Goal: Task Accomplishment & Management: Manage account settings

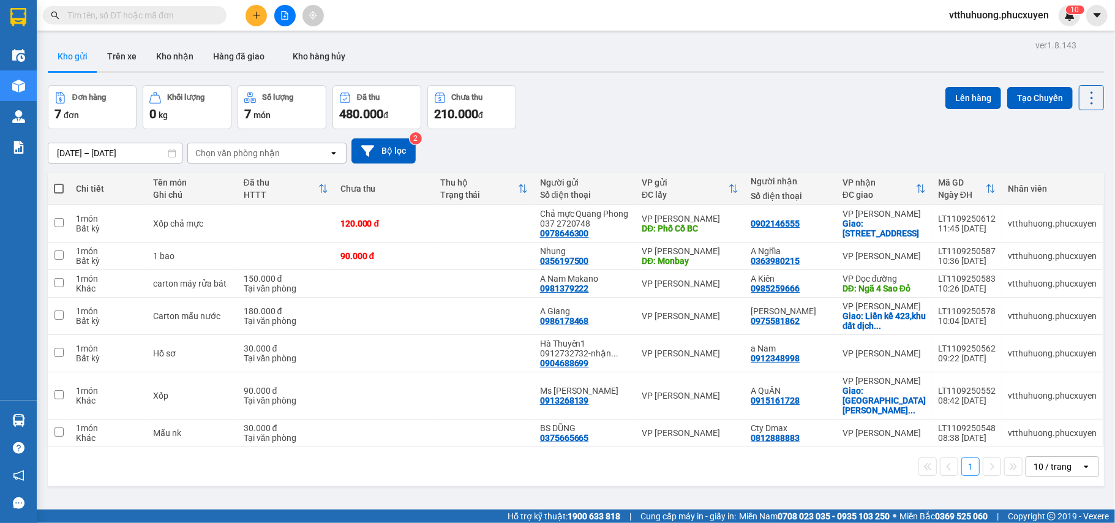
click at [262, 22] on button at bounding box center [255, 15] width 21 height 21
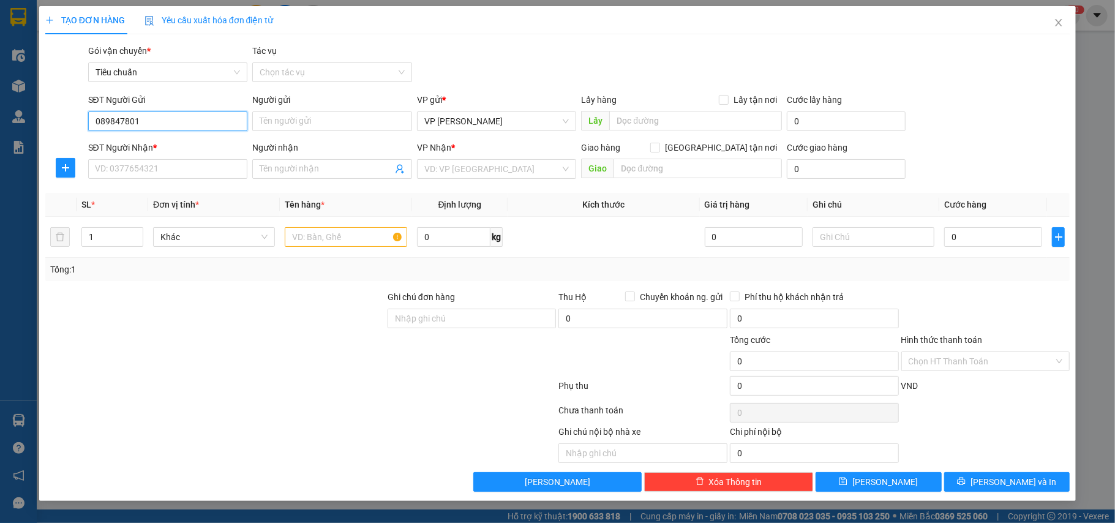
type input "0898478013"
click at [176, 145] on div "0898478013 - [GEOGRAPHIC_DATA]" at bounding box center [167, 146] width 145 height 13
type input "[GEOGRAPHIC_DATA]"
type input "Km11"
type input "0898478013"
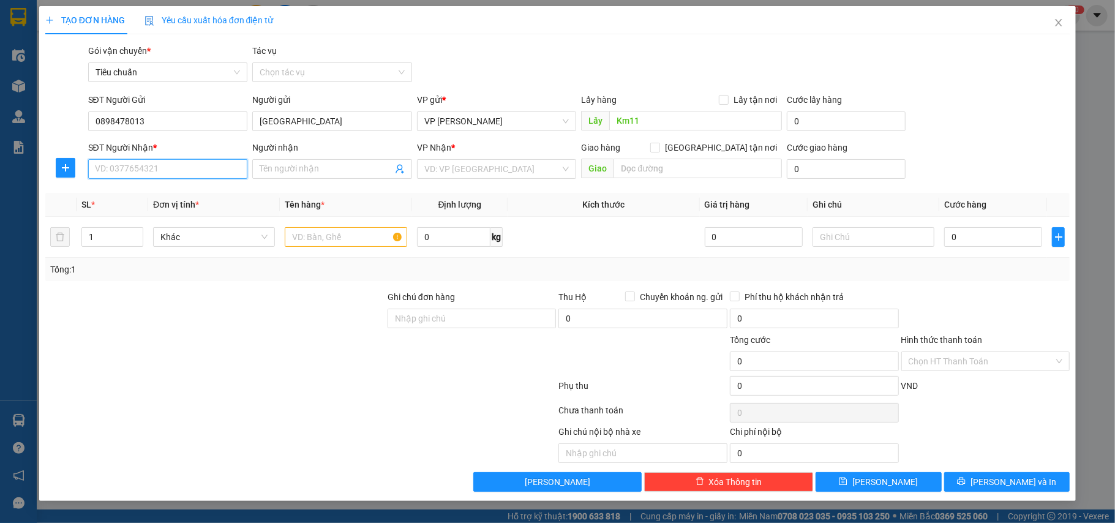
click at [192, 171] on input "SĐT Người Nhận *" at bounding box center [168, 169] width 160 height 20
click at [192, 189] on div "0898478013 - [GEOGRAPHIC_DATA]" at bounding box center [167, 193] width 145 height 13
type input "0898478013"
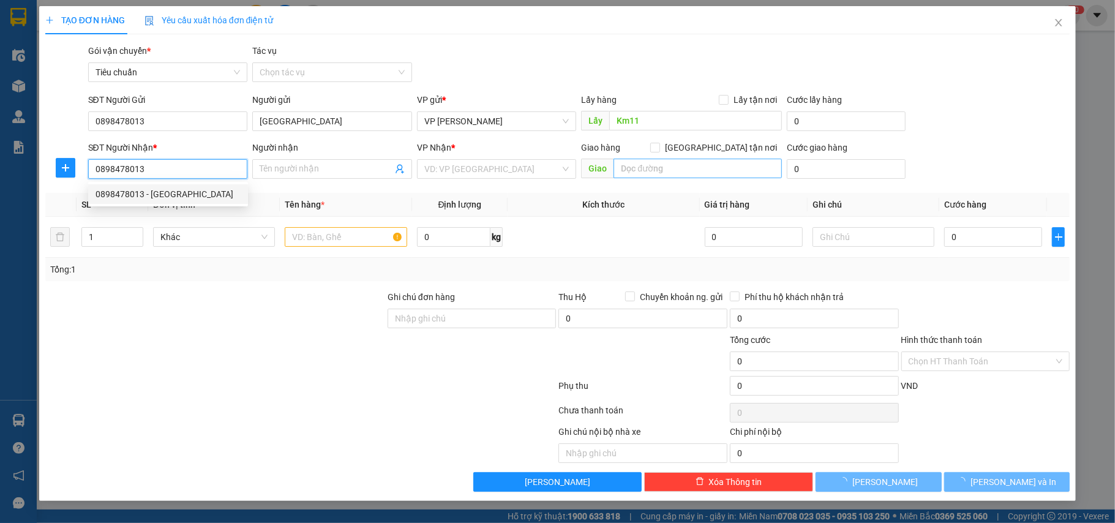
type input "[GEOGRAPHIC_DATA]"
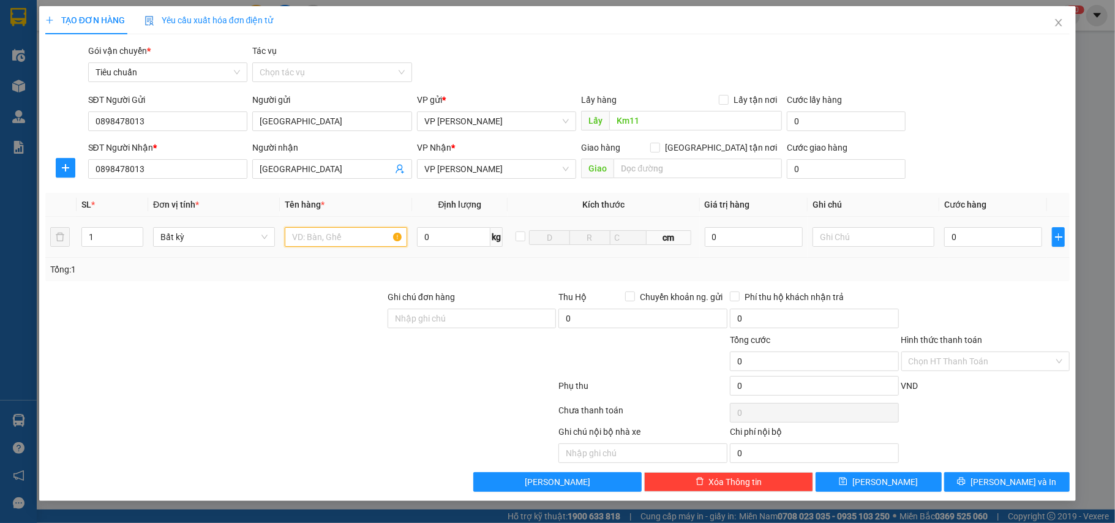
click at [333, 239] on input "text" at bounding box center [346, 237] width 122 height 20
type input "8th carton"
type input "4"
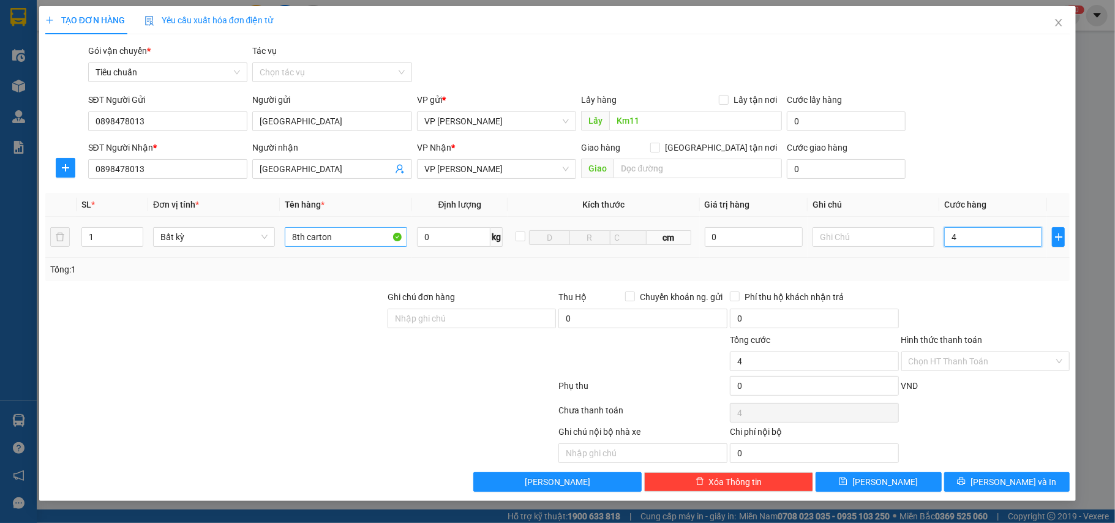
type input "40"
type input "400"
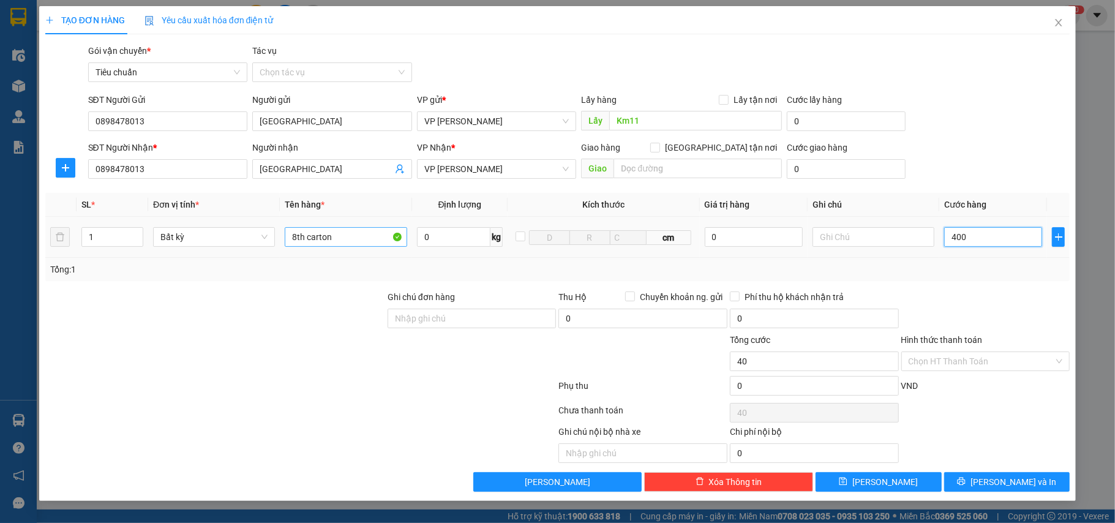
type input "400"
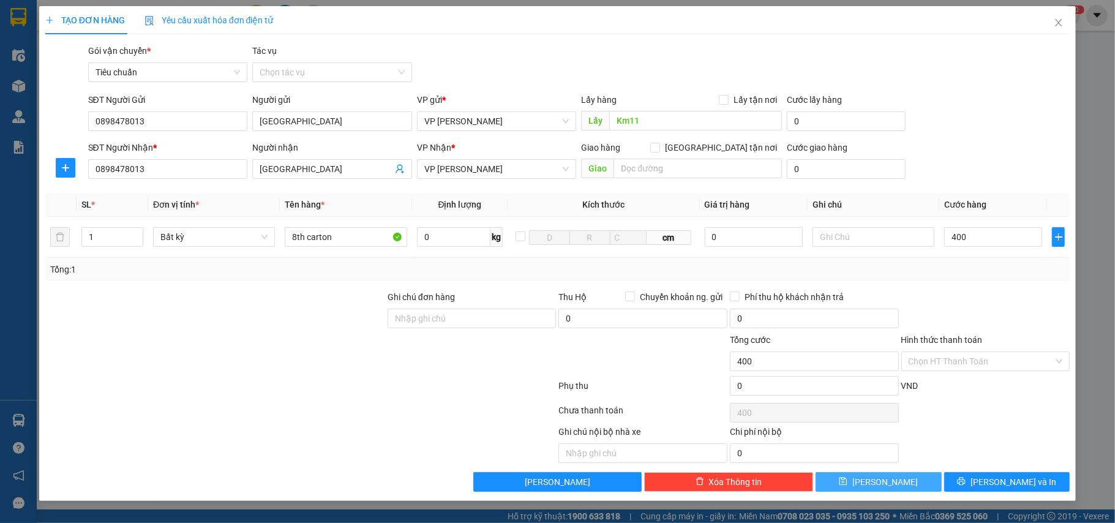
type input "400.000"
click at [906, 487] on button "[PERSON_NAME]" at bounding box center [878, 482] width 126 height 20
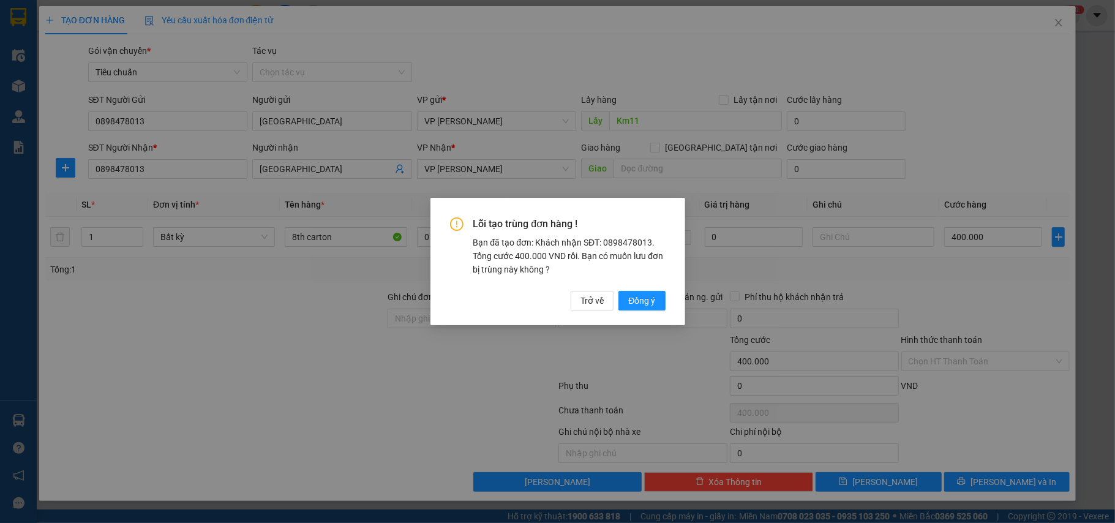
click at [1060, 22] on div "Lỗi tạo trùng đơn hàng ! Bạn đã tạo đơn: [PERSON_NAME] nhận SĐT: 0898478013. Tổ…" at bounding box center [557, 261] width 1115 height 523
drag, startPoint x: 596, startPoint y: 302, endPoint x: 980, endPoint y: 67, distance: 450.9
click at [596, 301] on span "Trở về" at bounding box center [591, 300] width 23 height 13
type input "0"
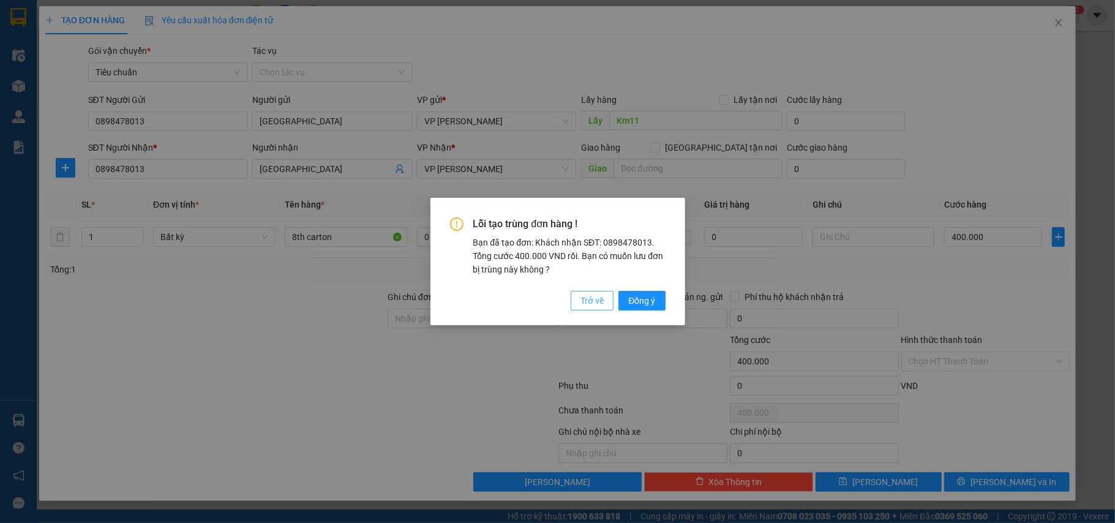
type input "0"
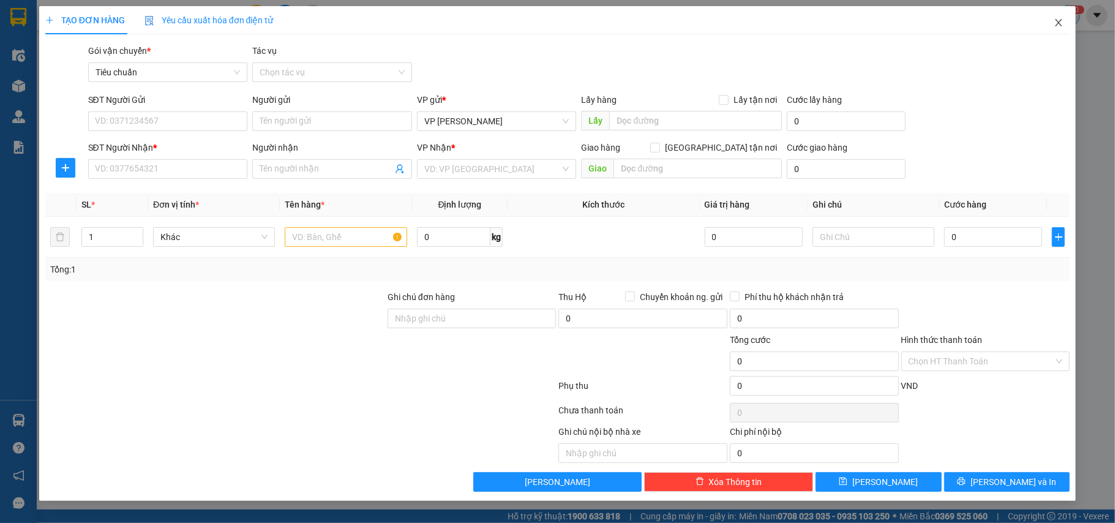
drag, startPoint x: 1060, startPoint y: 22, endPoint x: 1068, endPoint y: 5, distance: 18.9
click at [1059, 23] on icon "close" at bounding box center [1058, 22] width 7 height 7
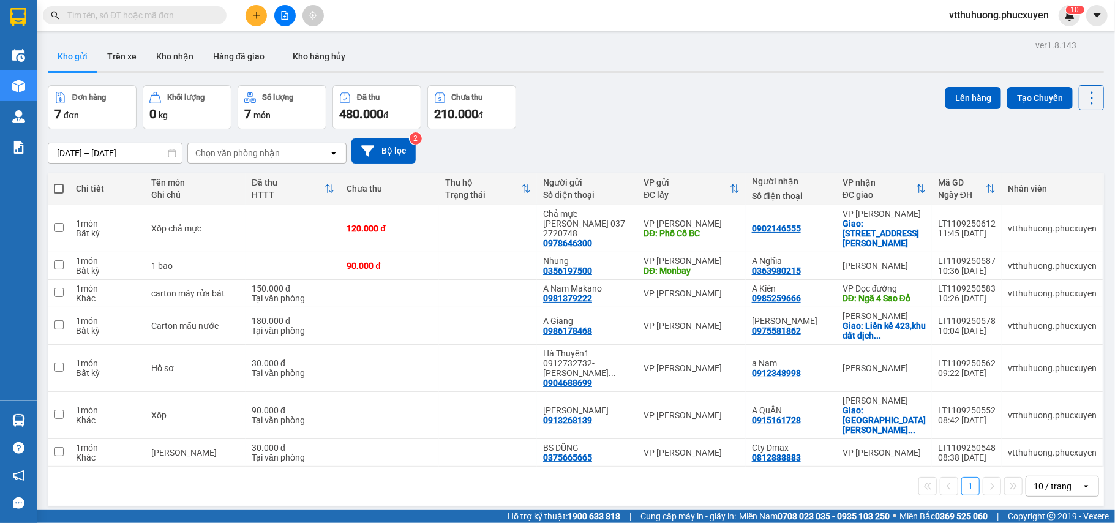
click at [160, 13] on input "text" at bounding box center [139, 15] width 144 height 13
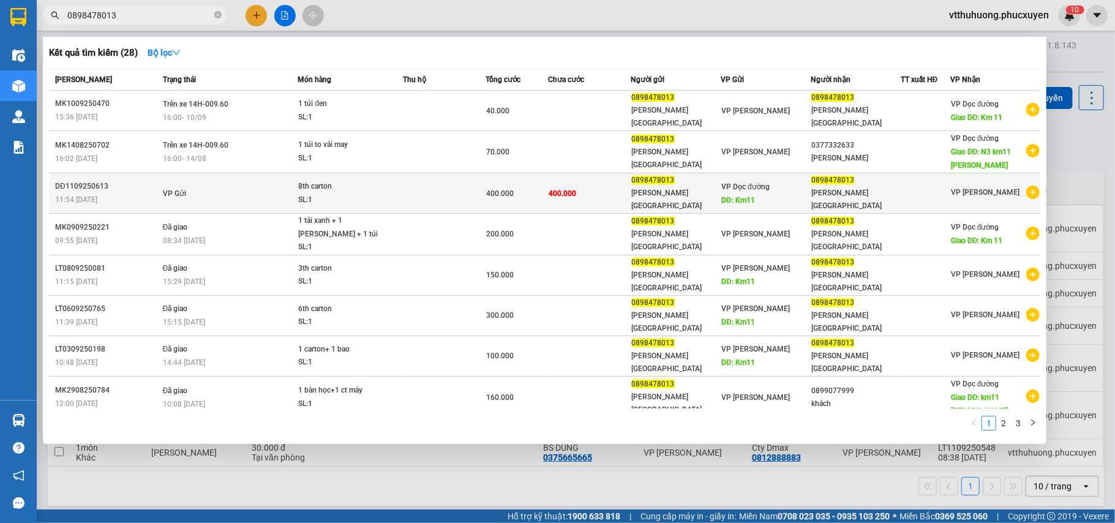
type input "0898478013"
click at [429, 178] on td at bounding box center [444, 193] width 83 height 40
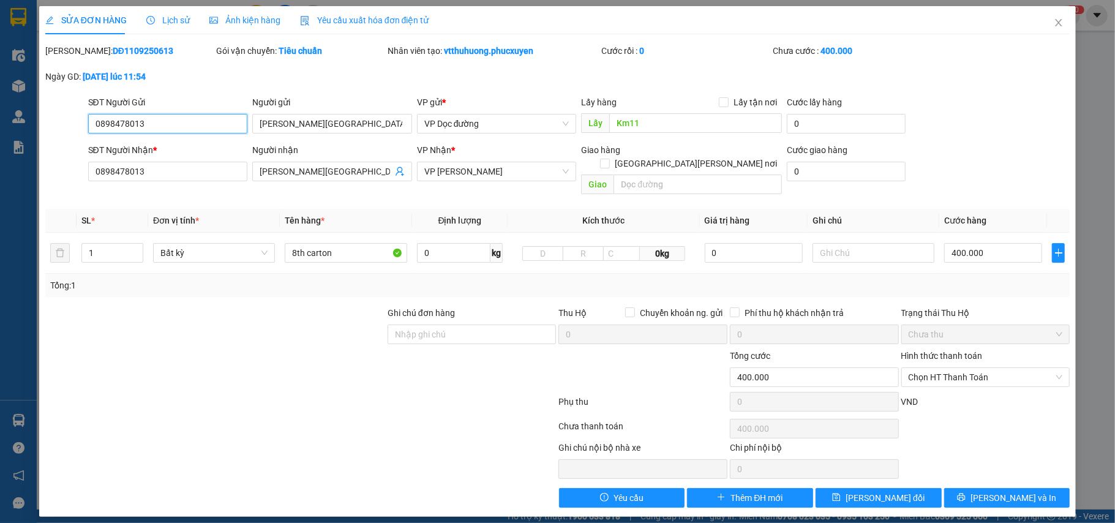
type input "0898478013"
type input "[GEOGRAPHIC_DATA]"
type input "Km11"
type input "0898478013"
type input "[GEOGRAPHIC_DATA]"
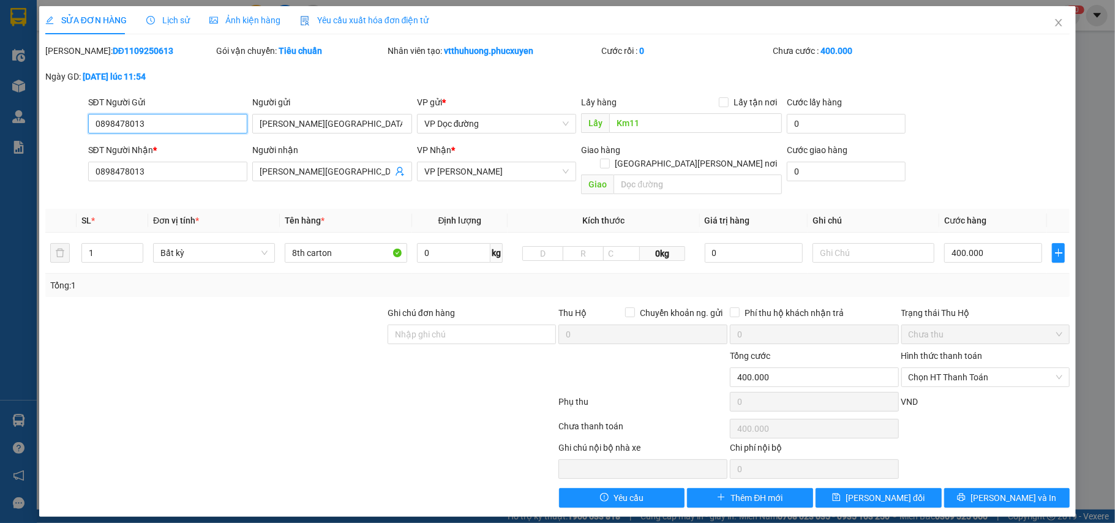
type input "400.000"
drag, startPoint x: 176, startPoint y: 23, endPoint x: 341, endPoint y: 25, distance: 164.7
click at [177, 21] on span "Lịch sử" at bounding box center [167, 20] width 43 height 10
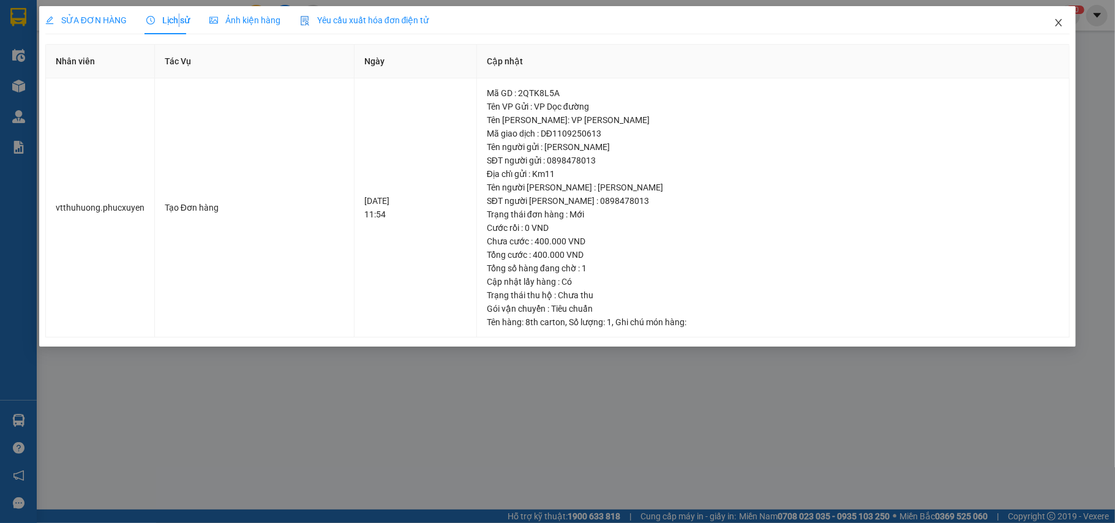
click at [1061, 21] on icon "close" at bounding box center [1058, 22] width 7 height 7
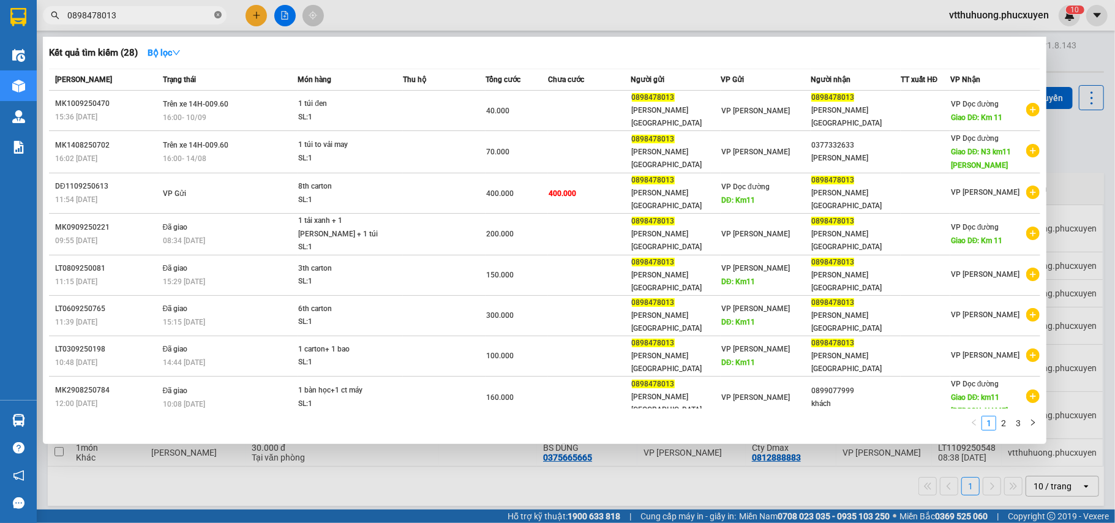
click at [219, 13] on icon "close-circle" at bounding box center [217, 14] width 7 height 7
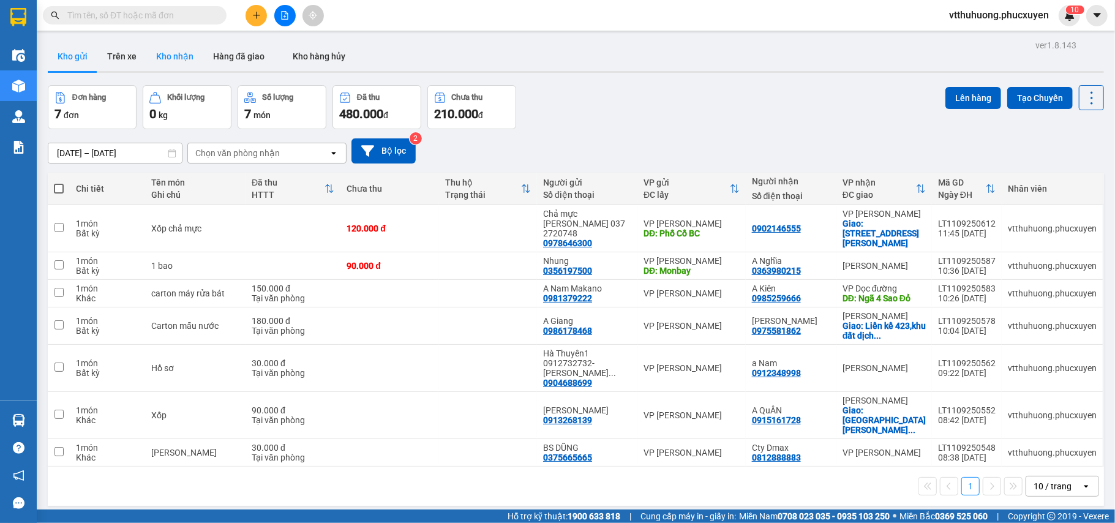
click at [182, 54] on button "Kho nhận" at bounding box center [174, 56] width 57 height 29
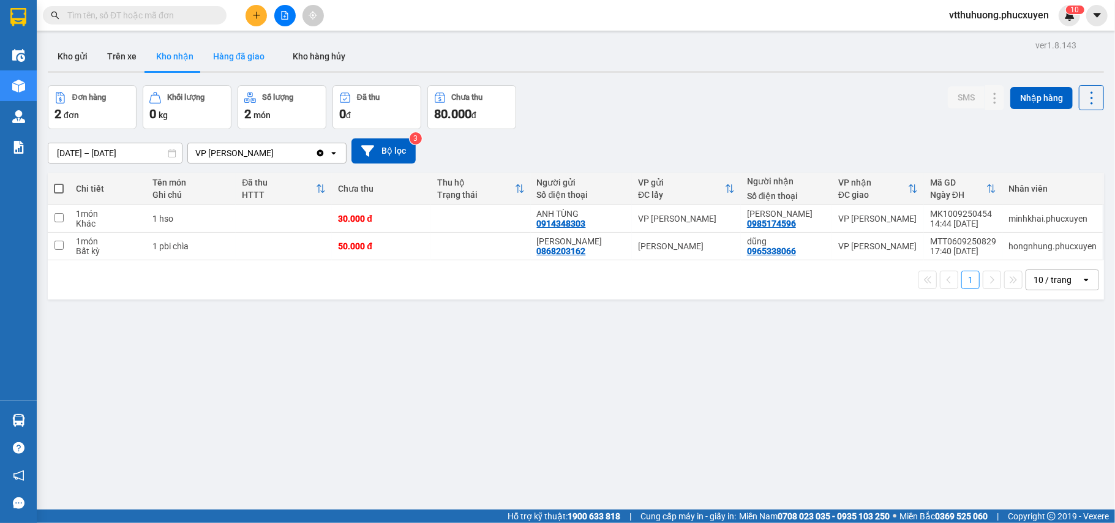
drag, startPoint x: 226, startPoint y: 59, endPoint x: 393, endPoint y: 42, distance: 167.4
click at [228, 59] on button "Hàng đã giao" at bounding box center [238, 56] width 71 height 29
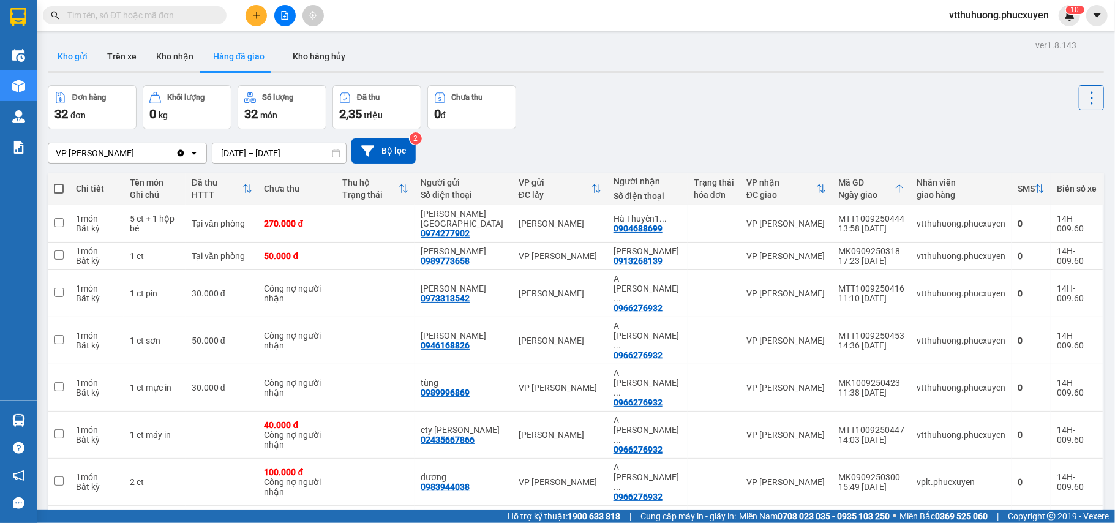
click at [76, 53] on button "Kho gửi" at bounding box center [73, 56] width 50 height 29
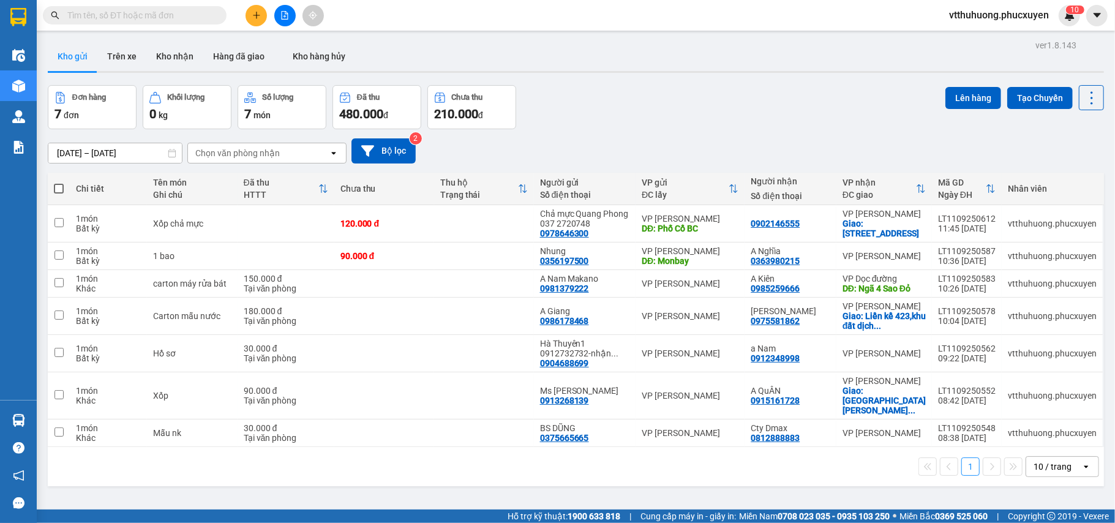
click at [143, 20] on input "text" at bounding box center [139, 15] width 144 height 13
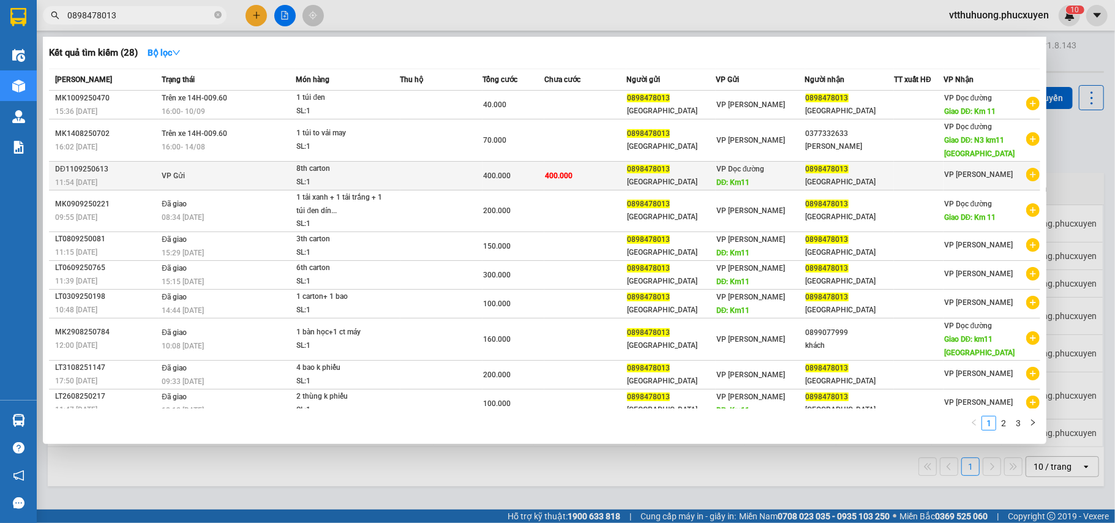
type input "0898478013"
click at [382, 176] on div "SL: 1" at bounding box center [342, 182] width 92 height 13
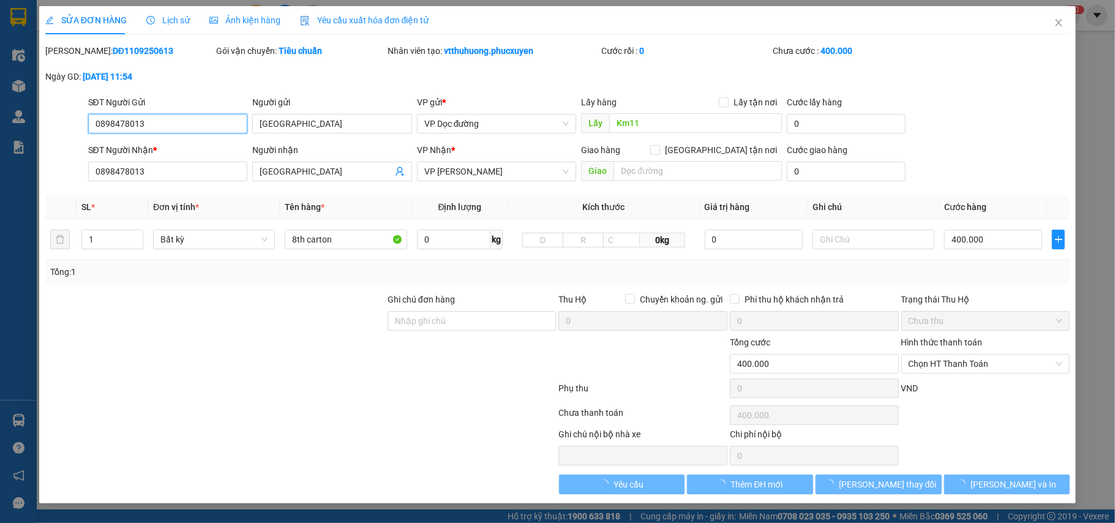
type input "0898478013"
type input "[GEOGRAPHIC_DATA]"
type input "Km11"
type input "0898478013"
type input "[GEOGRAPHIC_DATA]"
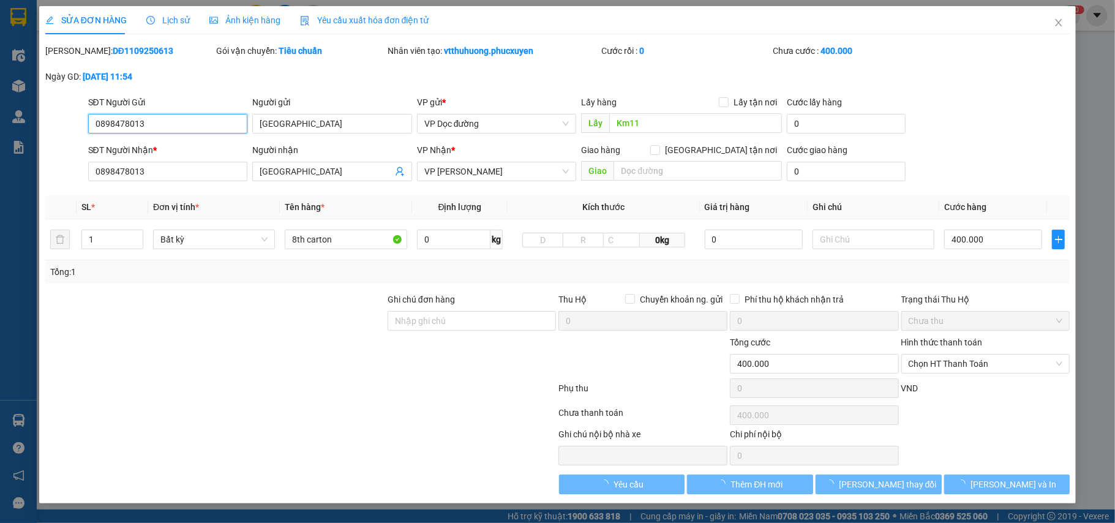
type input "400.000"
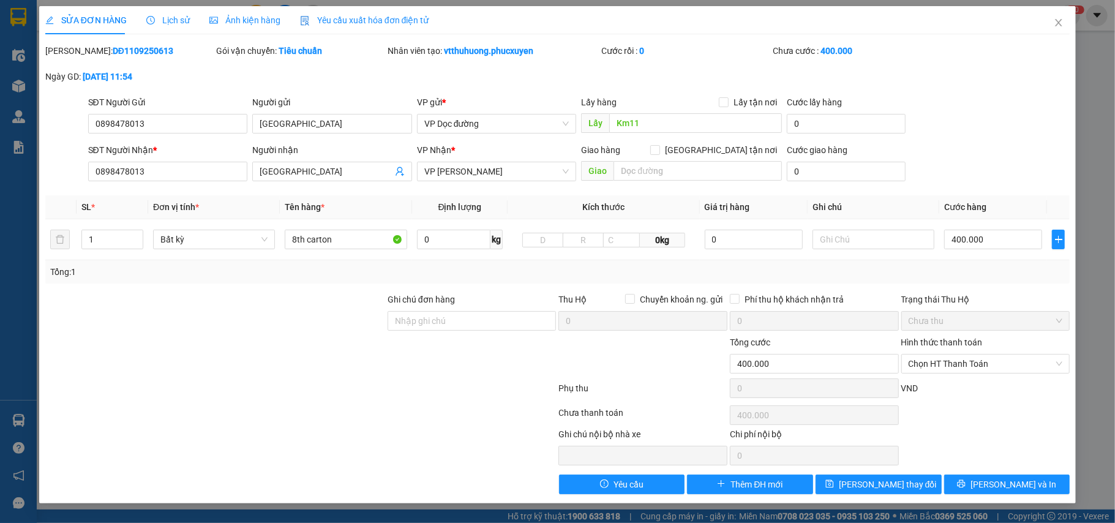
click at [184, 23] on span "Lịch sử" at bounding box center [167, 20] width 43 height 10
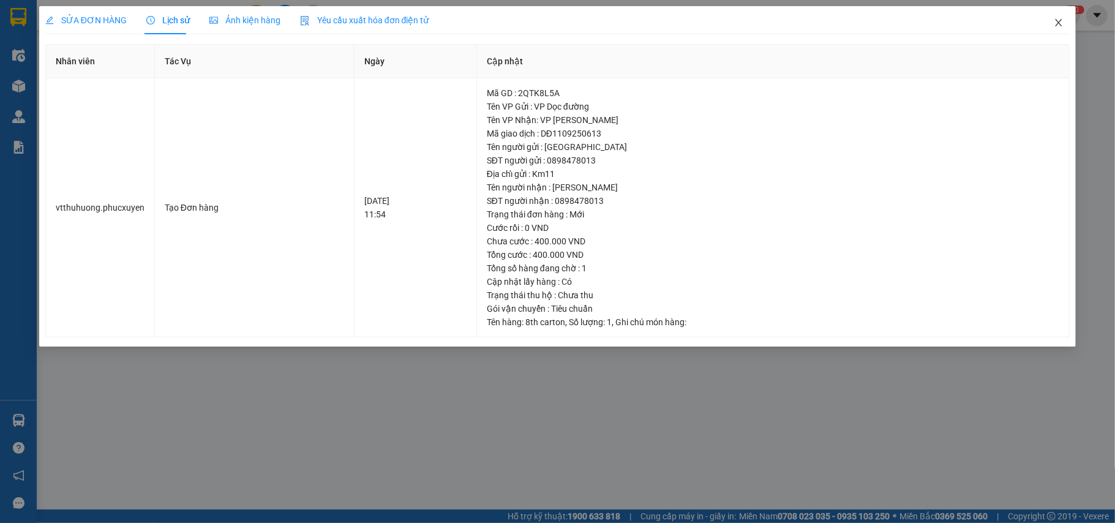
click at [1066, 20] on span "Close" at bounding box center [1058, 23] width 34 height 34
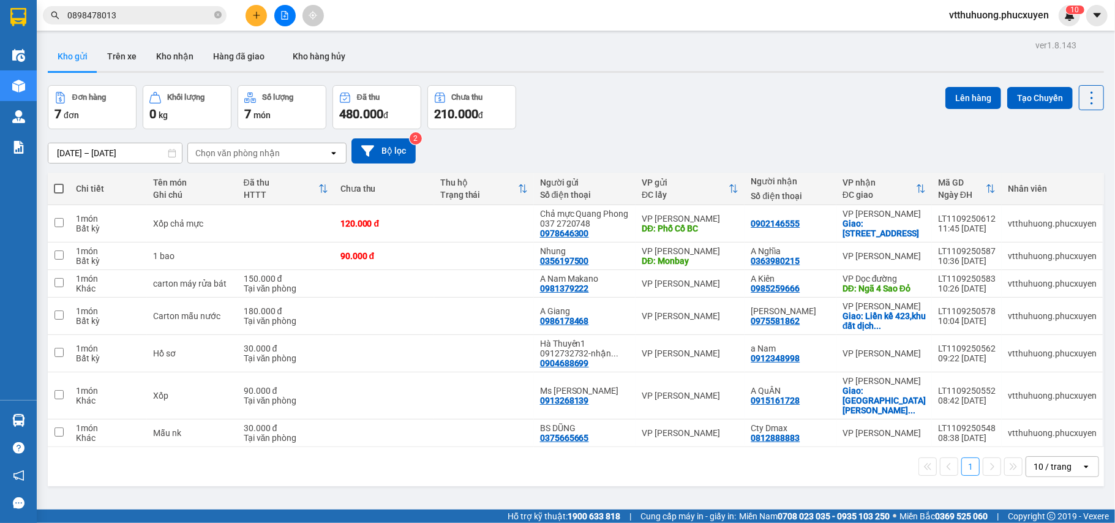
click at [1048, 473] on div "10 / trang" at bounding box center [1052, 466] width 38 height 12
click at [1048, 387] on span "20 / trang" at bounding box center [1042, 386] width 39 height 12
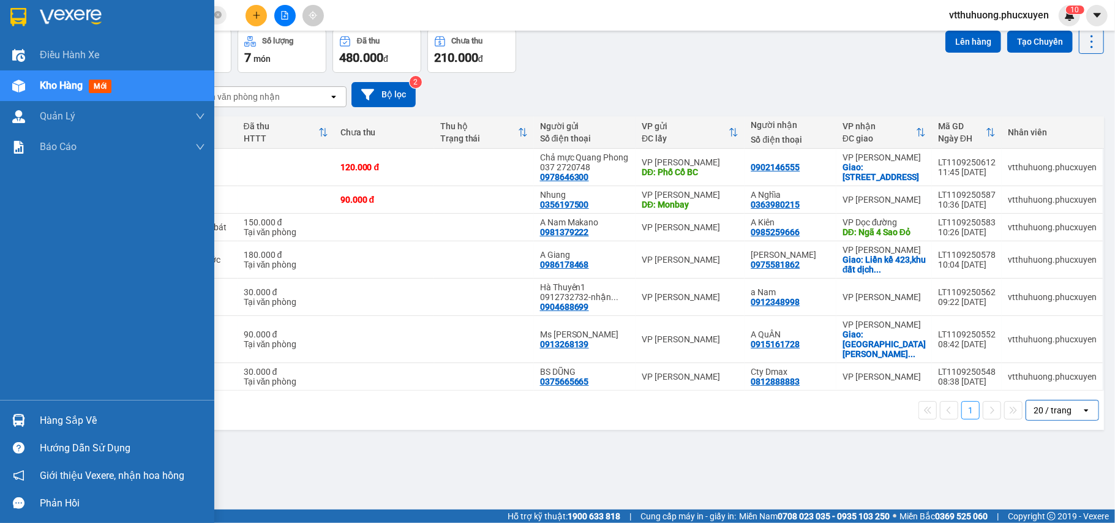
drag, startPoint x: 62, startPoint y: 414, endPoint x: 373, endPoint y: 414, distance: 311.5
click at [67, 414] on div "Hàng sắp về" at bounding box center [122, 420] width 165 height 18
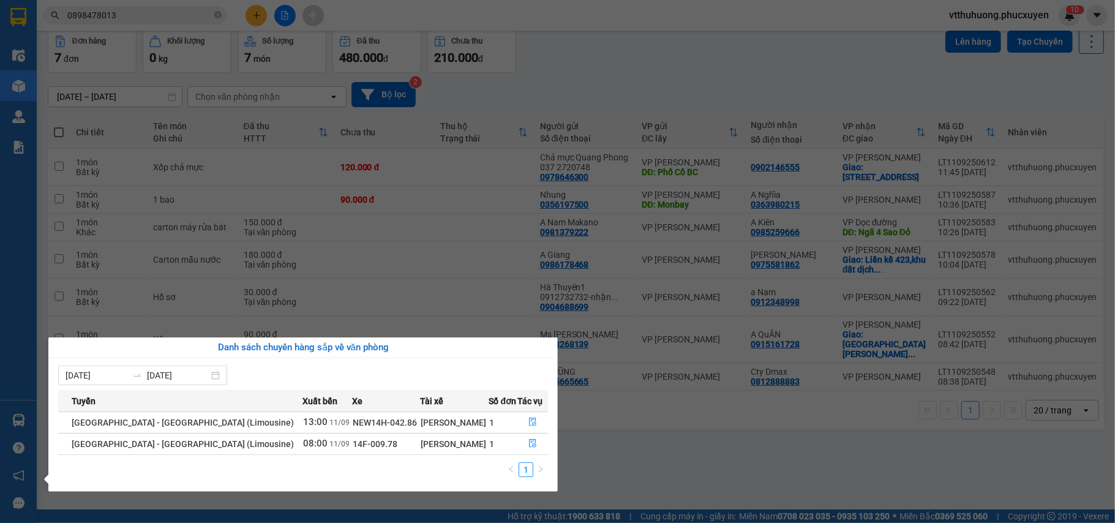
click at [619, 462] on section "Kết quả tìm kiếm ( 28 ) Bộ lọc Mã ĐH Trạng thái Món hàng Thu hộ Tổng cước Chưa …" at bounding box center [557, 261] width 1115 height 523
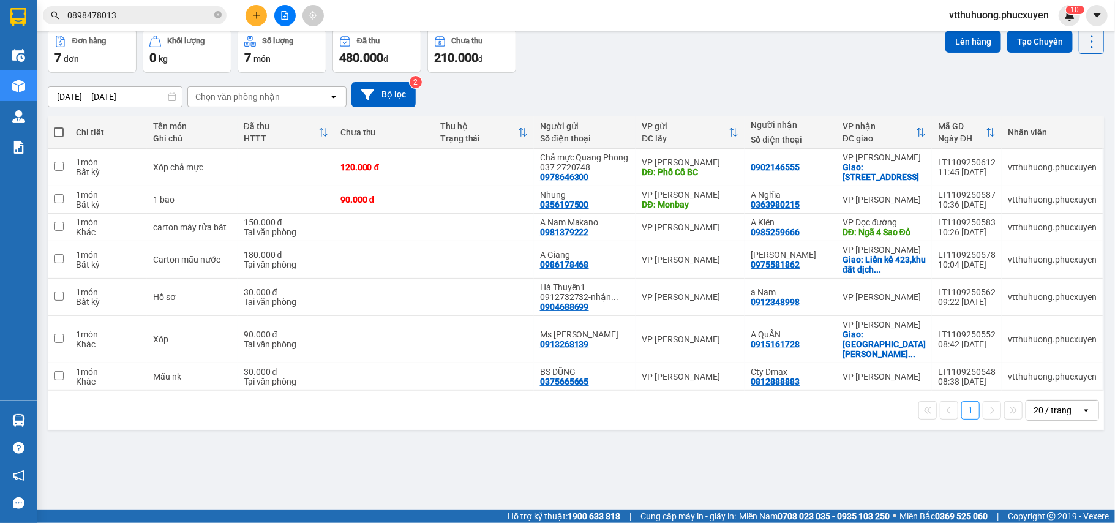
click at [133, 5] on div "Kết quả tìm kiếm ( 28 ) Bộ lọc Mã ĐH Trạng thái Món hàng Thu hộ Tổng cước Chưa …" at bounding box center [119, 15] width 239 height 21
click at [152, 18] on input "0898478013" at bounding box center [139, 15] width 144 height 13
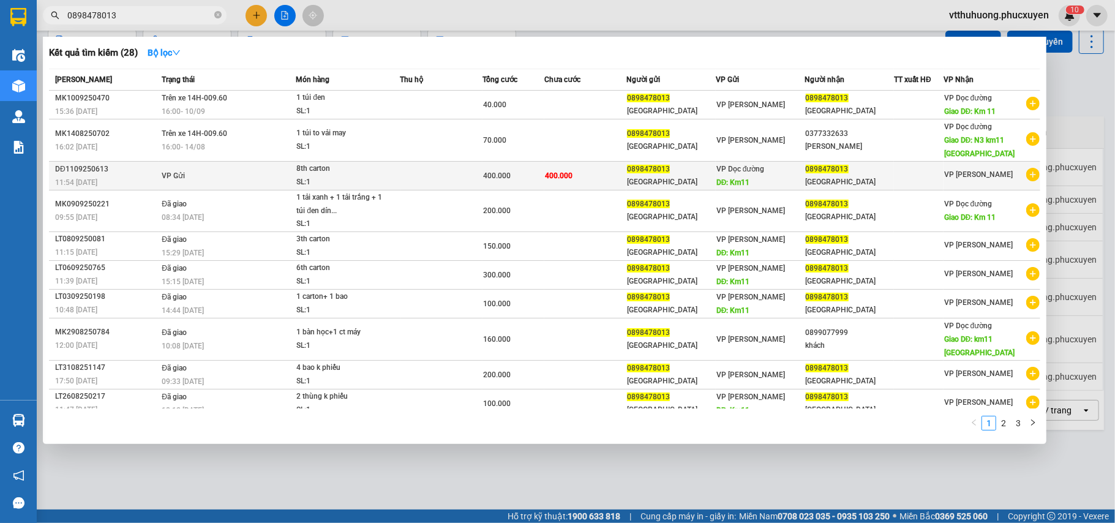
click at [417, 174] on td at bounding box center [441, 176] width 82 height 29
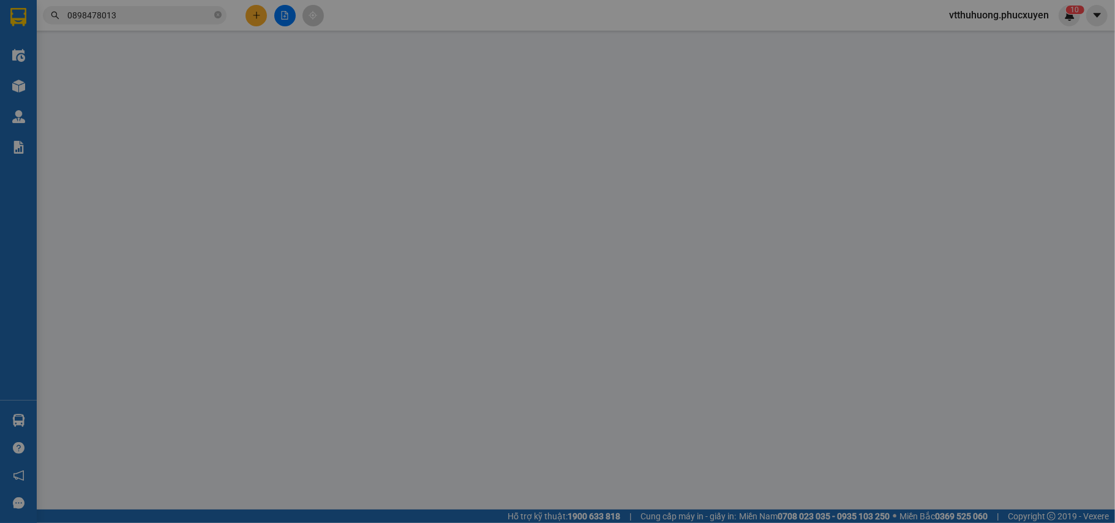
type input "0898478013"
type input "[GEOGRAPHIC_DATA]"
type input "Km11"
type input "0898478013"
type input "[GEOGRAPHIC_DATA]"
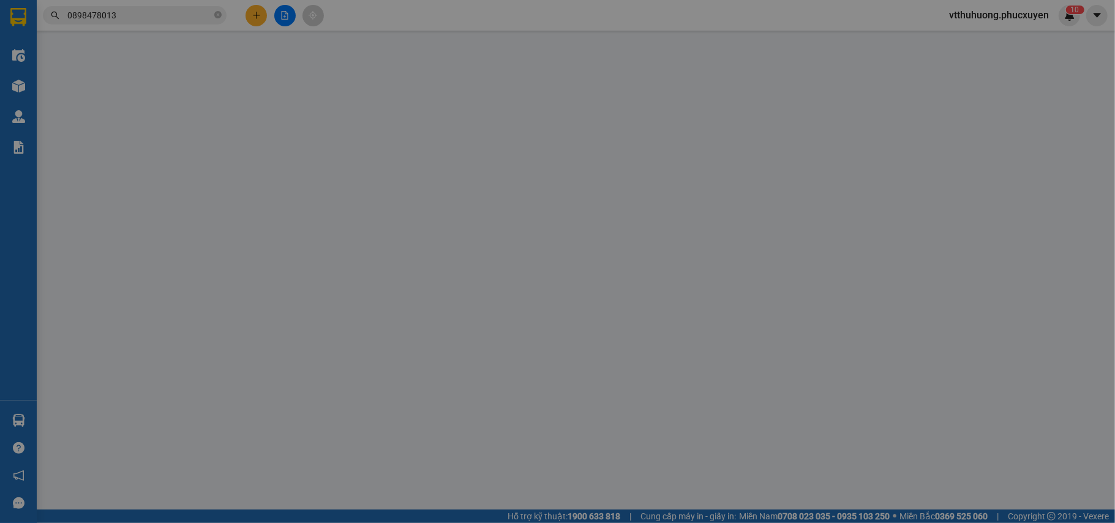
type input "400.000"
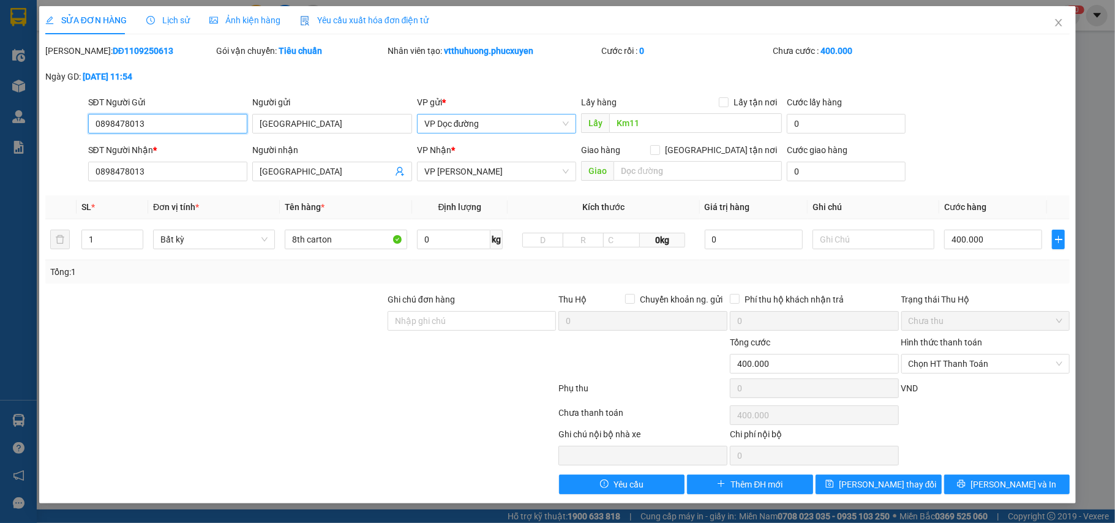
click at [493, 124] on span "VP Dọc đường" at bounding box center [496, 123] width 145 height 18
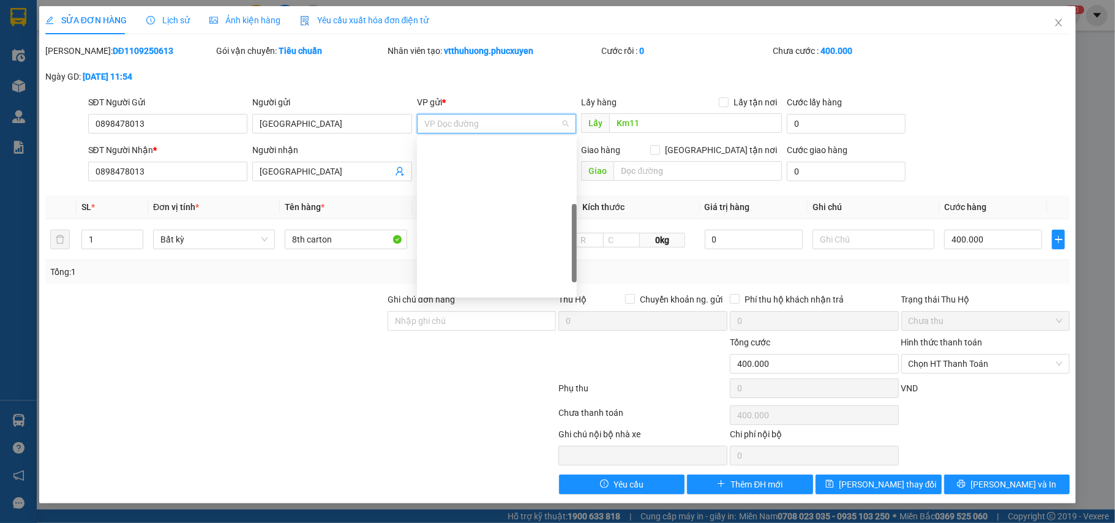
scroll to position [196, 0]
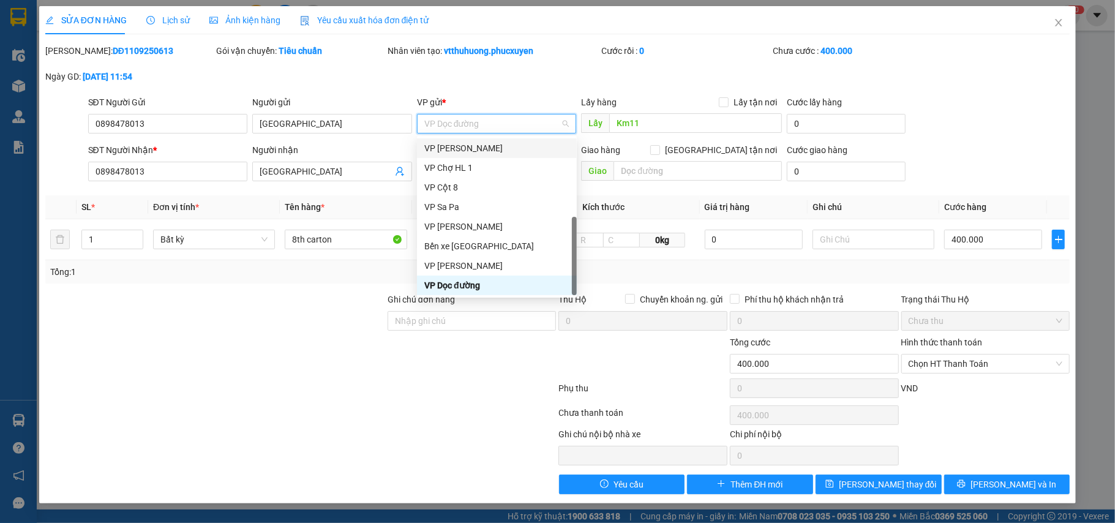
click at [485, 152] on div "VP [PERSON_NAME]" at bounding box center [496, 147] width 145 height 13
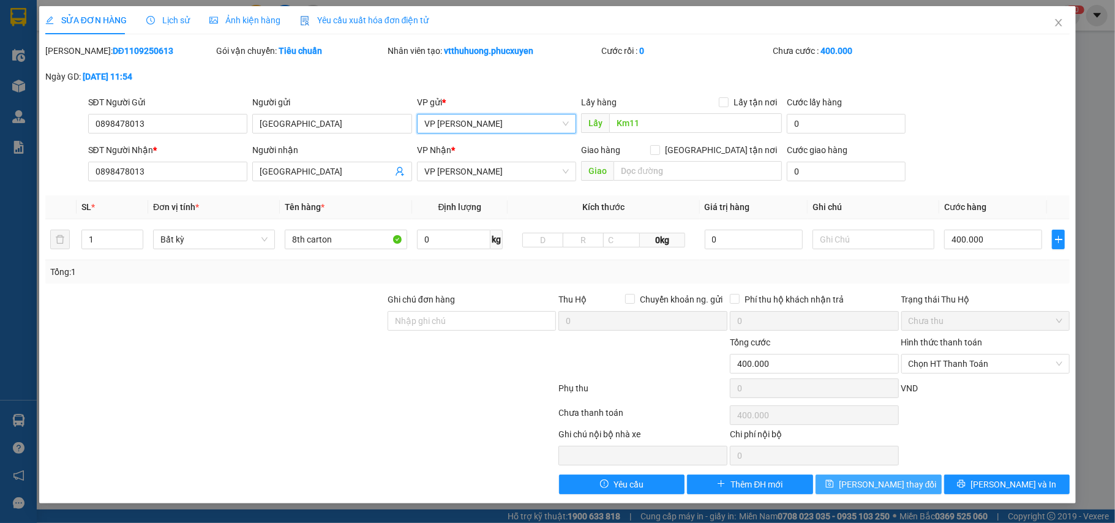
drag, startPoint x: 901, startPoint y: 482, endPoint x: 894, endPoint y: 432, distance: 50.7
click at [900, 482] on span "Lưu thay đổi" at bounding box center [888, 483] width 98 height 13
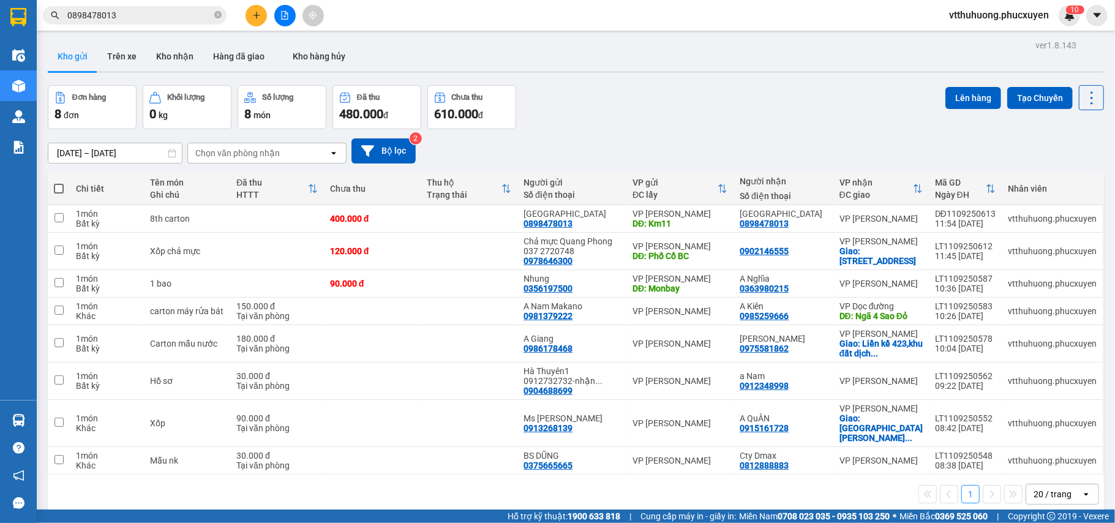
click at [59, 186] on span at bounding box center [59, 189] width 10 height 10
click at [59, 182] on input "checkbox" at bounding box center [59, 182] width 0 height 0
checkbox input "true"
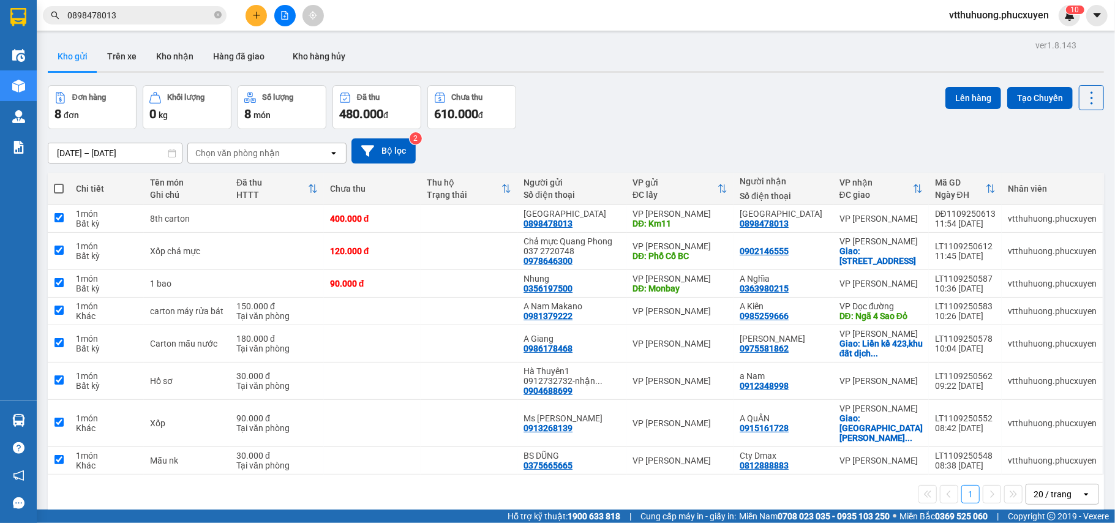
checkbox input "true"
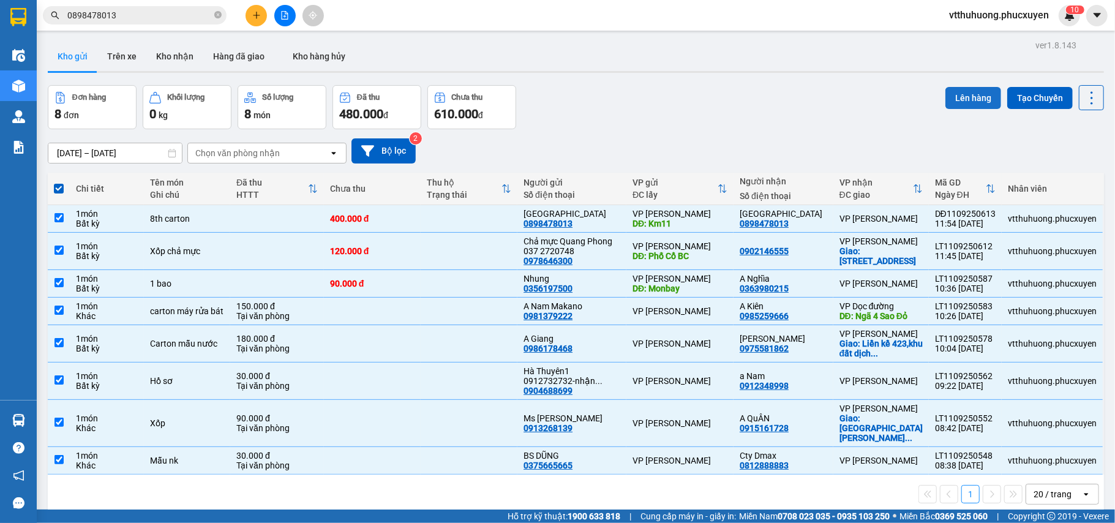
click at [963, 94] on button "Lên hàng" at bounding box center [973, 98] width 56 height 22
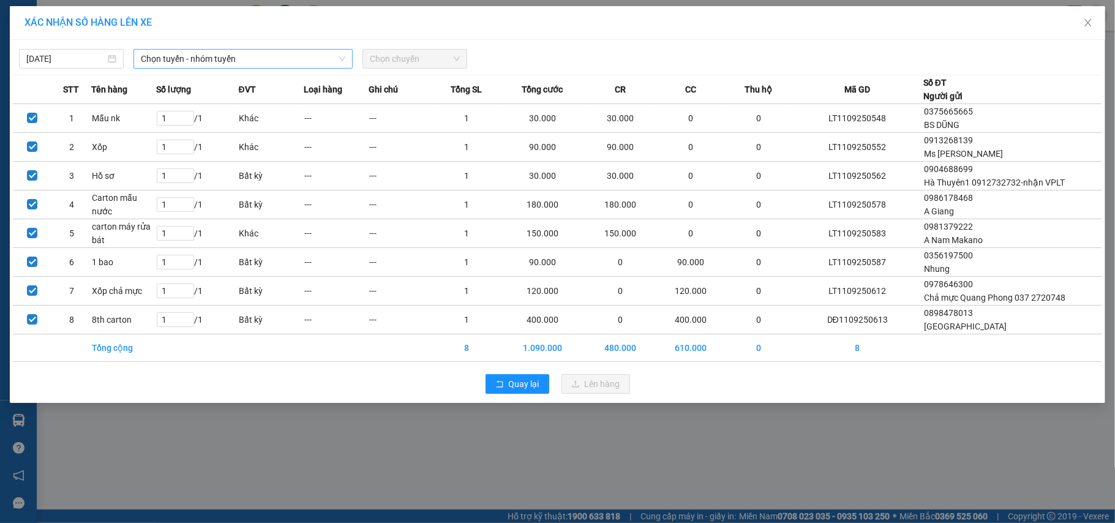
drag, startPoint x: 301, startPoint y: 59, endPoint x: 295, endPoint y: 62, distance: 6.8
click at [300, 59] on span "Chọn tuyến - nhóm tuyến" at bounding box center [243, 59] width 204 height 18
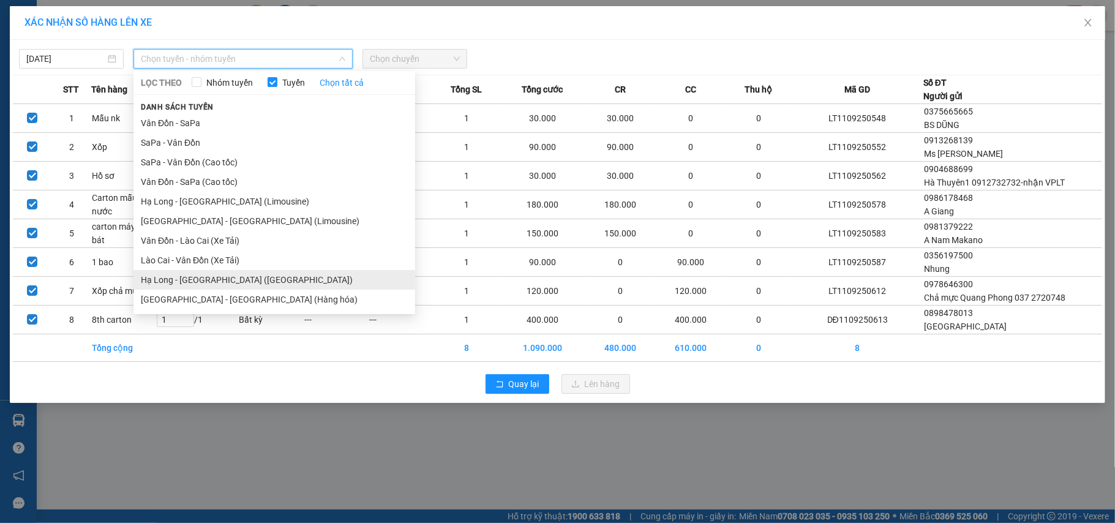
click at [260, 273] on li "Hạ Long - Hà Nội (Hàng hóa)" at bounding box center [274, 280] width 282 height 20
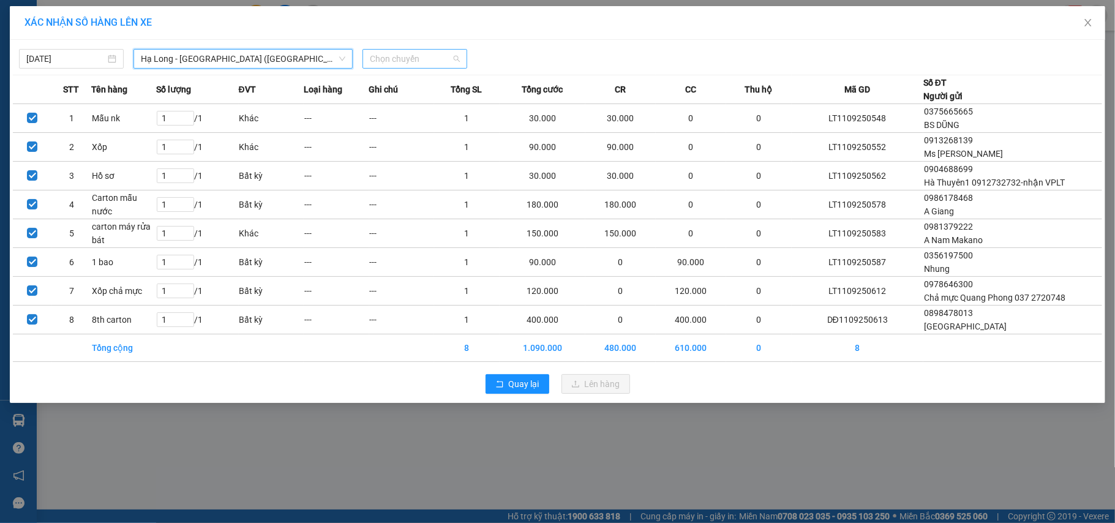
click at [430, 50] on span "Chọn chuyến" at bounding box center [415, 59] width 90 height 18
click at [433, 103] on div "10:00 - 14H-009.60" at bounding box center [417, 102] width 95 height 13
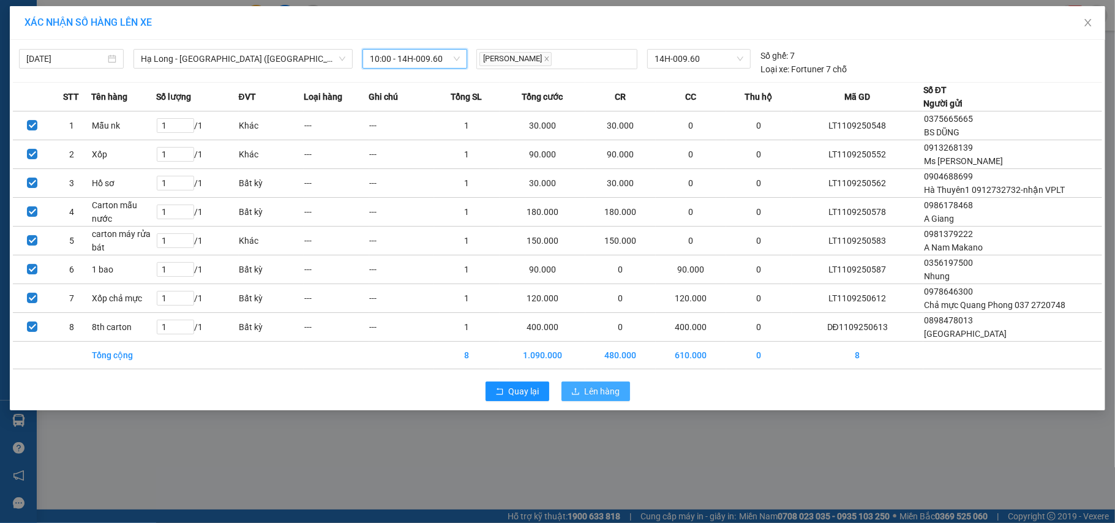
drag, startPoint x: 615, startPoint y: 421, endPoint x: 591, endPoint y: 416, distance: 24.4
click at [613, 398] on span "Lên hàng" at bounding box center [603, 390] width 36 height 13
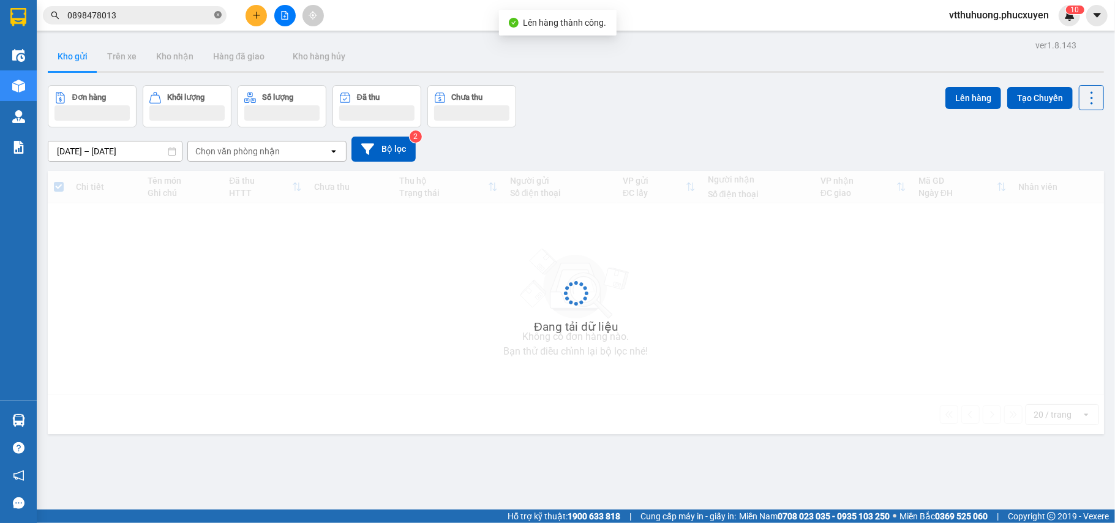
click at [218, 13] on icon "close-circle" at bounding box center [217, 14] width 7 height 7
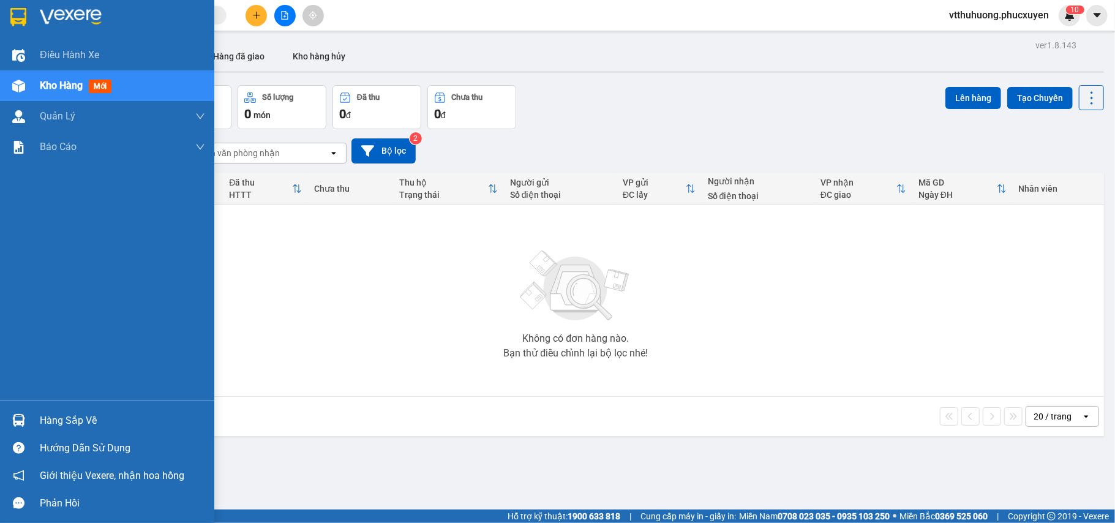
drag, startPoint x: 76, startPoint y: 425, endPoint x: 549, endPoint y: 466, distance: 474.9
click at [77, 425] on div "Hàng sắp về" at bounding box center [122, 420] width 165 height 18
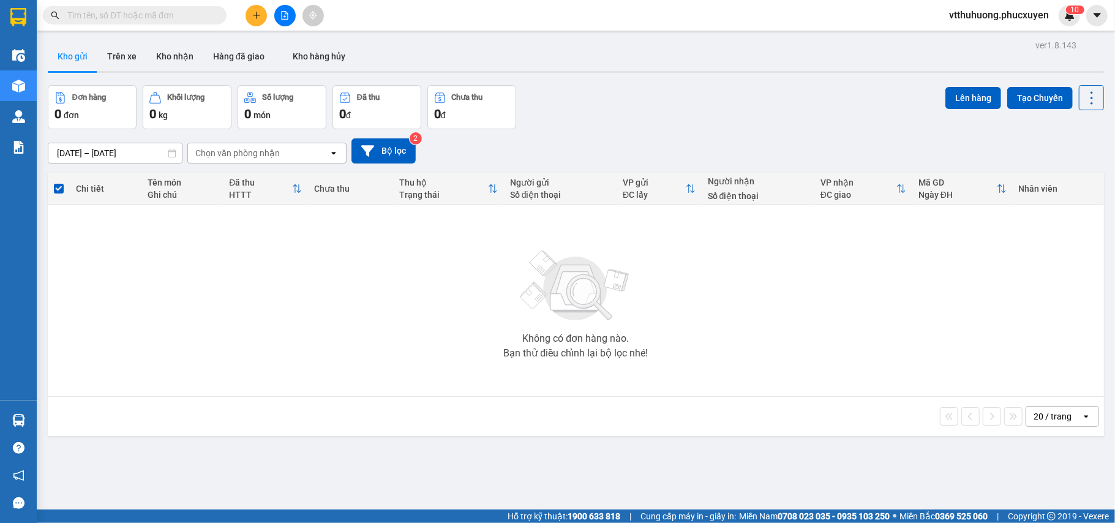
click at [682, 457] on section "Kết quả tìm kiếm ( 28 ) Bộ lọc Mã ĐH Trạng thái Món hàng Thu hộ Tổng cước Chưa …" at bounding box center [557, 261] width 1115 height 523
click at [279, 13] on button at bounding box center [284, 15] width 21 height 21
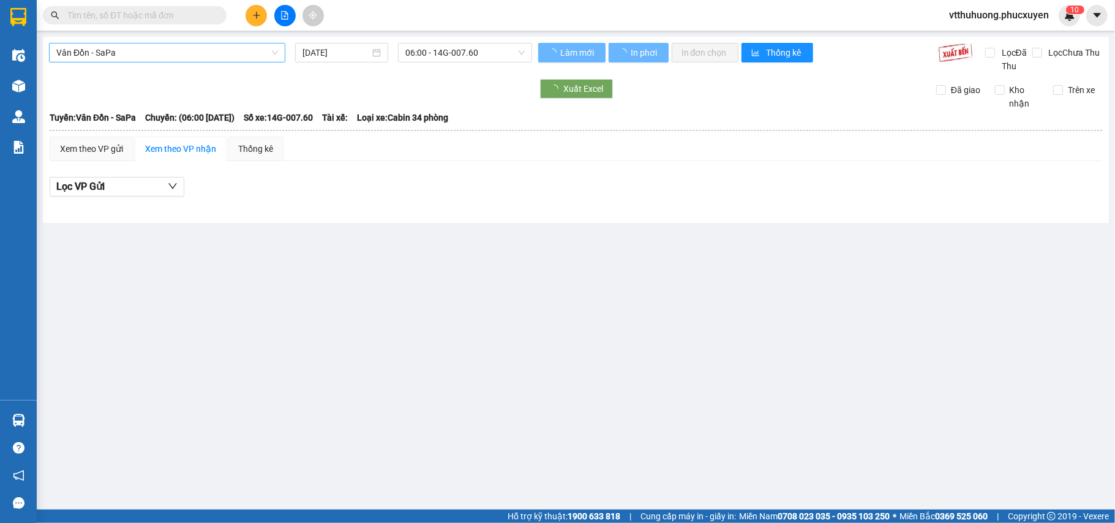
click at [204, 50] on span "Vân Đồn - SaPa" at bounding box center [167, 52] width 222 height 18
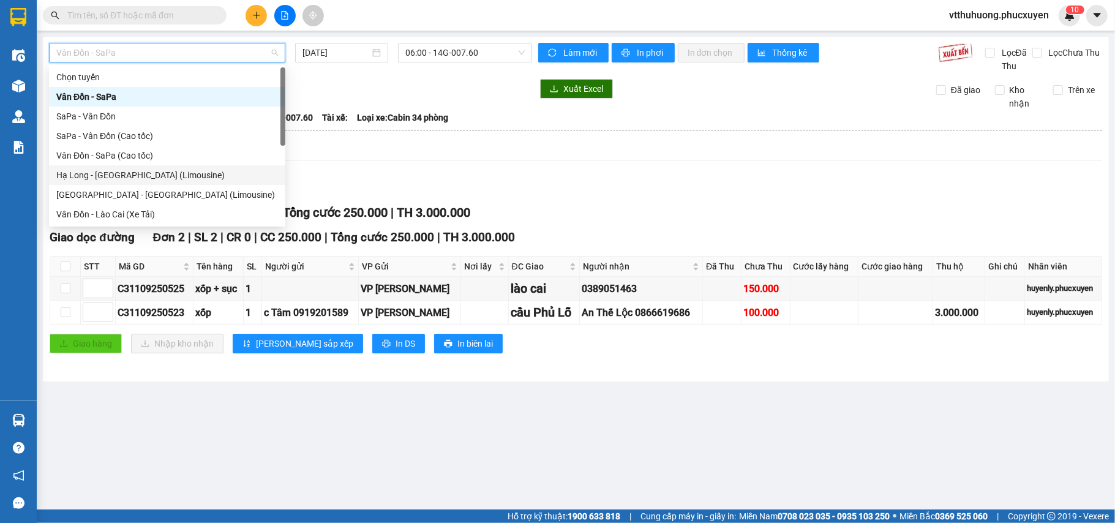
scroll to position [59, 0]
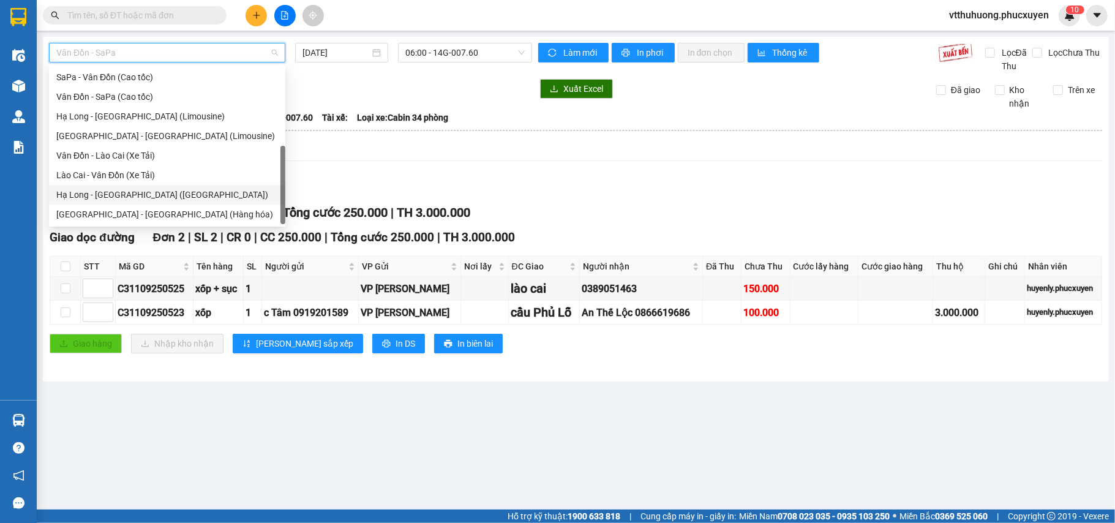
click at [170, 191] on div "Hạ Long - Hà Nội (Hàng hóa)" at bounding box center [167, 194] width 222 height 13
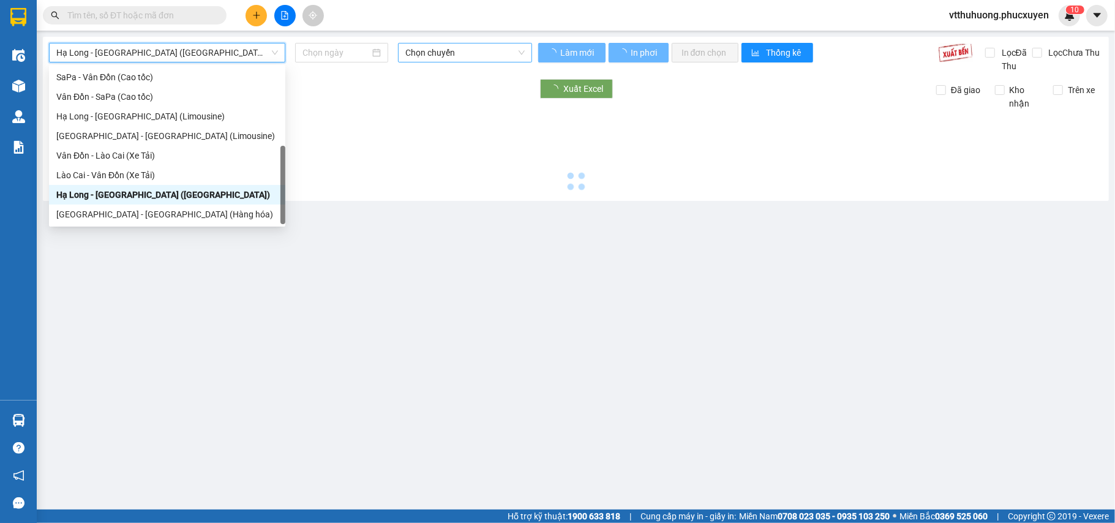
type input "11/09/2025"
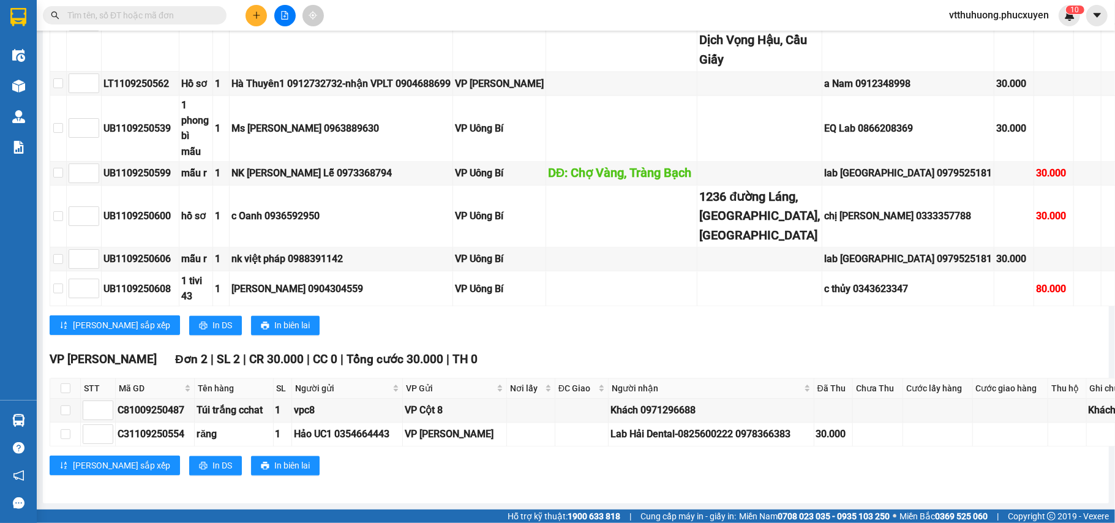
scroll to position [1922, 0]
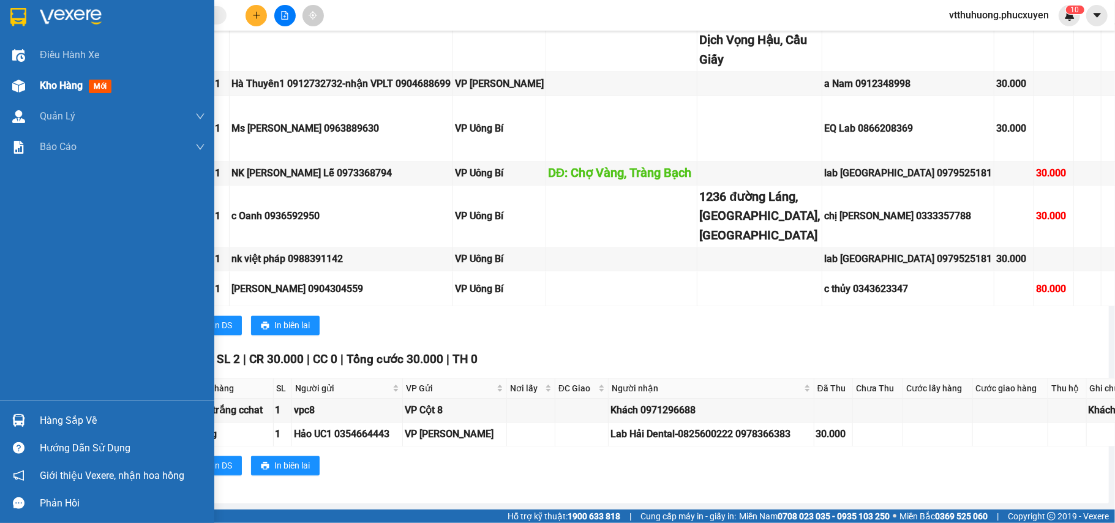
click at [62, 87] on span "Kho hàng" at bounding box center [61, 86] width 43 height 12
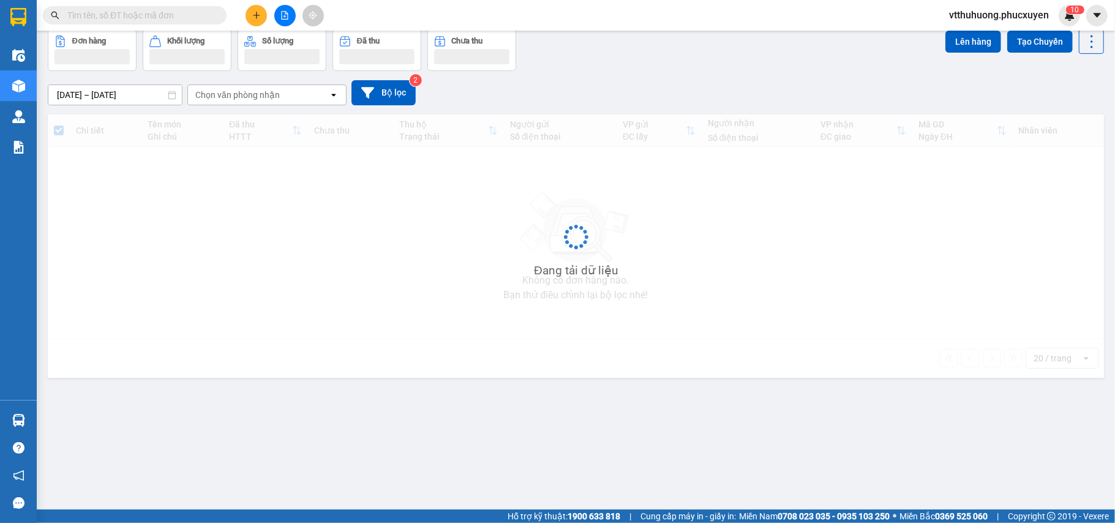
scroll to position [56, 0]
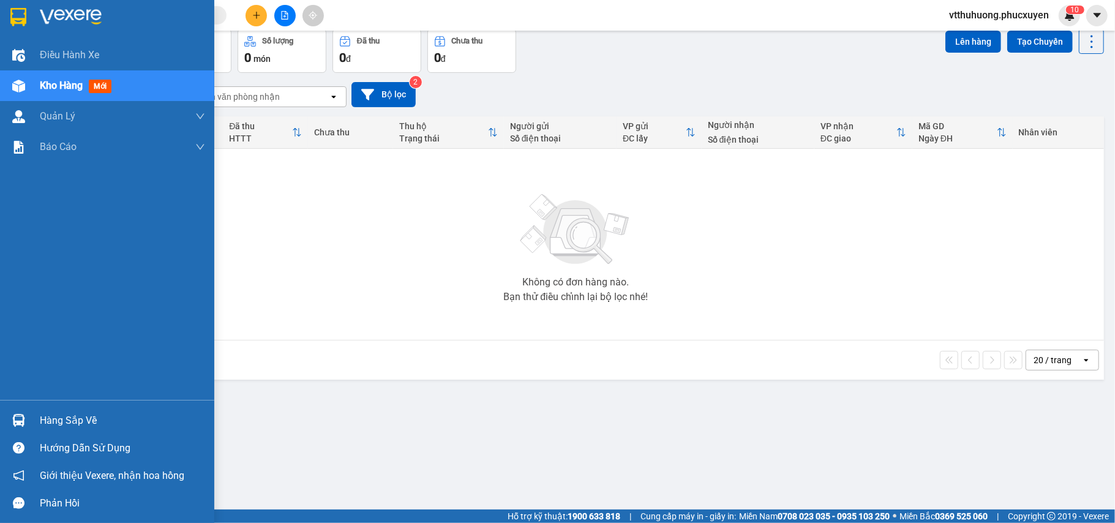
click at [74, 416] on div "Hàng sắp về" at bounding box center [122, 420] width 165 height 18
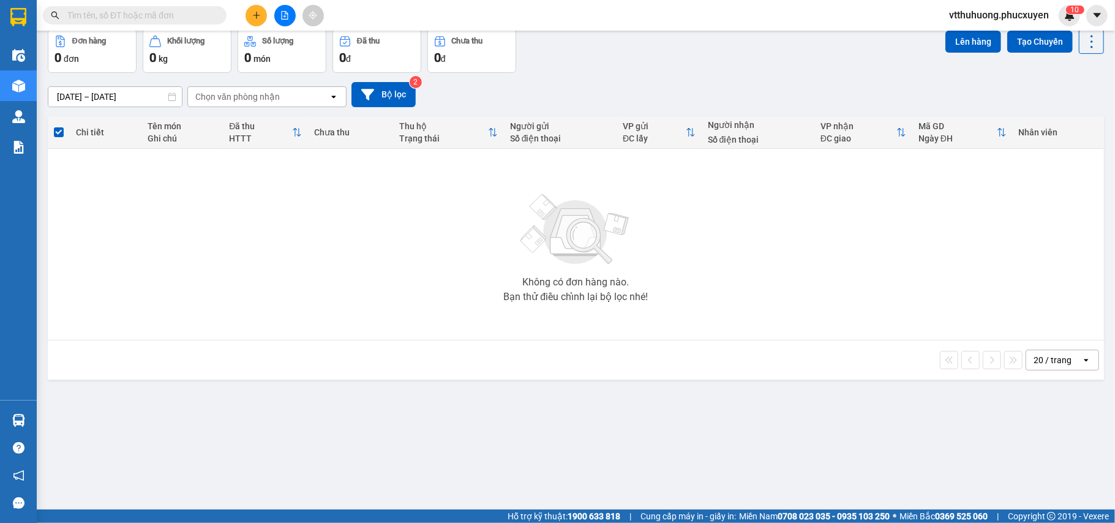
click at [607, 427] on section "Kết quả tìm kiếm ( 28 ) Bộ lọc Mã ĐH Trạng thái Món hàng Thu hộ Tổng cước Chưa …" at bounding box center [557, 261] width 1115 height 523
paste input "0913433666"
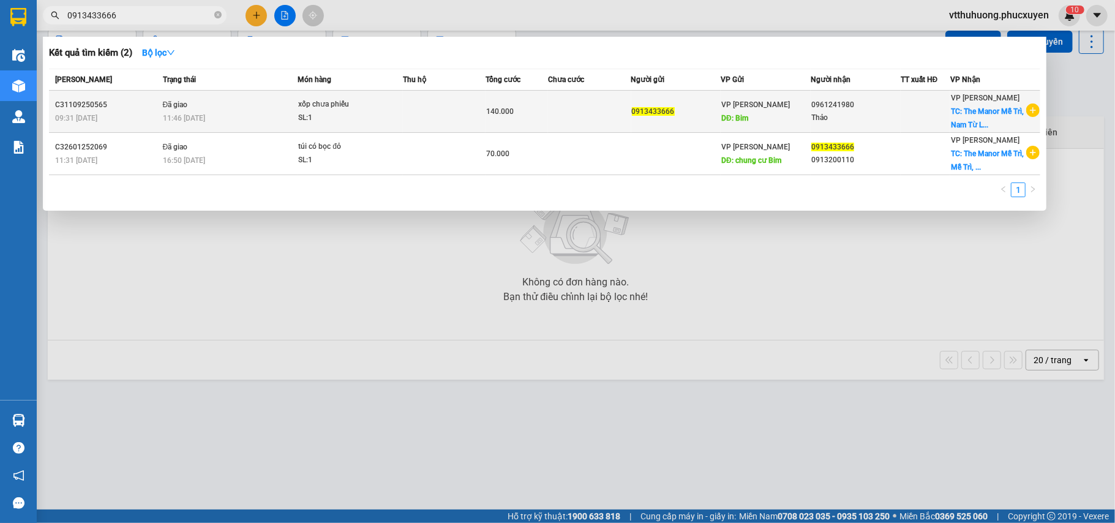
type input "0913433666"
click at [400, 114] on span "xốp chưa phiếu SL: 1" at bounding box center [350, 111] width 104 height 26
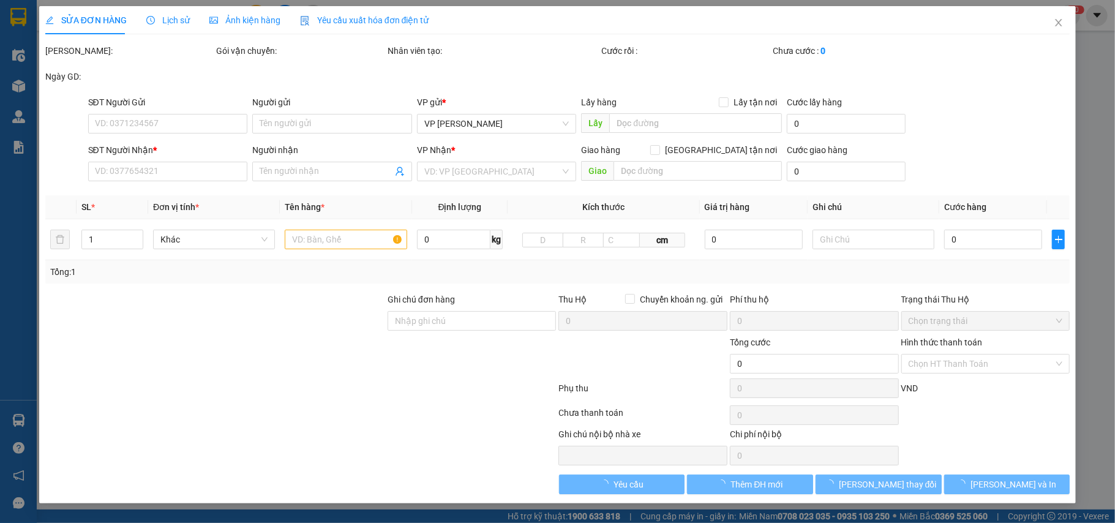
click at [169, 20] on span "Lịch sử" at bounding box center [167, 20] width 43 height 10
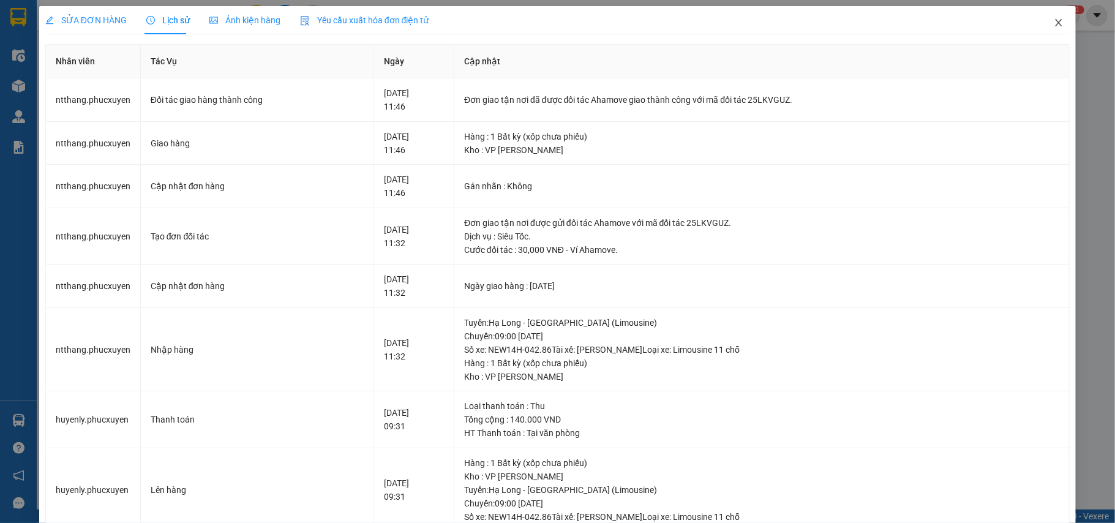
click at [1053, 24] on icon "close" at bounding box center [1058, 23] width 10 height 10
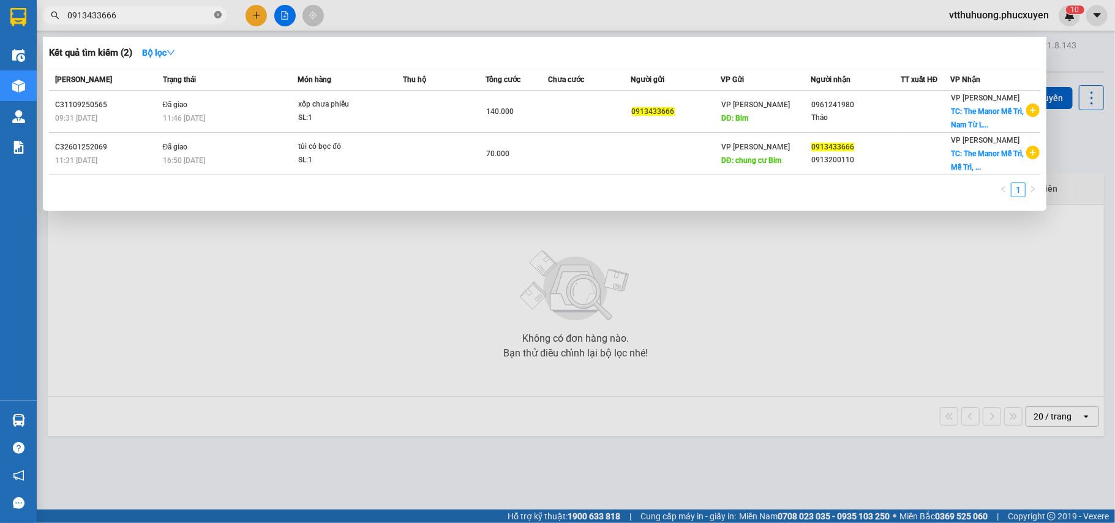
click at [218, 15] on icon "close-circle" at bounding box center [217, 14] width 7 height 7
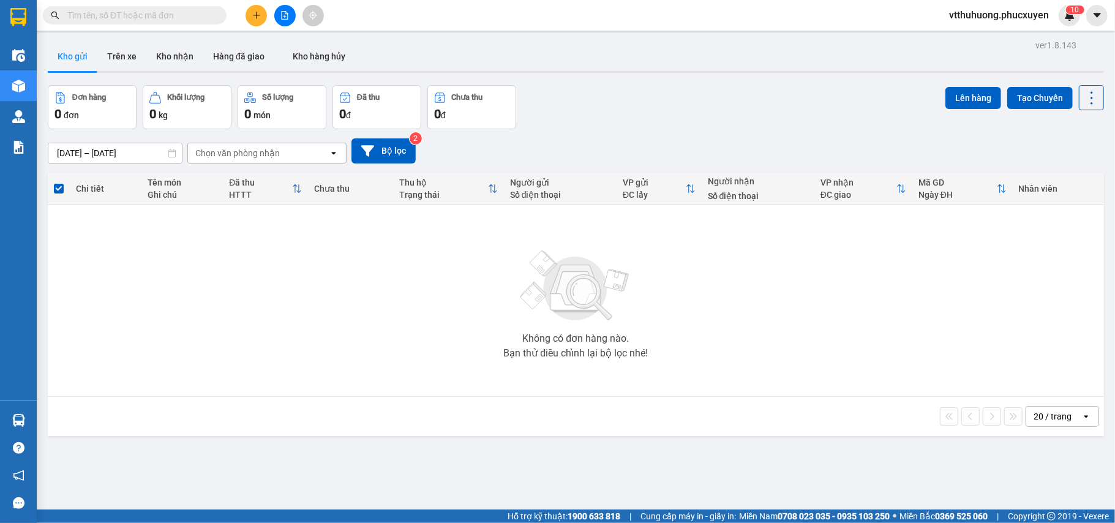
paste input "0967955966"
type input "0967955966"
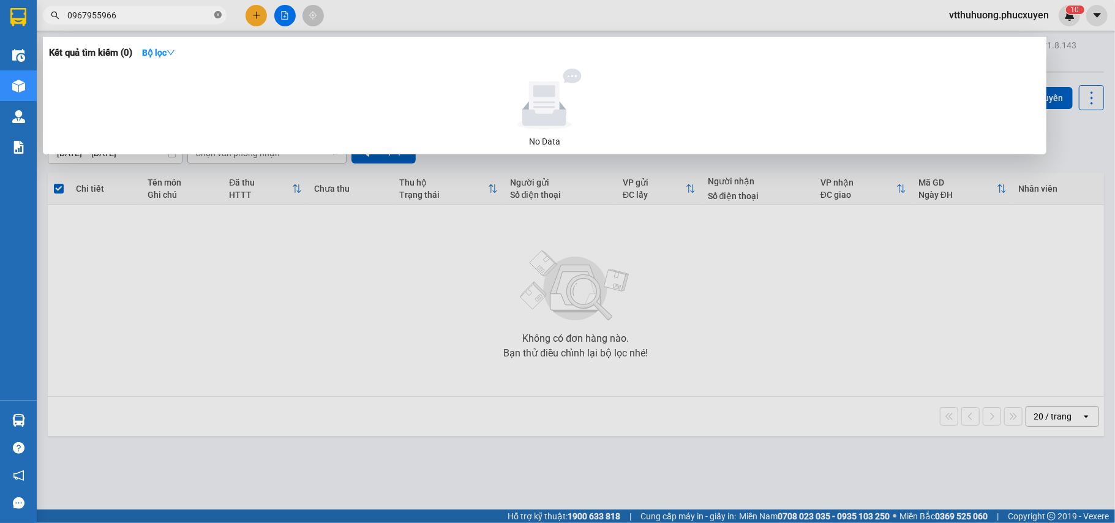
click at [216, 20] on span at bounding box center [217, 16] width 7 height 12
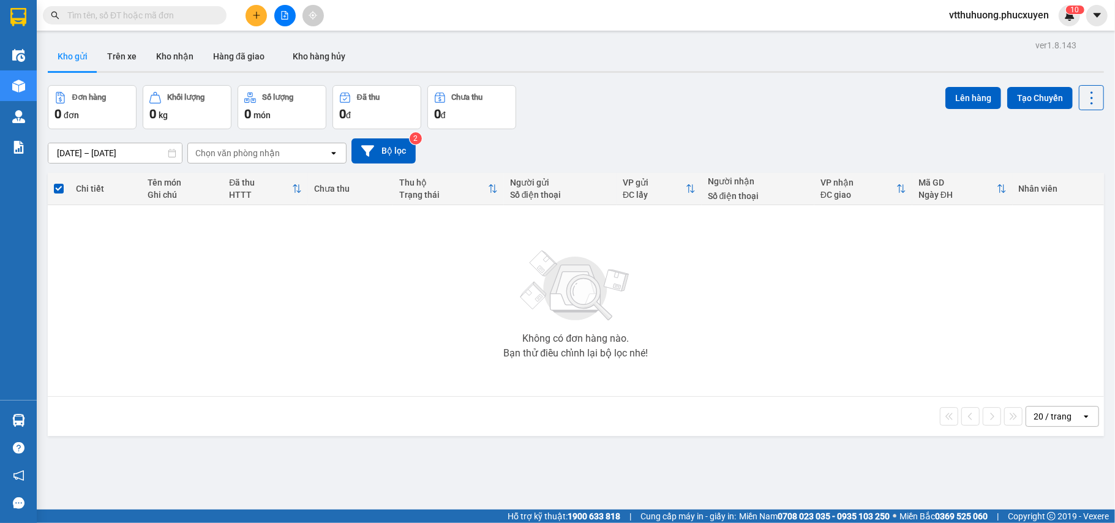
paste input "0345305399"
type input "0345305399"
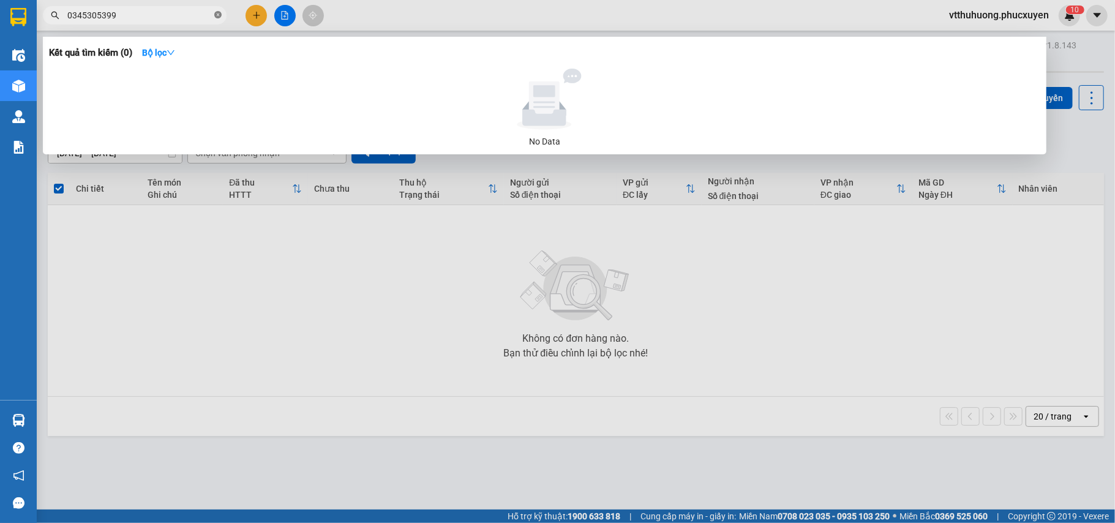
click at [216, 13] on icon "close-circle" at bounding box center [217, 14] width 7 height 7
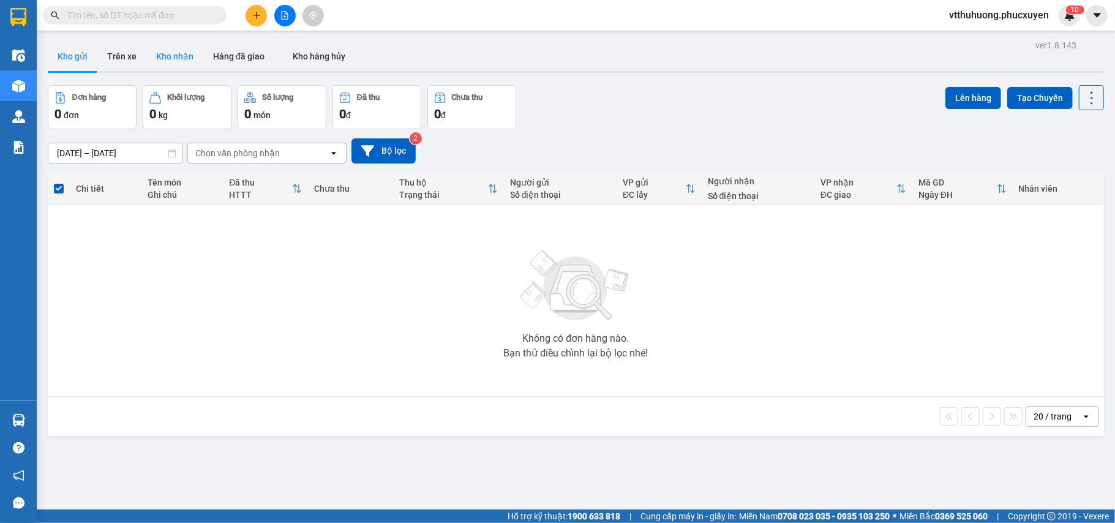
click at [174, 56] on button "Kho nhận" at bounding box center [174, 56] width 57 height 29
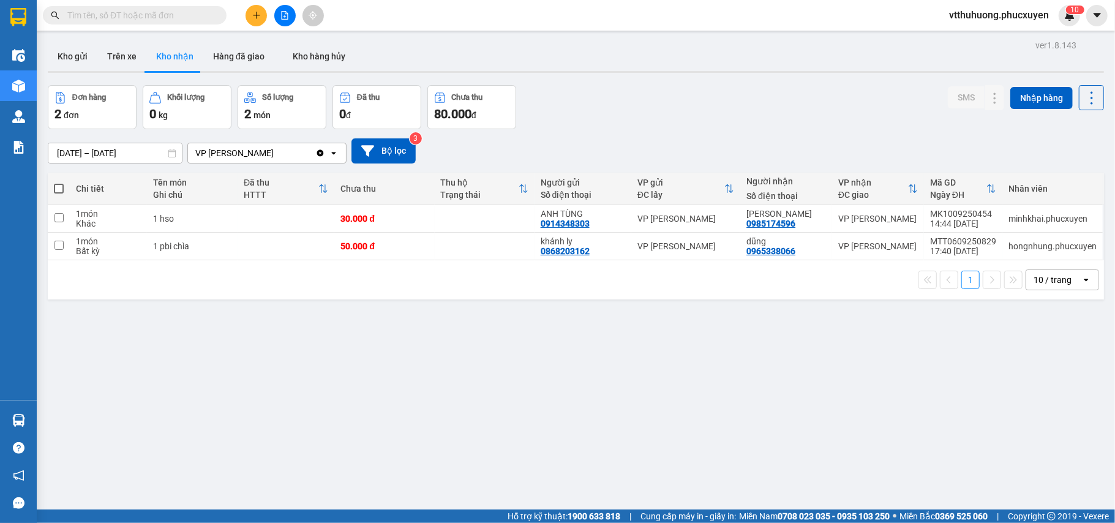
drag, startPoint x: 228, startPoint y: 60, endPoint x: 687, endPoint y: 115, distance: 462.3
click at [228, 60] on button "Hàng đã giao" at bounding box center [238, 56] width 71 height 29
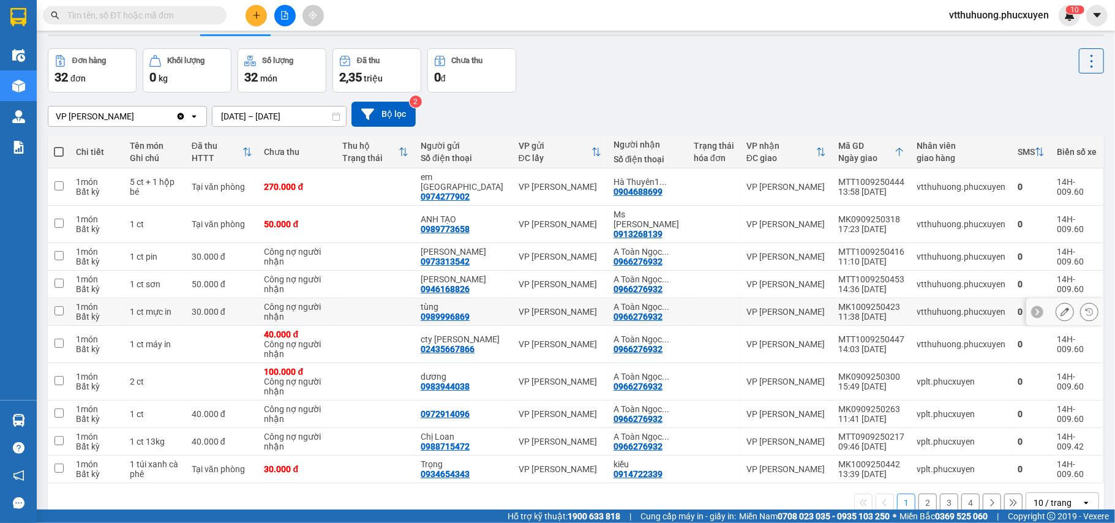
scroll to position [56, 0]
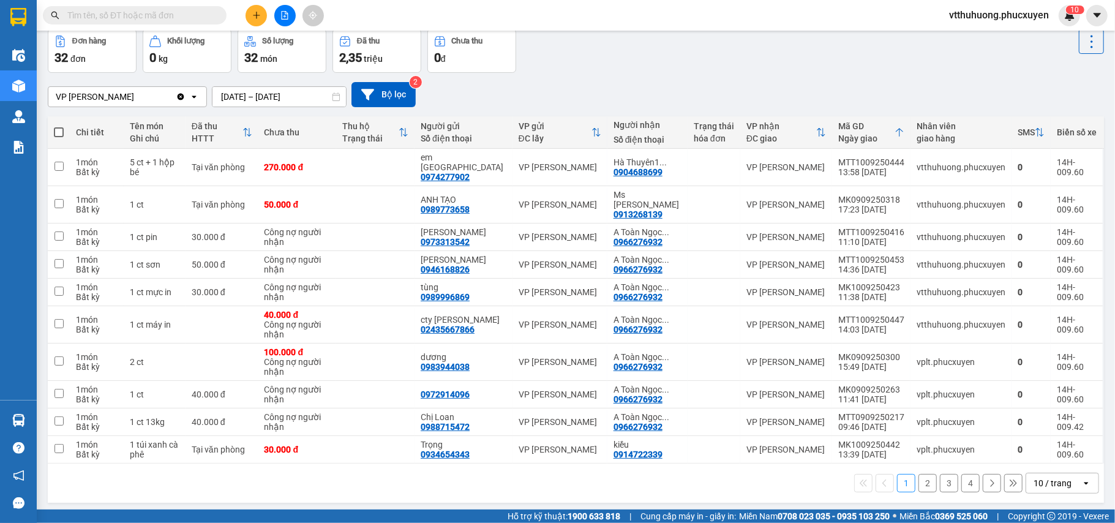
click at [1045, 477] on div "10 / trang" at bounding box center [1052, 483] width 38 height 12
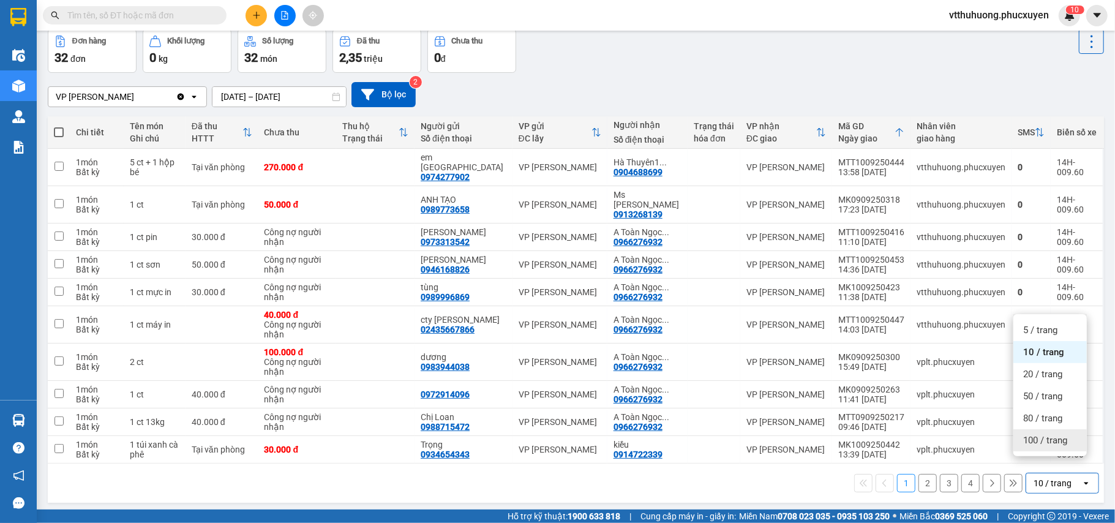
click at [1039, 439] on span "100 / trang" at bounding box center [1045, 440] width 44 height 12
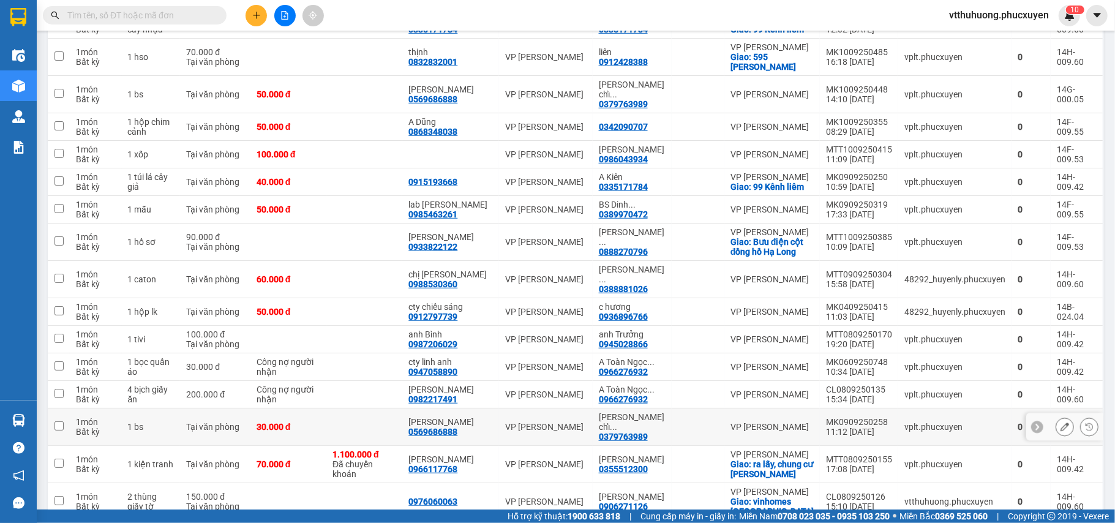
scroll to position [709, 0]
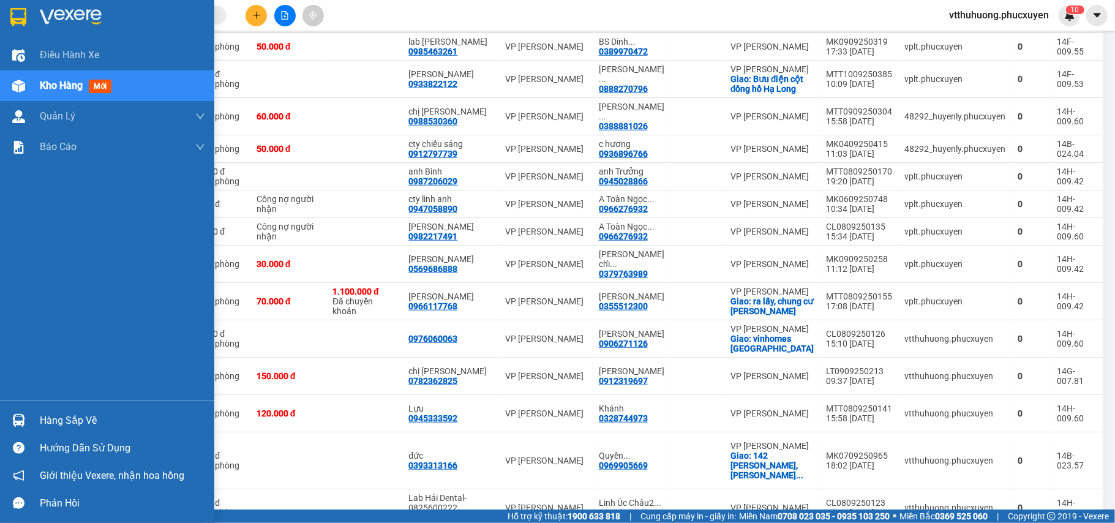
drag, startPoint x: 42, startPoint y: 407, endPoint x: 133, endPoint y: 444, distance: 98.5
click at [54, 412] on div "Hàng sắp về" at bounding box center [107, 420] width 214 height 28
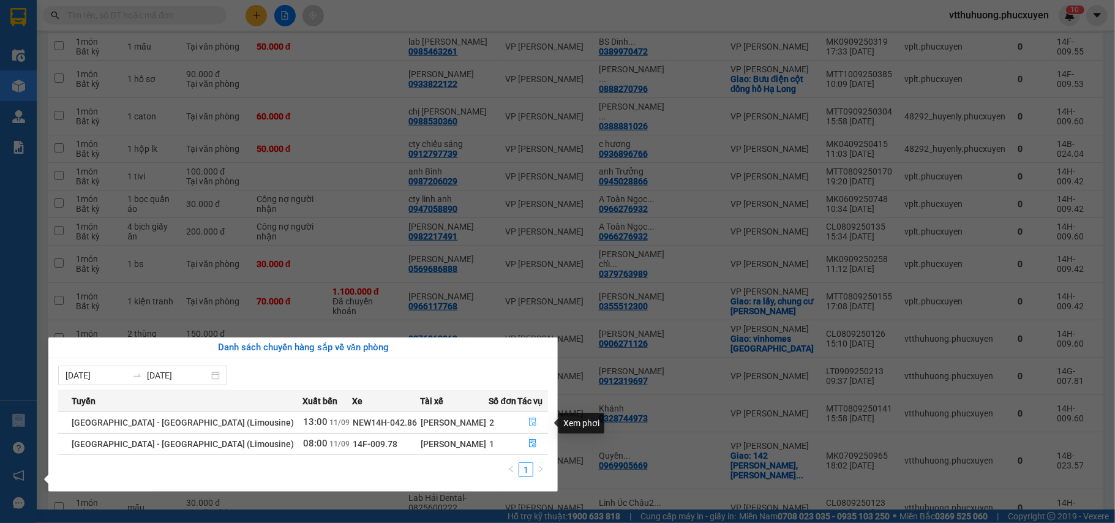
drag, startPoint x: 525, startPoint y: 422, endPoint x: 616, endPoint y: 506, distance: 123.5
click at [528, 422] on icon "file-done" at bounding box center [532, 421] width 9 height 9
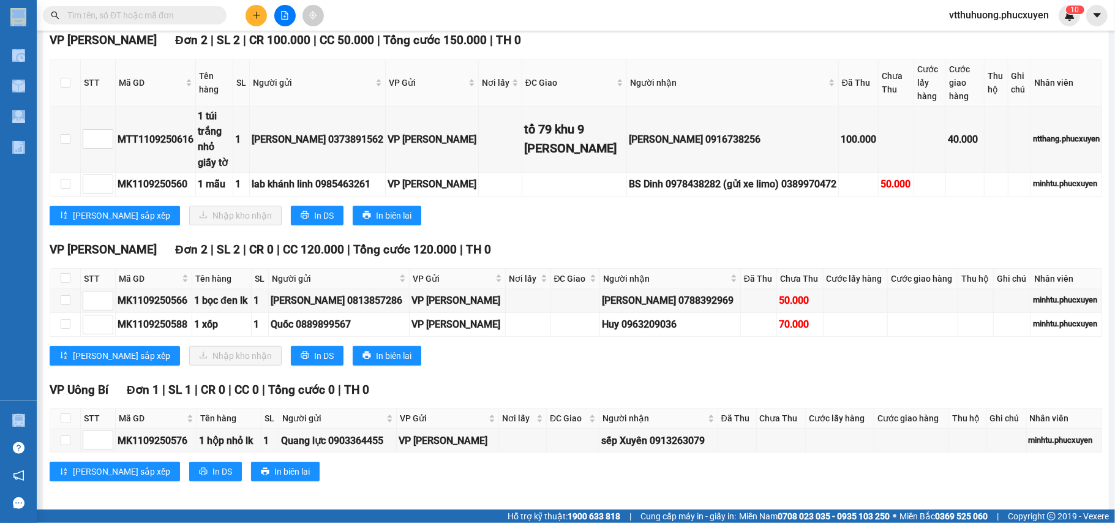
scroll to position [326, 0]
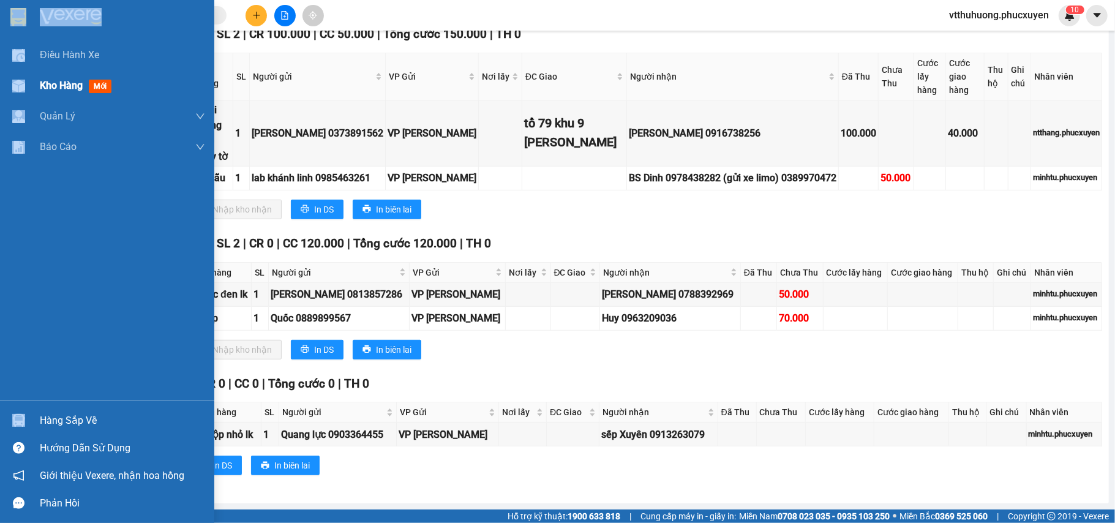
drag, startPoint x: 42, startPoint y: 87, endPoint x: 88, endPoint y: 69, distance: 49.2
click at [44, 87] on span "Kho hàng" at bounding box center [61, 86] width 43 height 12
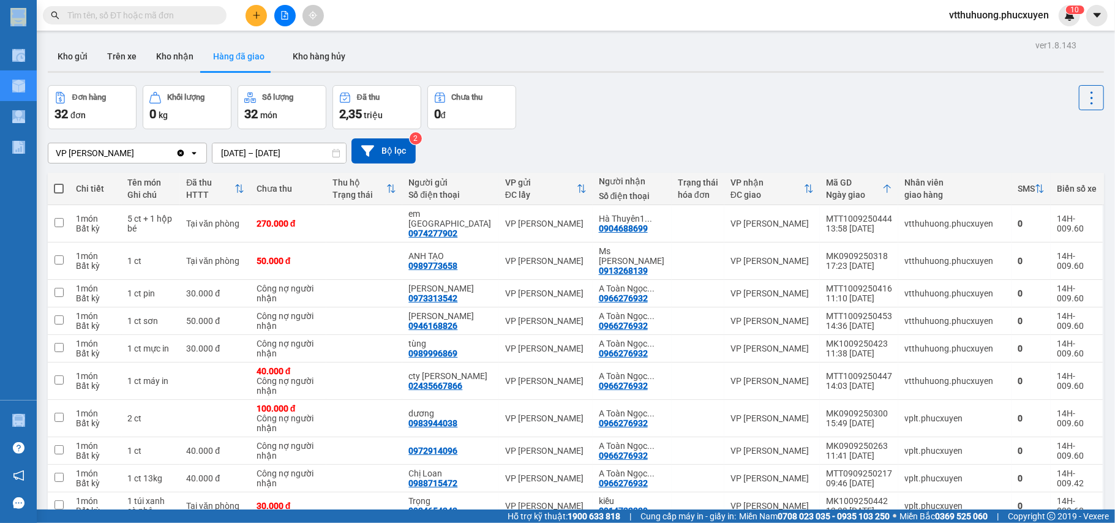
drag, startPoint x: 50, startPoint y: 53, endPoint x: 98, endPoint y: 125, distance: 87.1
click at [51, 52] on button "Kho gửi" at bounding box center [73, 56] width 50 height 29
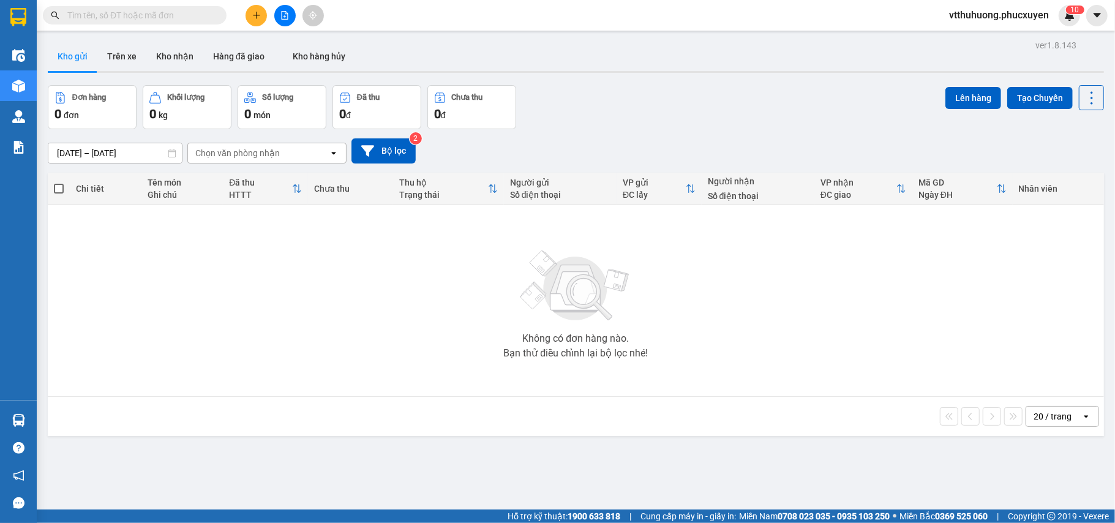
click at [684, 421] on div "20 / trang open" at bounding box center [576, 416] width 1046 height 21
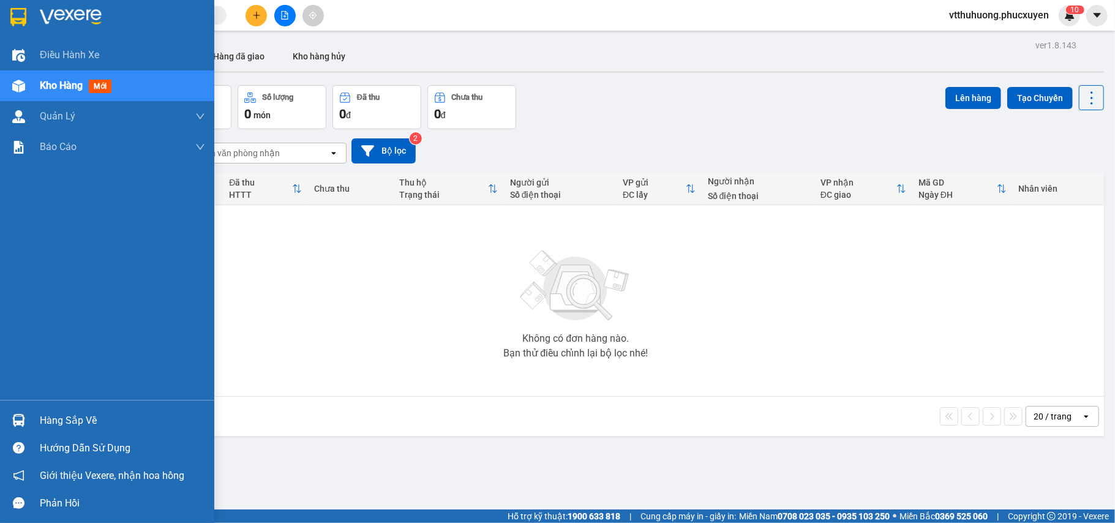
drag, startPoint x: 64, startPoint y: 415, endPoint x: 196, endPoint y: 421, distance: 132.3
click at [69, 417] on div "Hàng sắp về" at bounding box center [122, 420] width 165 height 18
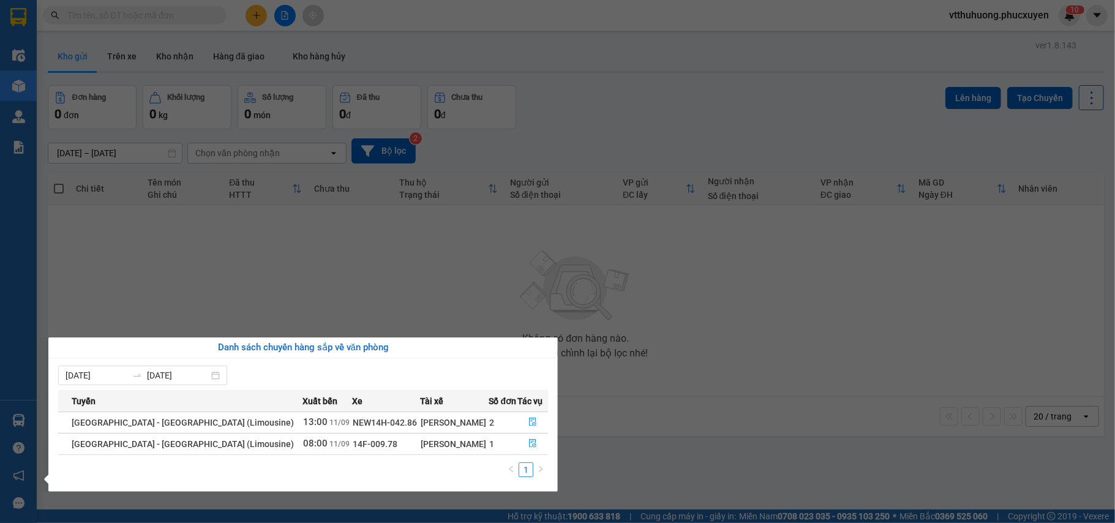
click at [536, 104] on section "Kết quả tìm kiếm ( 0 ) Bộ lọc No Data vtthuhuong.phucxuyen 1 0 Điều hành xe Kho…" at bounding box center [557, 261] width 1115 height 523
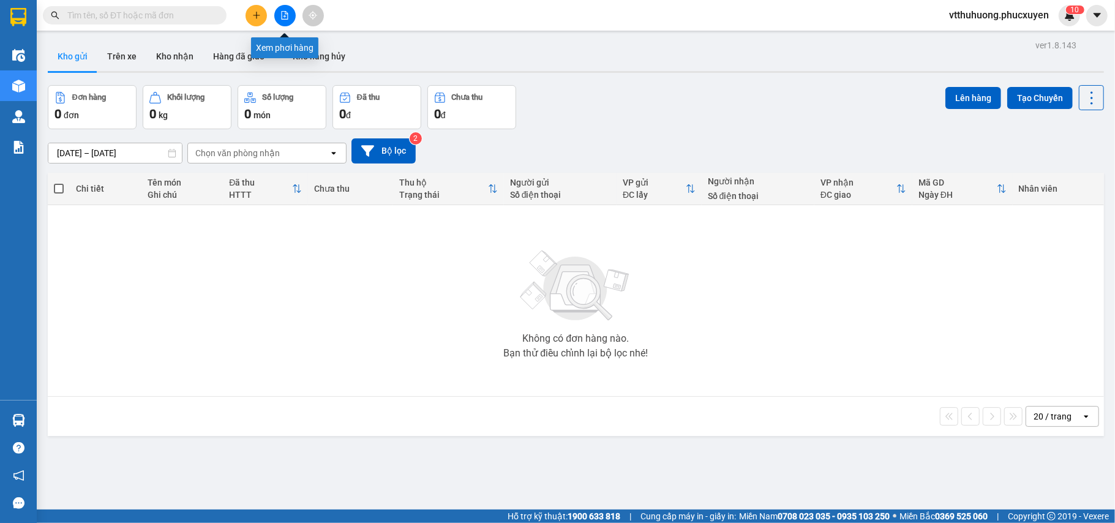
click at [283, 13] on icon "file-add" at bounding box center [284, 15] width 9 height 9
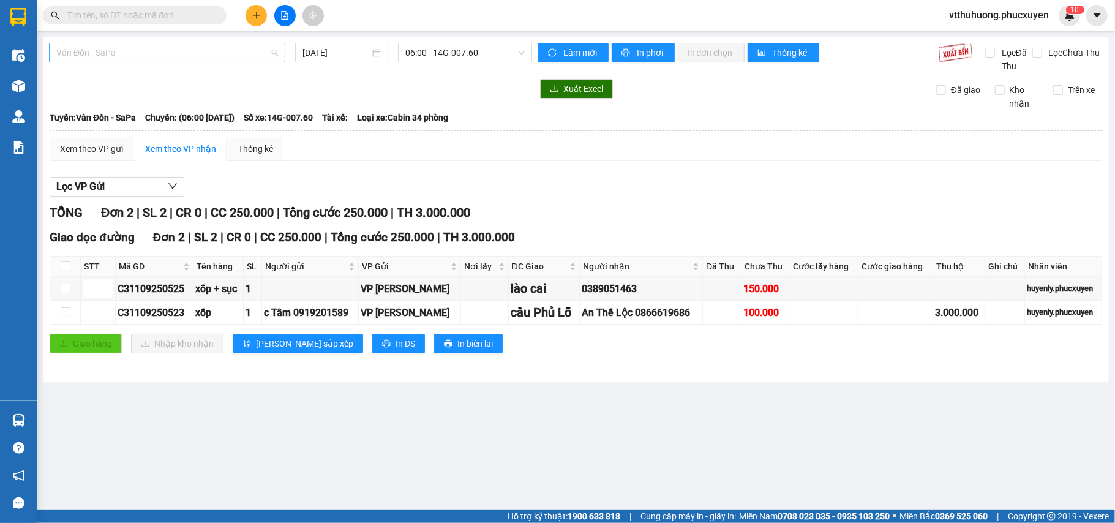
click at [191, 59] on span "Vân Đồn - SaPa" at bounding box center [167, 52] width 222 height 18
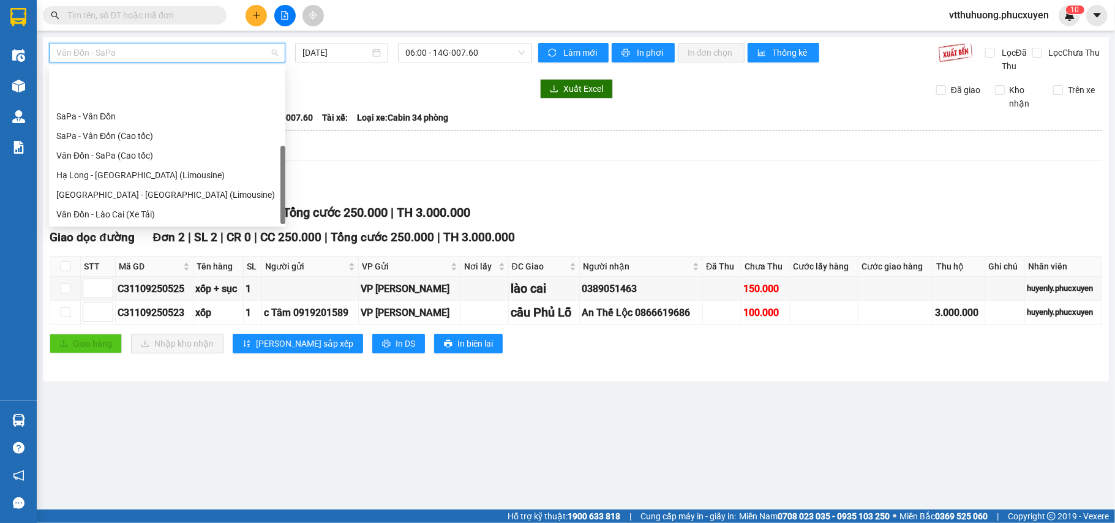
scroll to position [59, 0]
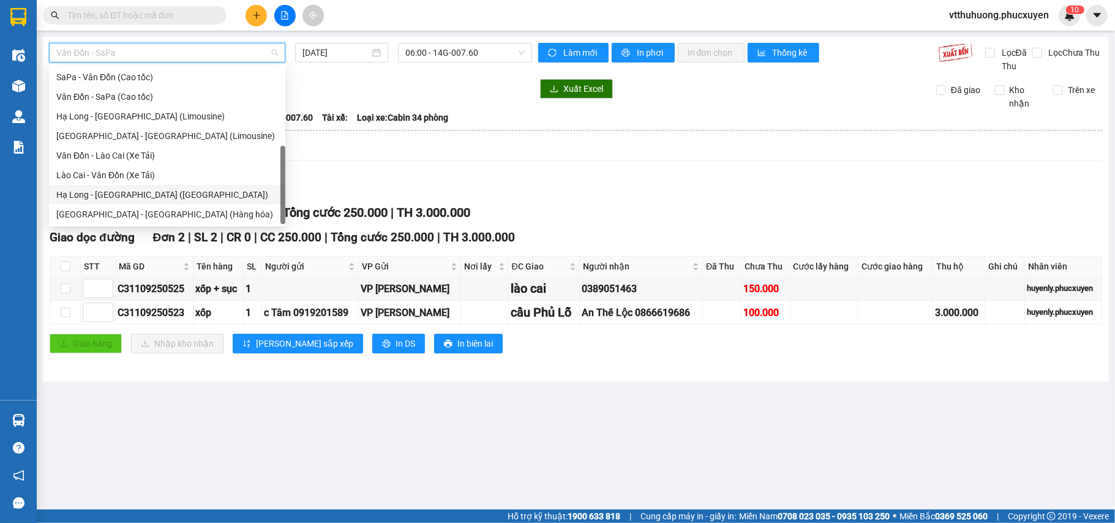
click at [177, 202] on div "Hạ Long - Hà Nội (Hàng hóa)" at bounding box center [167, 195] width 236 height 20
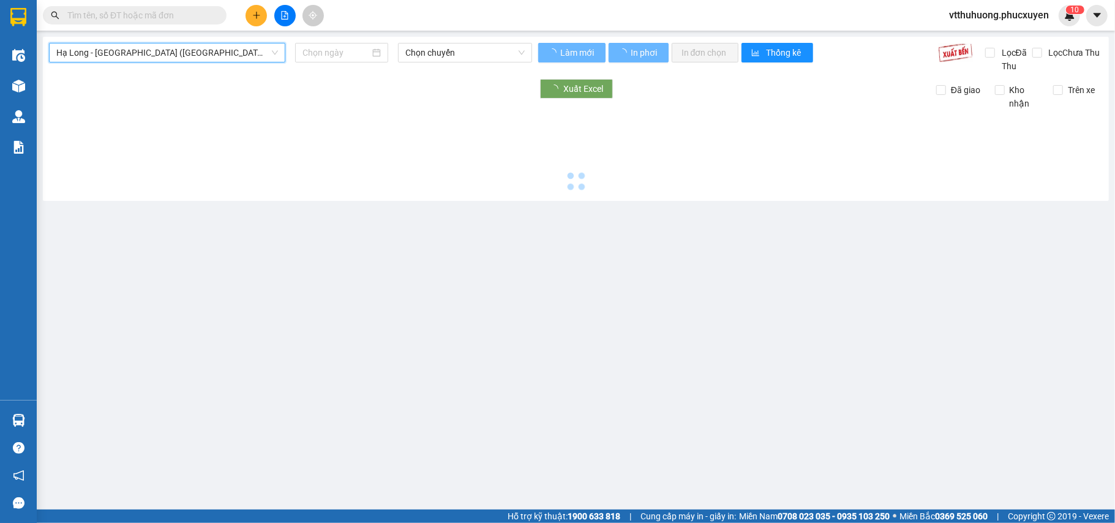
type input "11/09/2025"
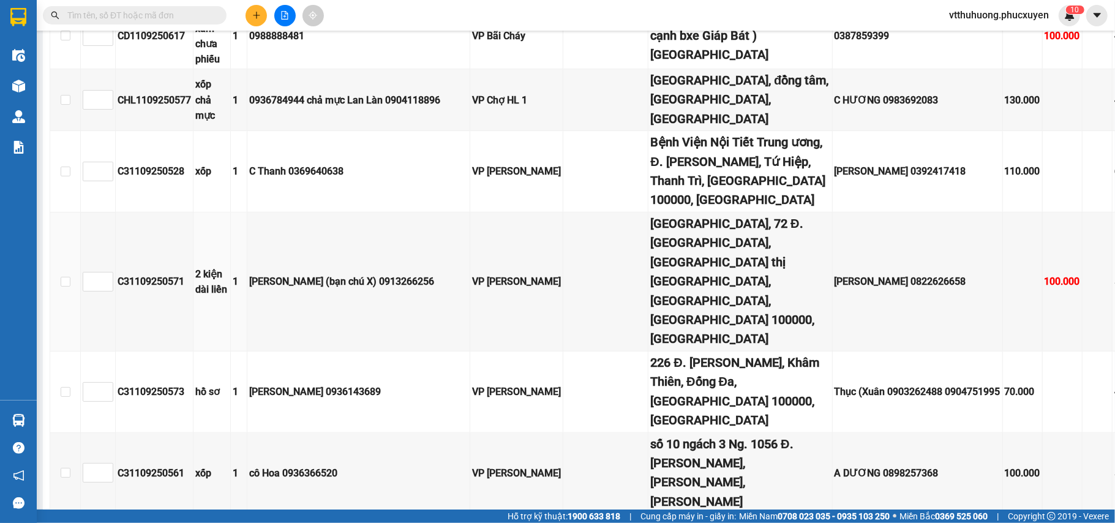
scroll to position [652, 0]
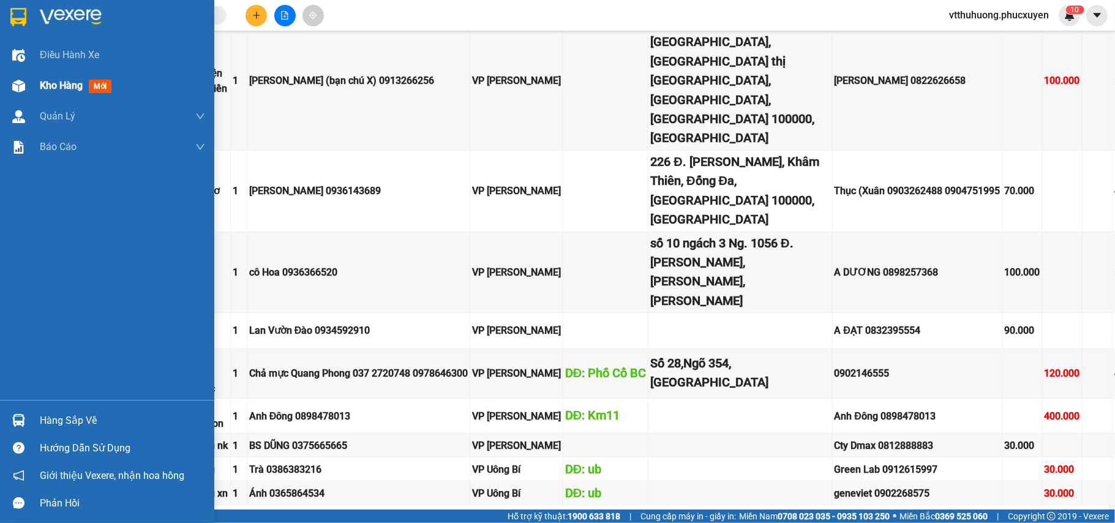
click at [42, 86] on span "Kho hàng" at bounding box center [61, 86] width 43 height 12
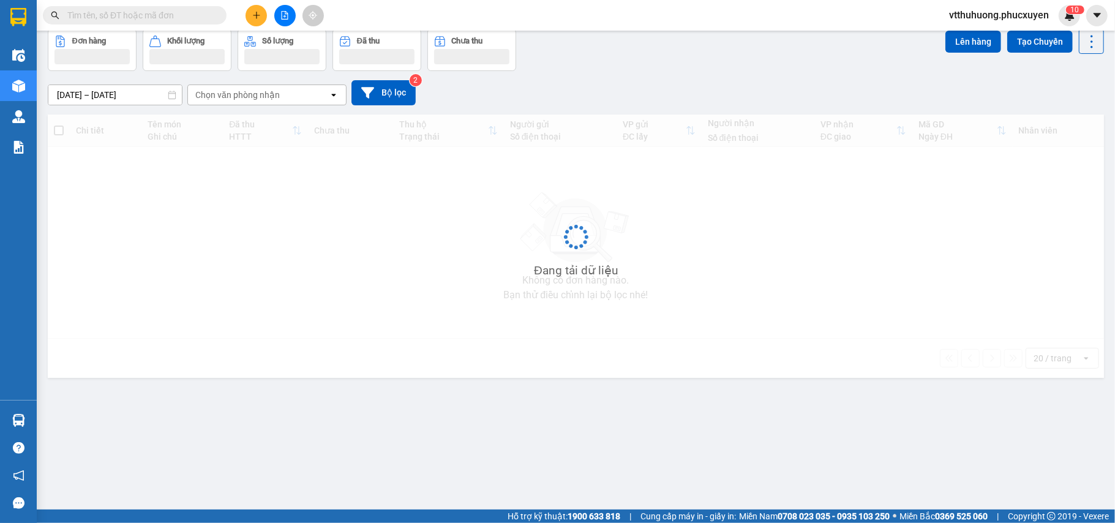
scroll to position [56, 0]
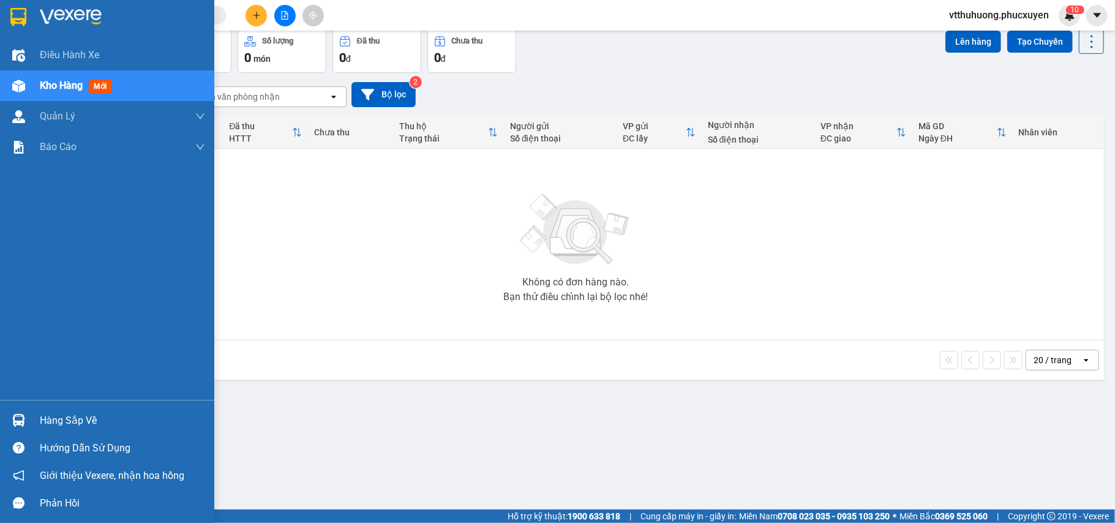
click at [86, 419] on div "Hàng sắp về" at bounding box center [122, 420] width 165 height 18
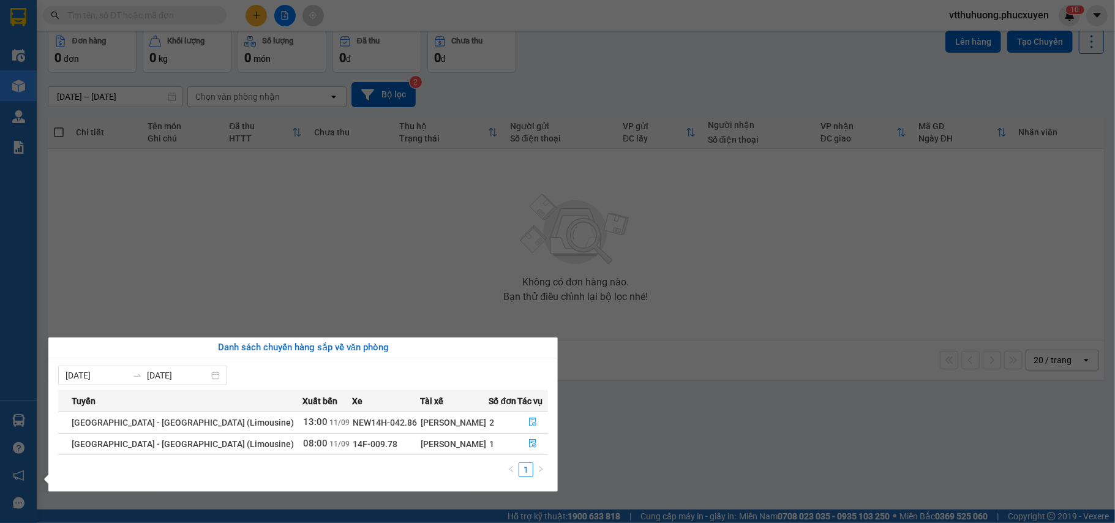
click at [659, 444] on section "Kết quả tìm kiếm ( 0 ) Bộ lọc No Data vtthuhuong.phucxuyen 1 0 Điều hành xe Kho…" at bounding box center [557, 261] width 1115 height 523
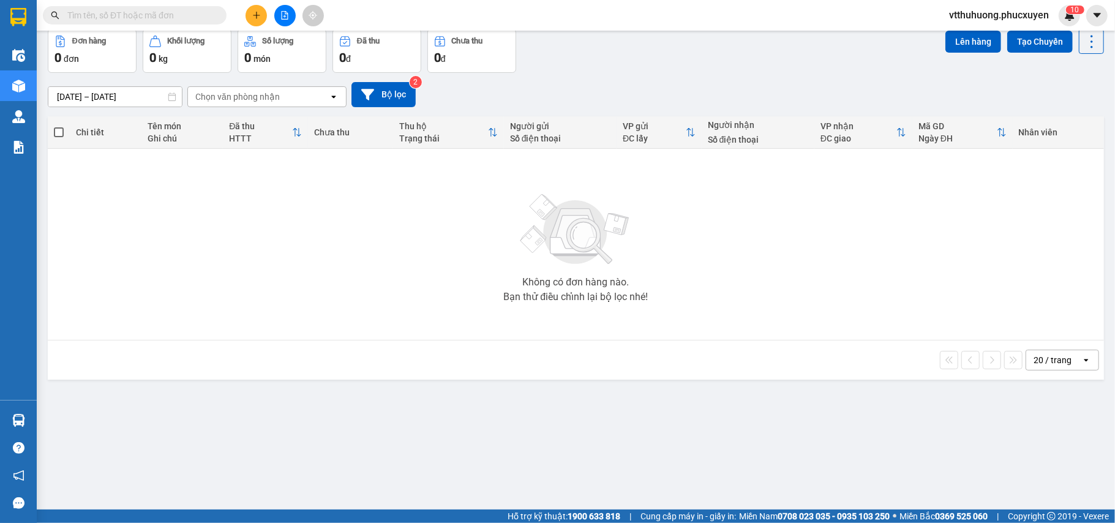
scroll to position [0, 0]
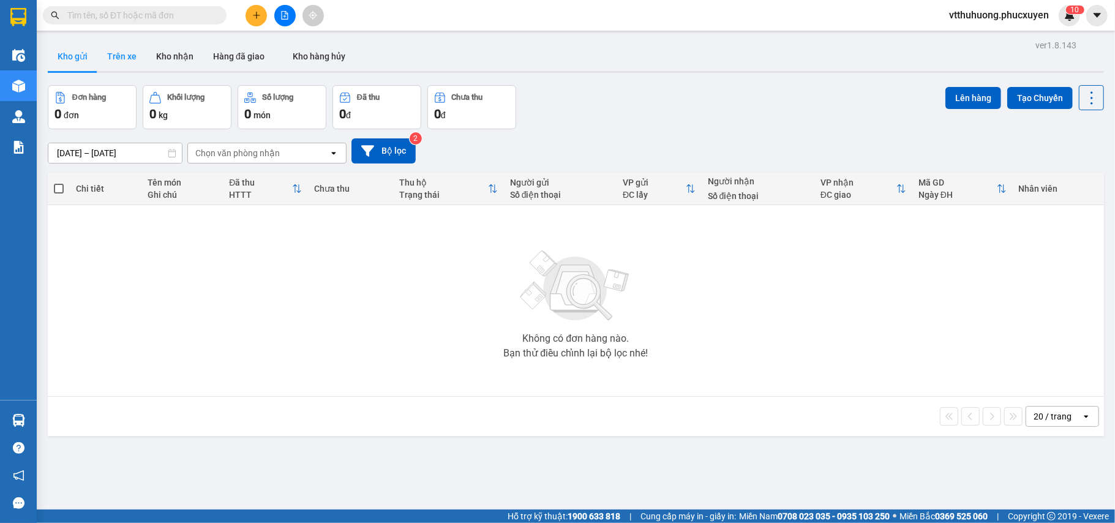
drag, startPoint x: 182, startPoint y: 53, endPoint x: 101, endPoint y: 56, distance: 80.9
click at [181, 53] on button "Kho nhận" at bounding box center [174, 56] width 57 height 29
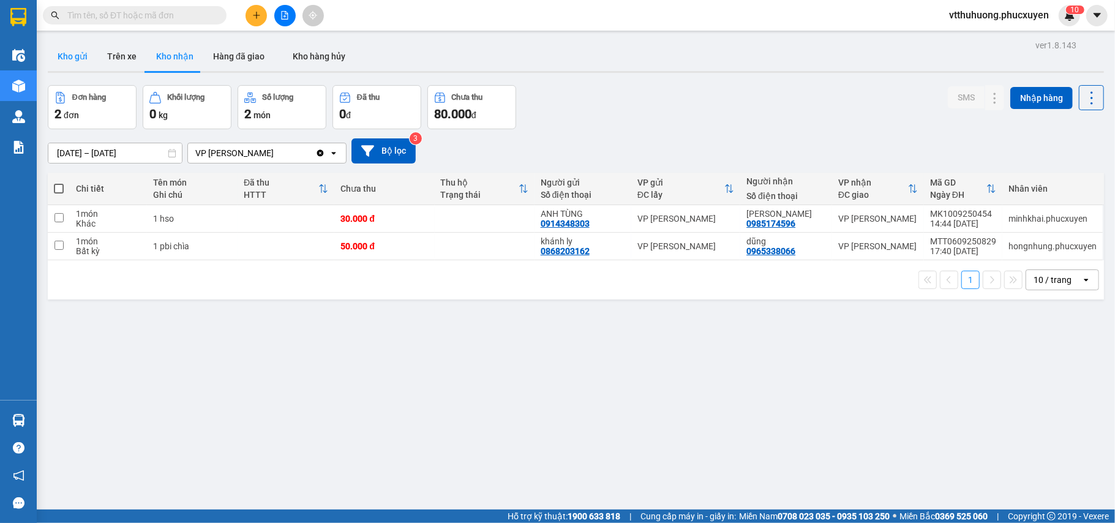
click at [81, 59] on button "Kho gửi" at bounding box center [73, 56] width 50 height 29
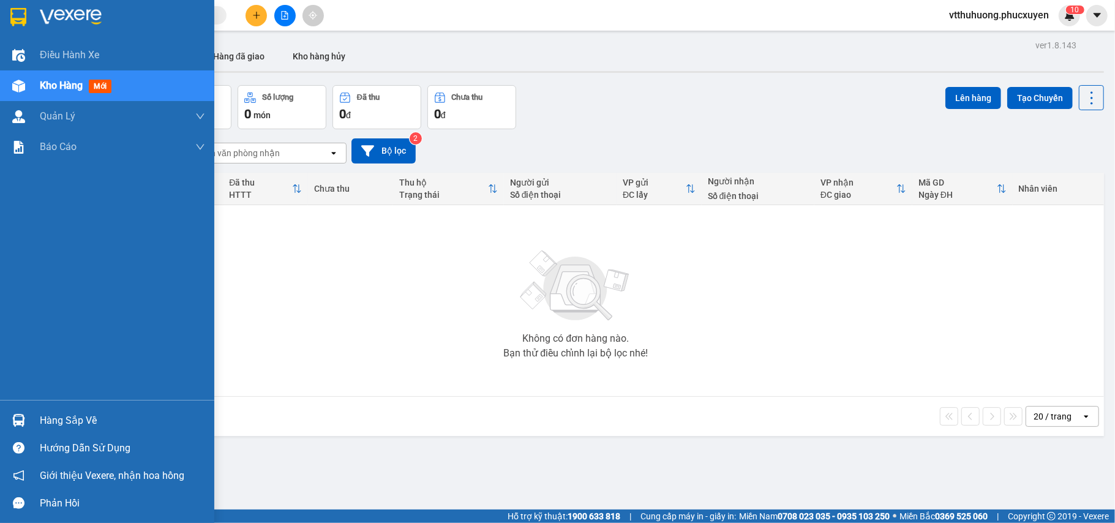
drag, startPoint x: 54, startPoint y: 416, endPoint x: 307, endPoint y: 425, distance: 252.3
click at [64, 416] on div "Hàng sắp về" at bounding box center [122, 420] width 165 height 18
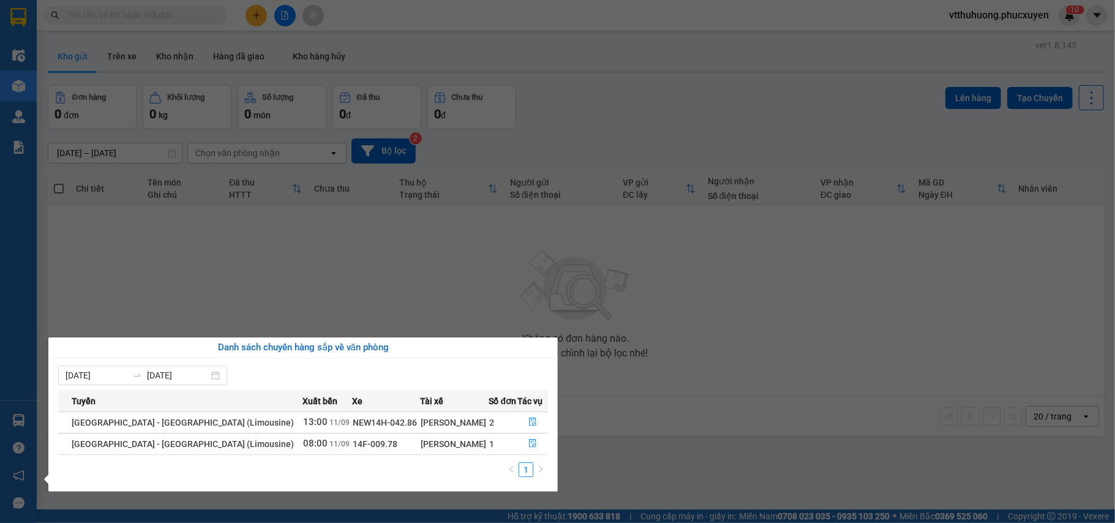
click at [635, 458] on section "Kết quả tìm kiếm ( 0 ) Bộ lọc No Data vtthuhuong.phucxuyen 1 0 Điều hành xe Kho…" at bounding box center [557, 261] width 1115 height 523
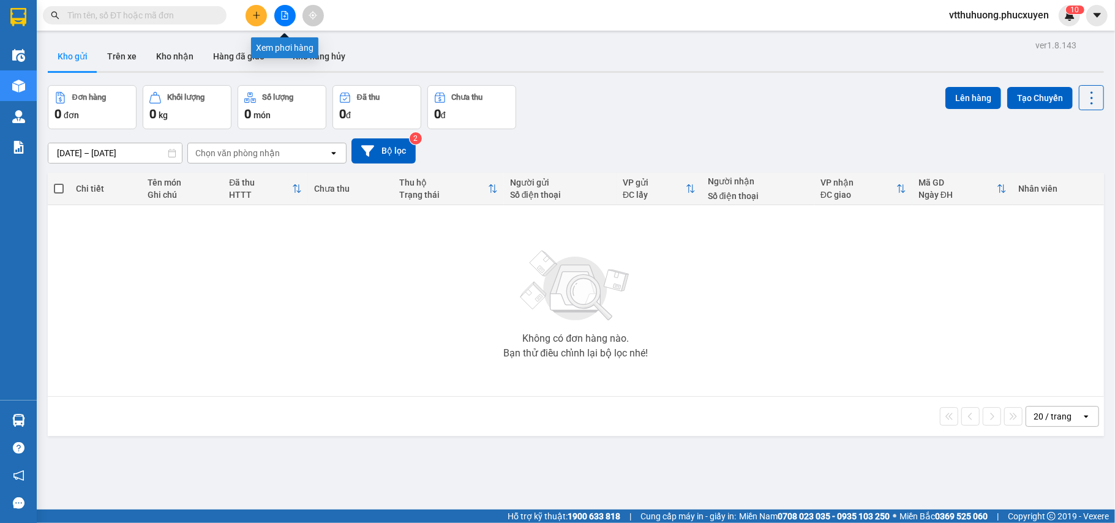
click at [285, 18] on icon "file-add" at bounding box center [284, 15] width 9 height 9
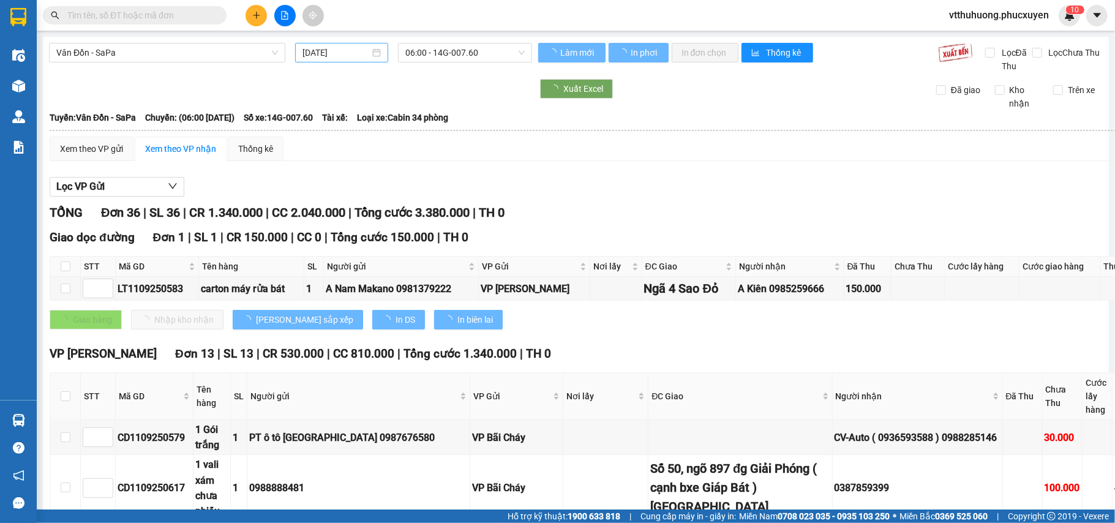
click at [349, 51] on input "11/09/2025" at bounding box center [335, 52] width 67 height 13
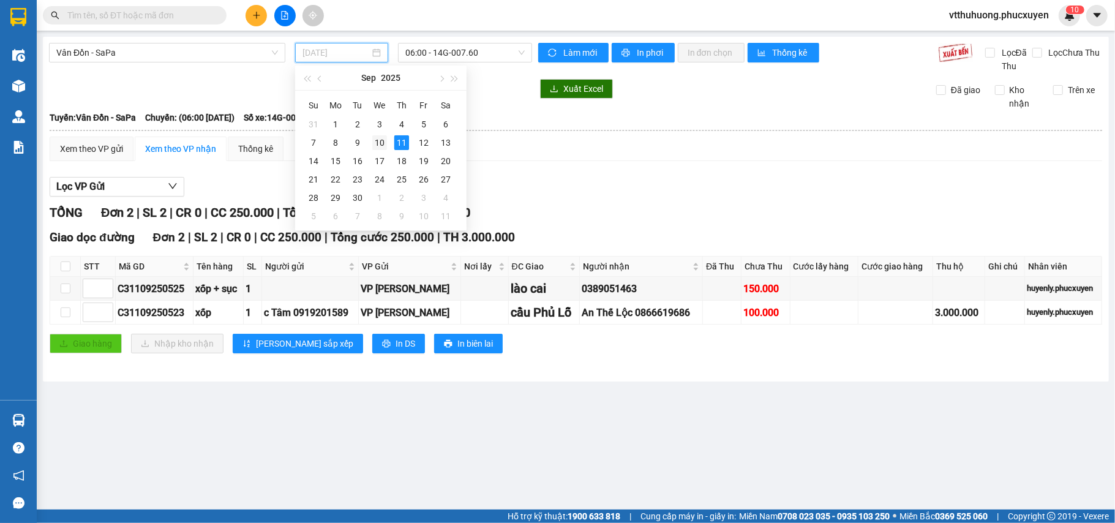
click at [379, 143] on div "10" at bounding box center [379, 142] width 15 height 15
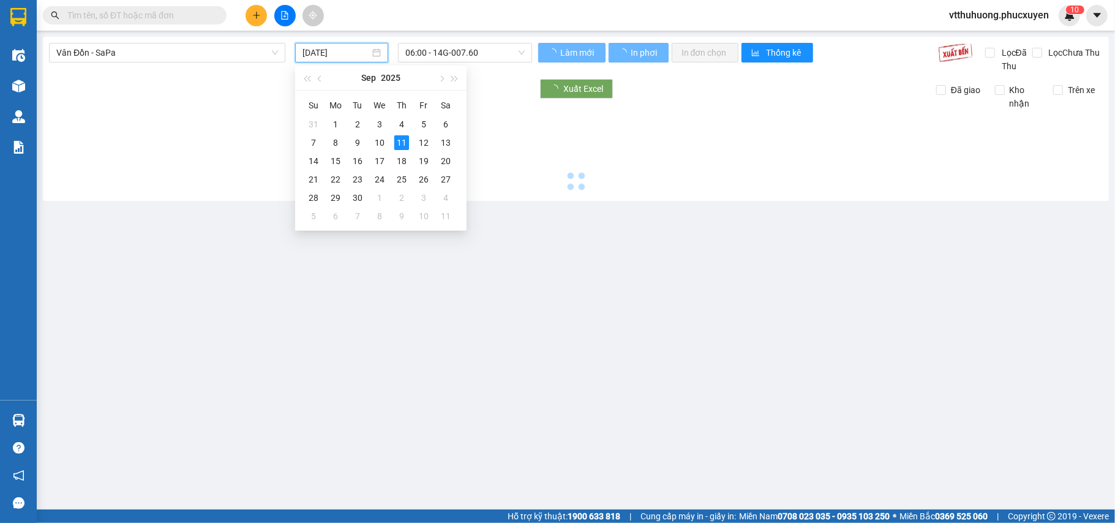
type input "10/09/2025"
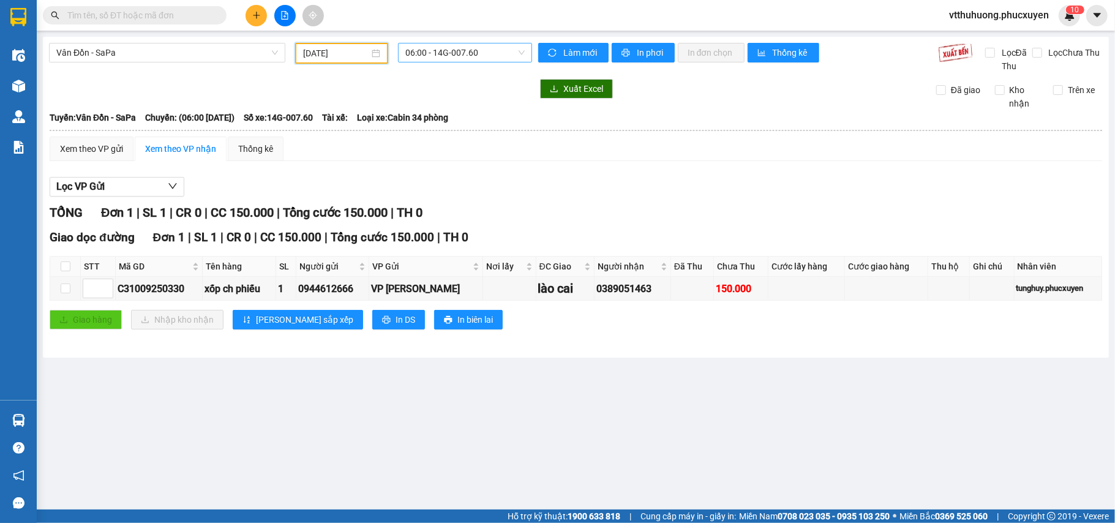
click at [493, 59] on span "06:00 - 14G-007.60" at bounding box center [464, 52] width 119 height 18
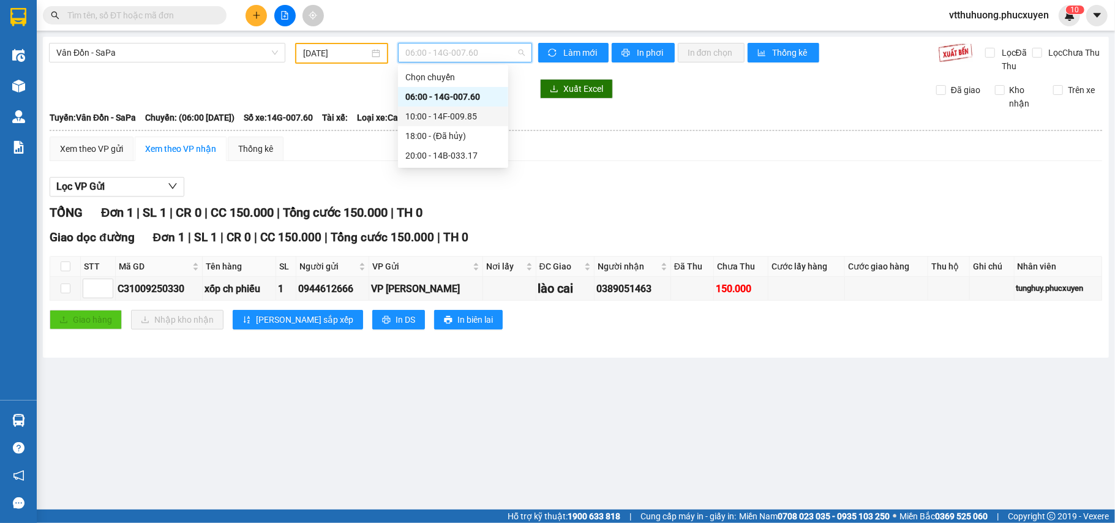
click at [480, 116] on div "10:00 - 14F-009.85" at bounding box center [452, 116] width 95 height 13
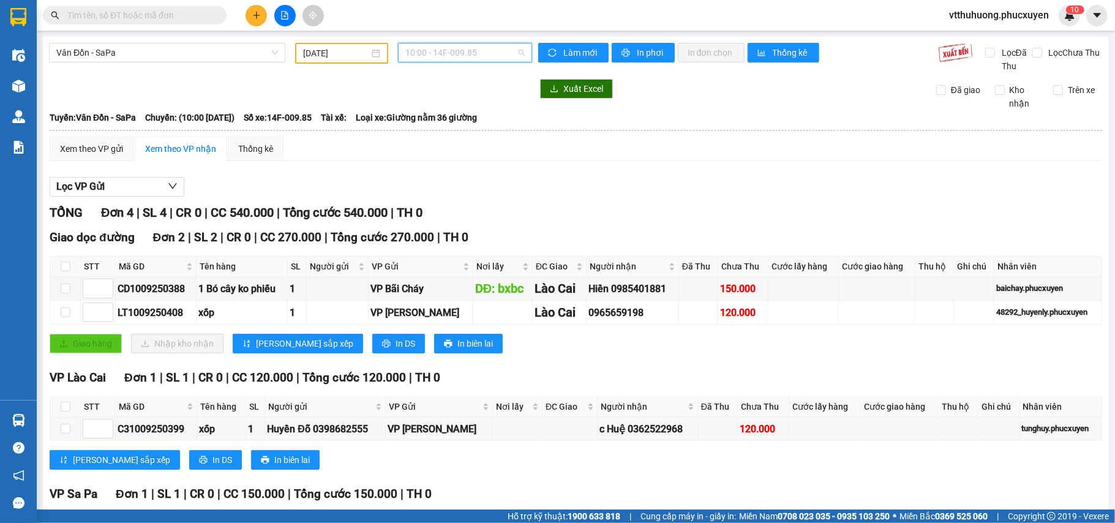
click at [488, 54] on span "10:00 - 14F-009.85" at bounding box center [464, 52] width 119 height 18
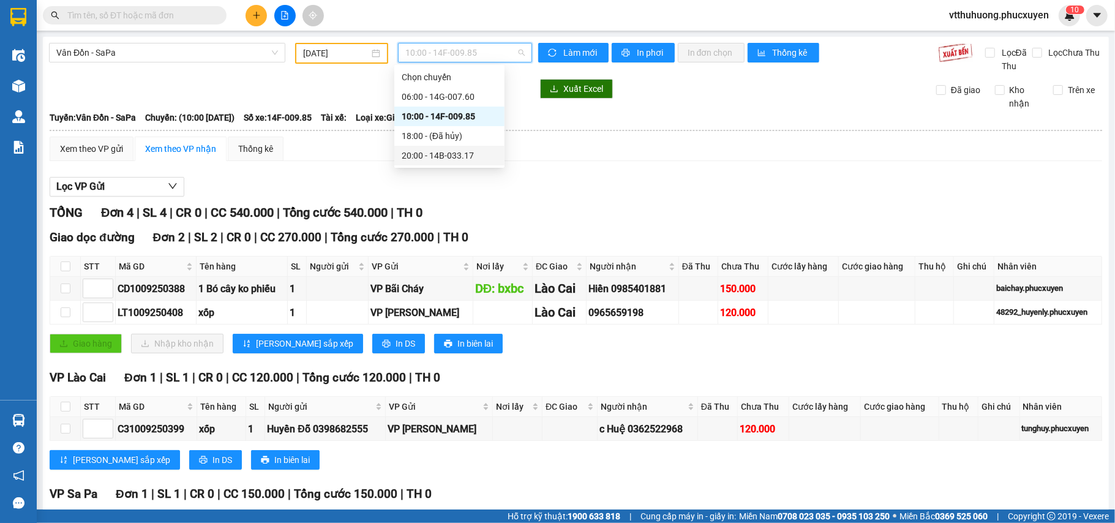
click at [466, 154] on div "20:00 - 14B-033.17" at bounding box center [449, 155] width 95 height 13
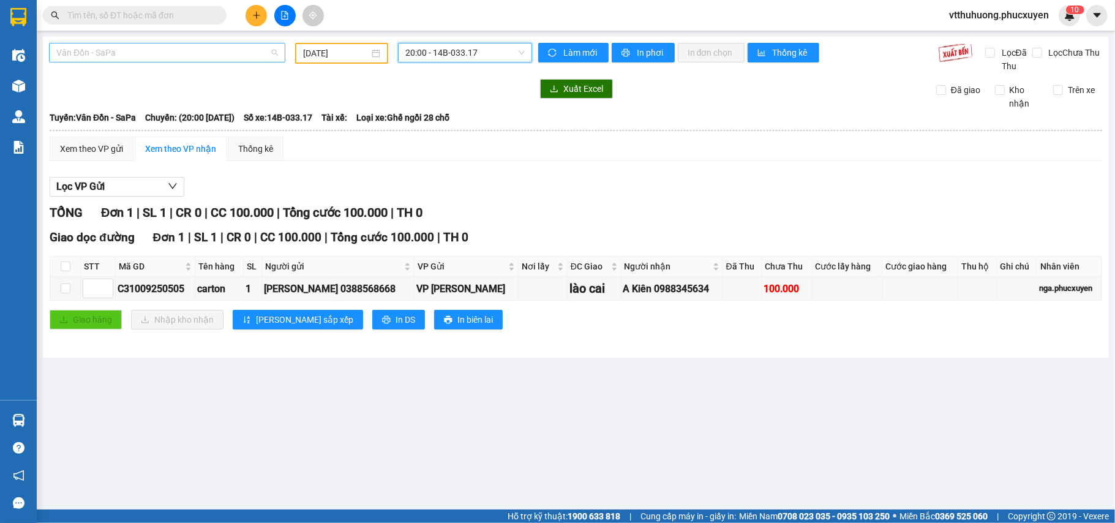
click at [206, 54] on span "Vân Đồn - SaPa" at bounding box center [167, 52] width 222 height 18
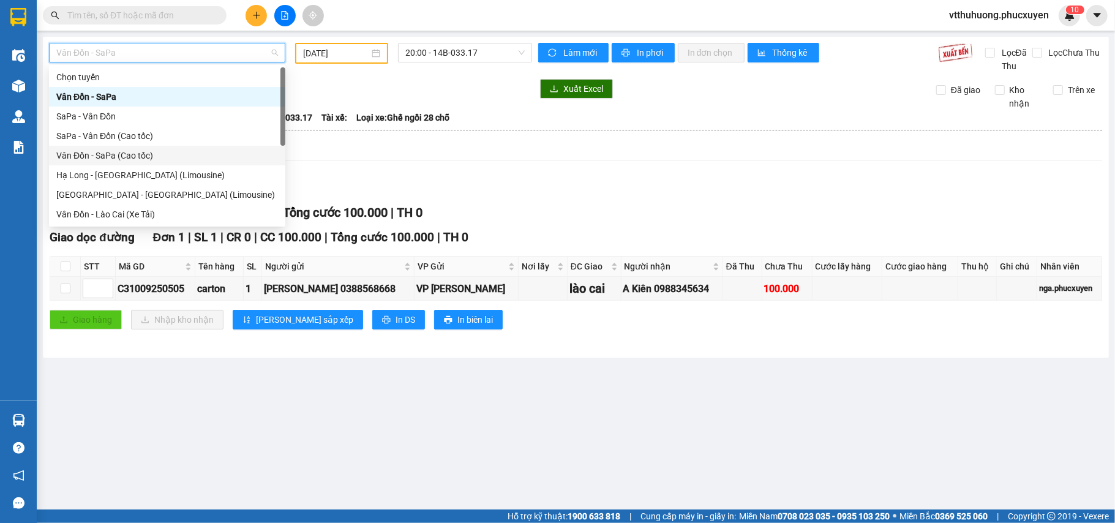
drag, startPoint x: 135, startPoint y: 151, endPoint x: 425, endPoint y: 67, distance: 302.0
click at [138, 151] on div "Vân Đồn - SaPa (Cao tốc)" at bounding box center [167, 155] width 222 height 13
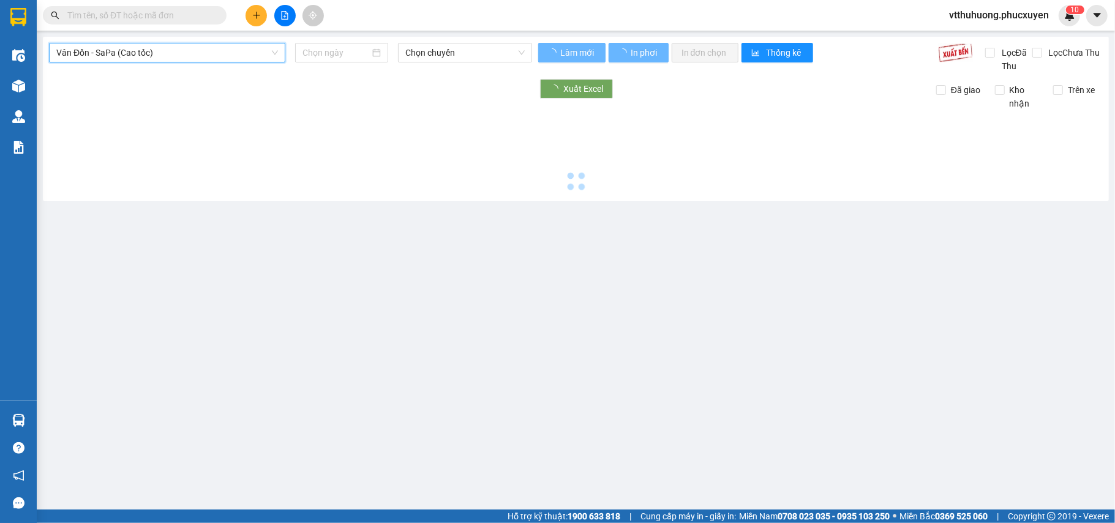
type input "11/09/2025"
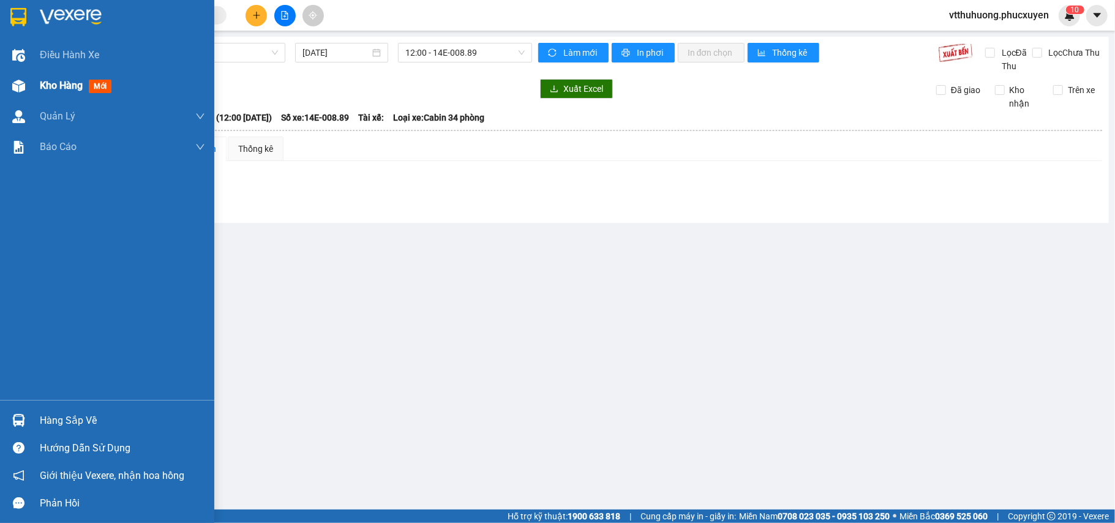
click at [50, 81] on span "Kho hàng" at bounding box center [61, 86] width 43 height 12
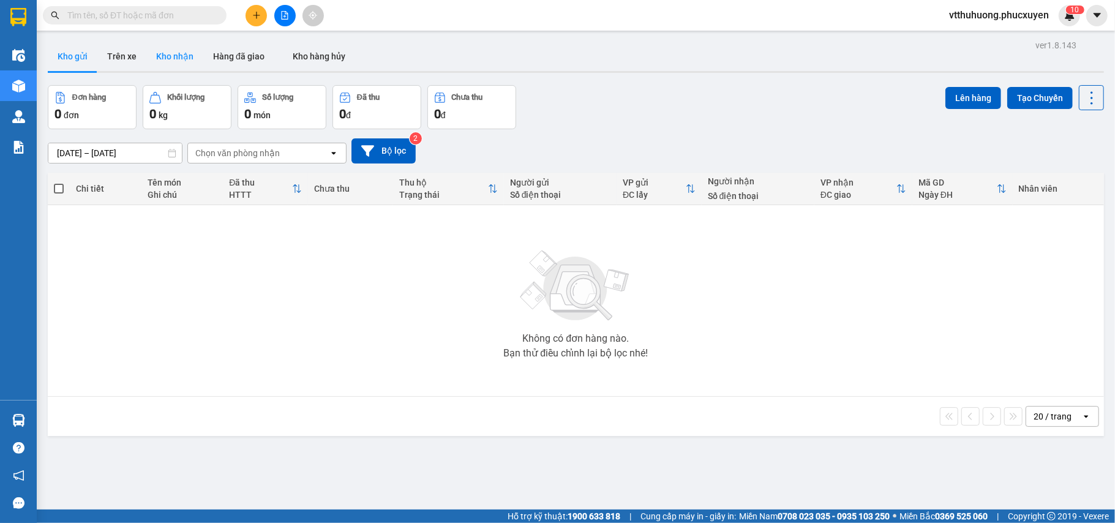
drag, startPoint x: 158, startPoint y: 50, endPoint x: 392, endPoint y: 69, distance: 234.5
click at [159, 50] on button "Kho nhận" at bounding box center [174, 56] width 57 height 29
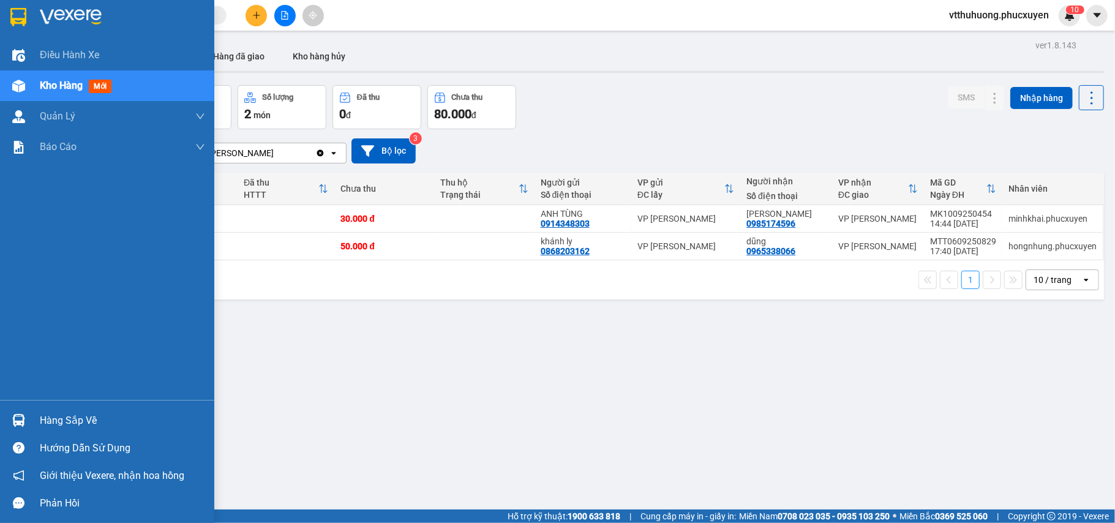
drag, startPoint x: 61, startPoint y: 417, endPoint x: 450, endPoint y: 416, distance: 389.3
click at [93, 416] on div "Hàng sắp về" at bounding box center [122, 420] width 165 height 18
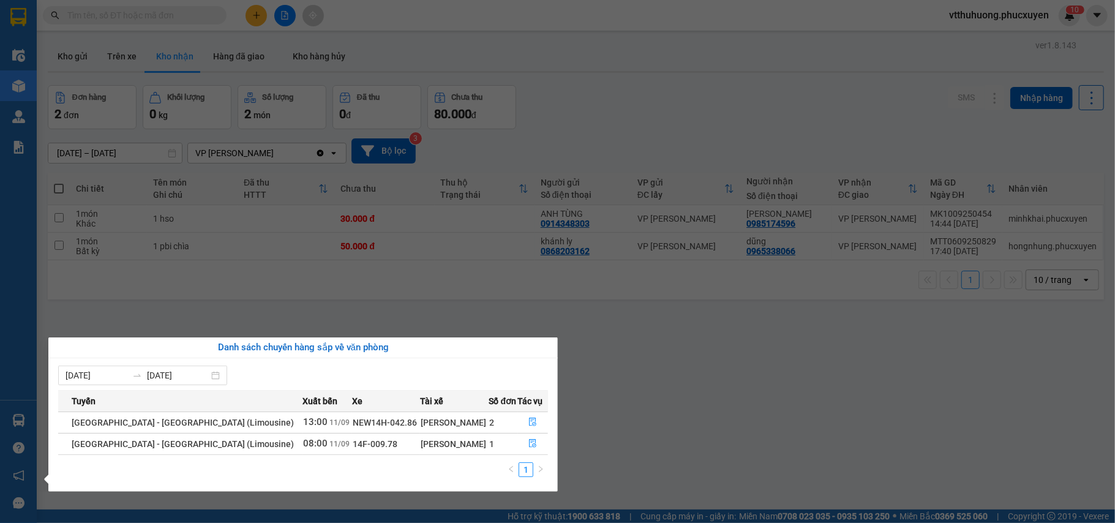
drag, startPoint x: 709, startPoint y: 404, endPoint x: 693, endPoint y: 400, distance: 15.9
click at [706, 404] on section "Kết quả tìm kiếm ( 0 ) Bộ lọc No Data vtthuhuong.phucxuyen 1 0 Điều hành xe Kho…" at bounding box center [557, 261] width 1115 height 523
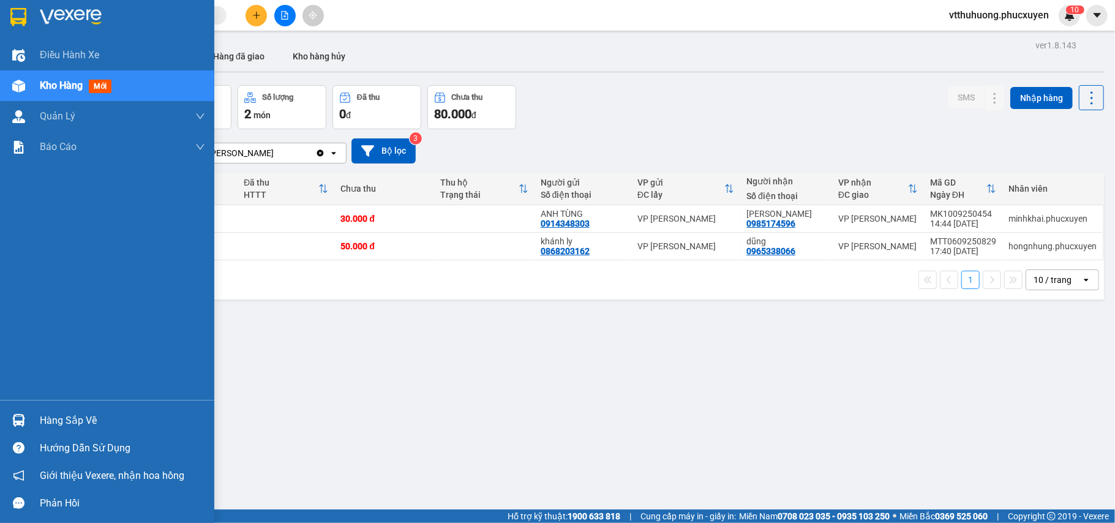
click at [77, 421] on div "Hàng sắp về" at bounding box center [122, 420] width 165 height 18
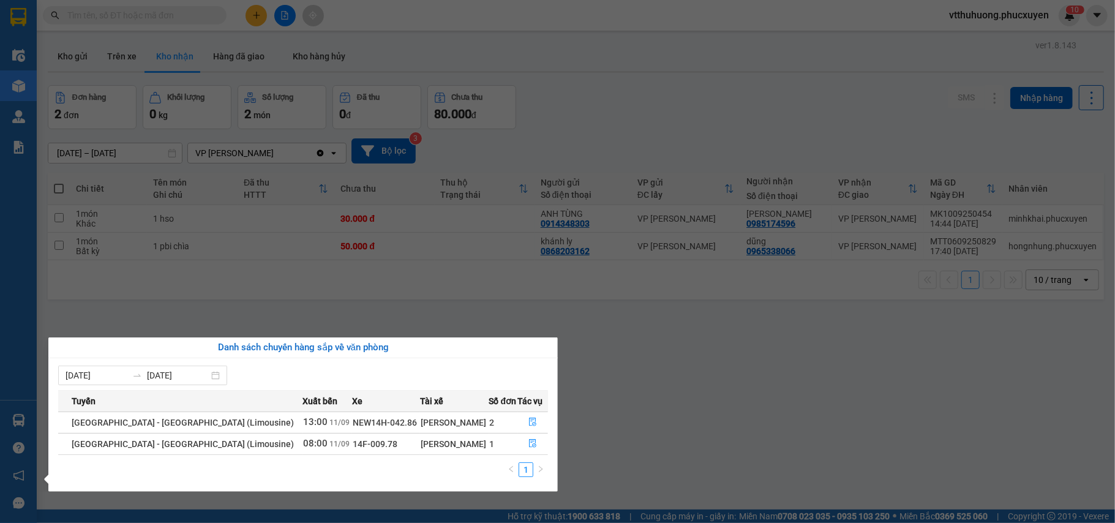
click at [630, 427] on section "Kết quả tìm kiếm ( 0 ) Bộ lọc No Data vtthuhuong.phucxuyen 1 0 Điều hành xe Kho…" at bounding box center [557, 261] width 1115 height 523
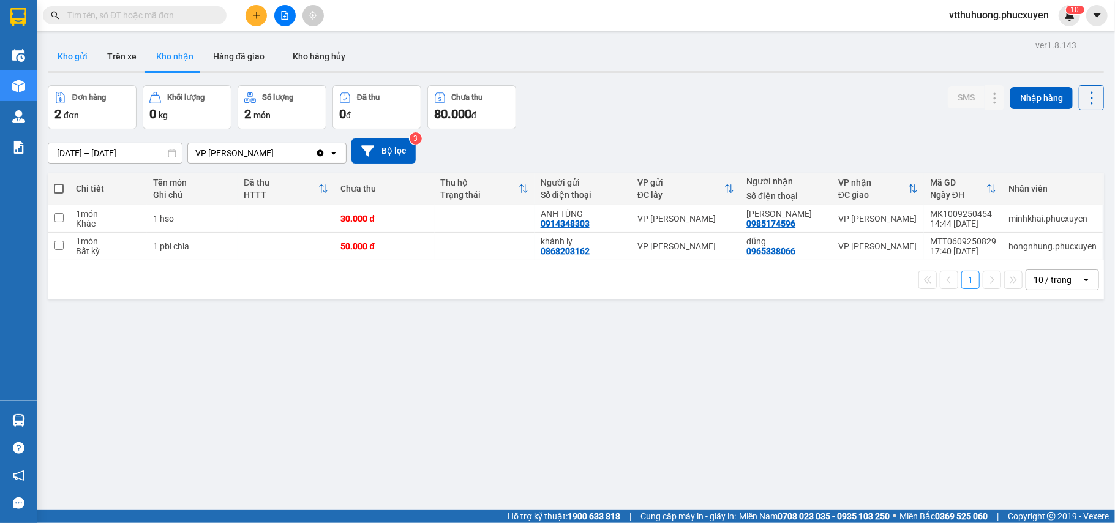
click at [70, 61] on button "Kho gửi" at bounding box center [73, 56] width 50 height 29
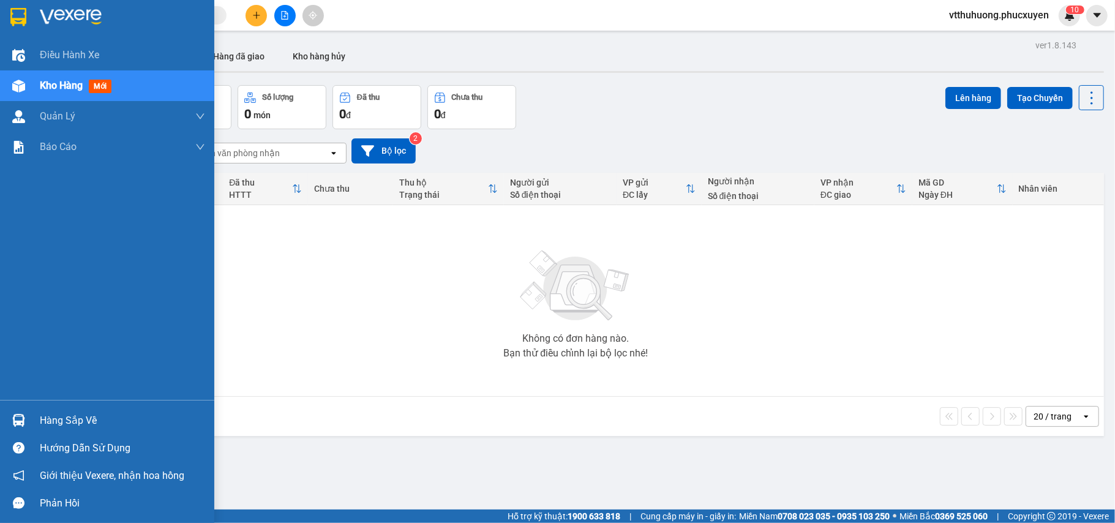
click at [32, 414] on div "Hàng sắp về" at bounding box center [107, 420] width 214 height 28
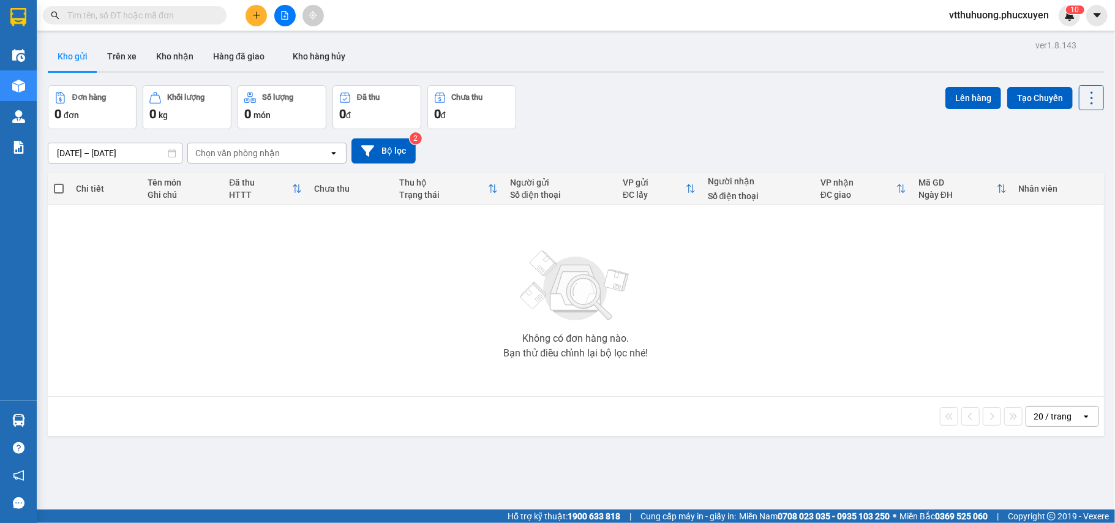
drag, startPoint x: 695, startPoint y: 476, endPoint x: 649, endPoint y: 58, distance: 420.6
click at [695, 475] on section "Kết quả tìm kiếm ( 0 ) Bộ lọc No Data vtthuhuong.phucxuyen 1 0 Điều hành xe Kho…" at bounding box center [557, 261] width 1115 height 523
click at [174, 54] on button "Kho nhận" at bounding box center [174, 56] width 57 height 29
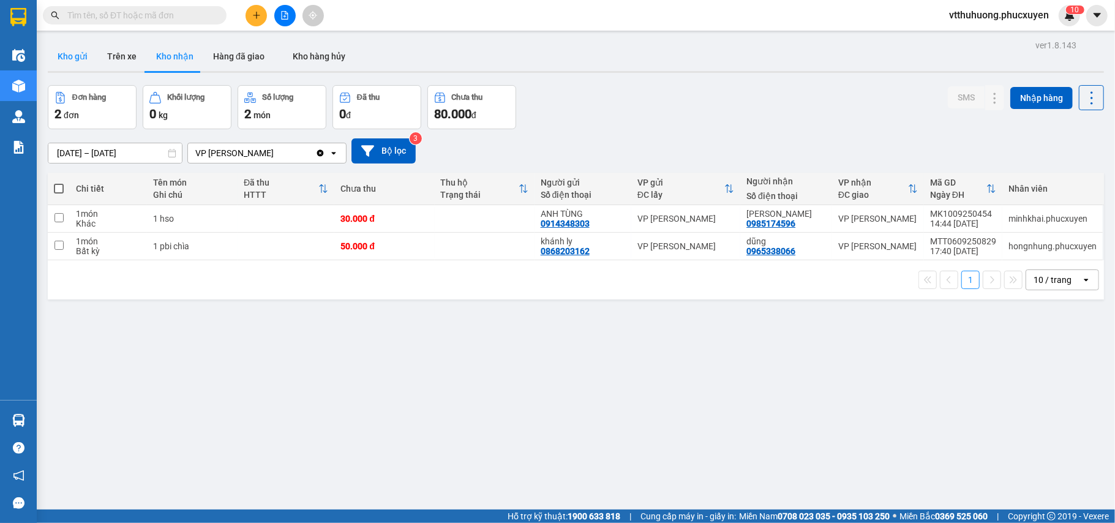
click at [65, 59] on button "Kho gửi" at bounding box center [73, 56] width 50 height 29
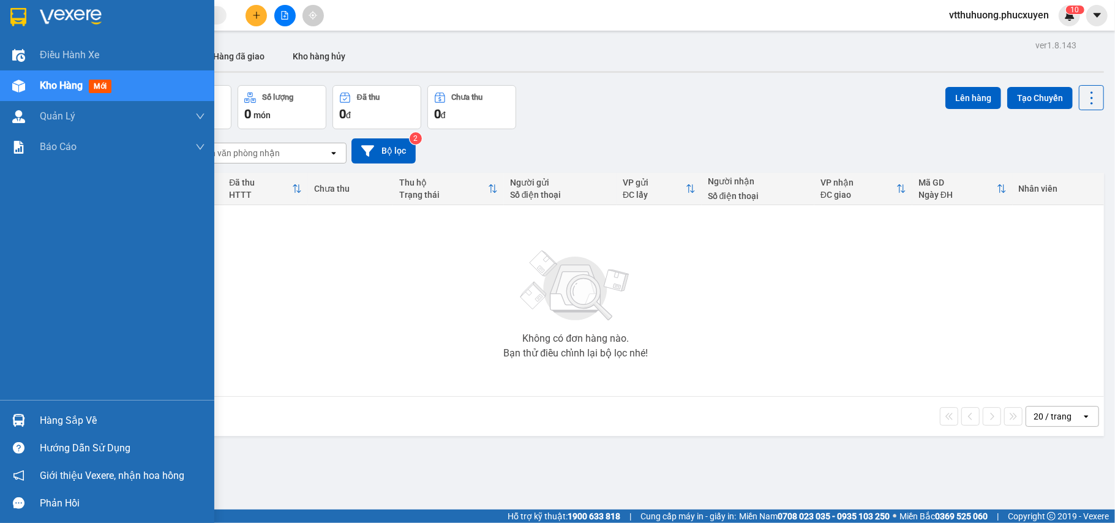
click at [60, 412] on div "Hàng sắp về" at bounding box center [122, 420] width 165 height 18
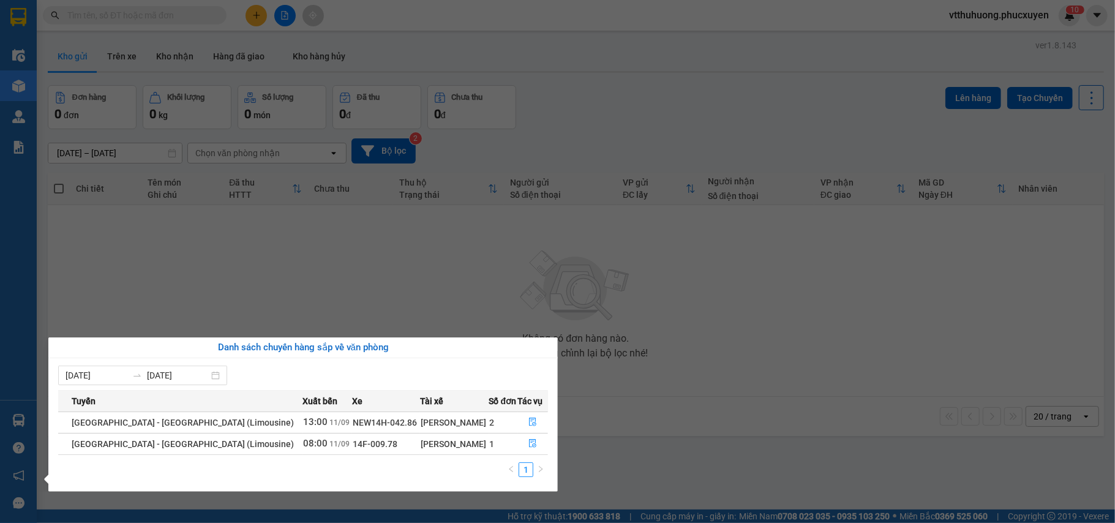
click at [616, 466] on section "Kết quả tìm kiếm ( 0 ) Bộ lọc No Data vtthuhuong.phucxuyen 1 0 Điều hành xe Kho…" at bounding box center [557, 261] width 1115 height 523
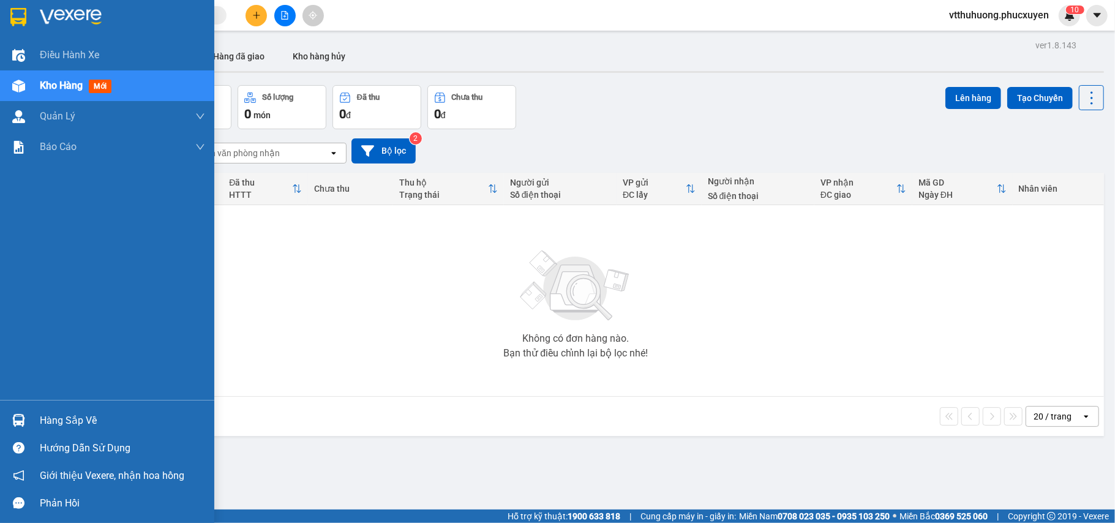
drag, startPoint x: 72, startPoint y: 413, endPoint x: 359, endPoint y: 414, distance: 286.5
click at [79, 413] on div "Hàng sắp về" at bounding box center [122, 420] width 165 height 18
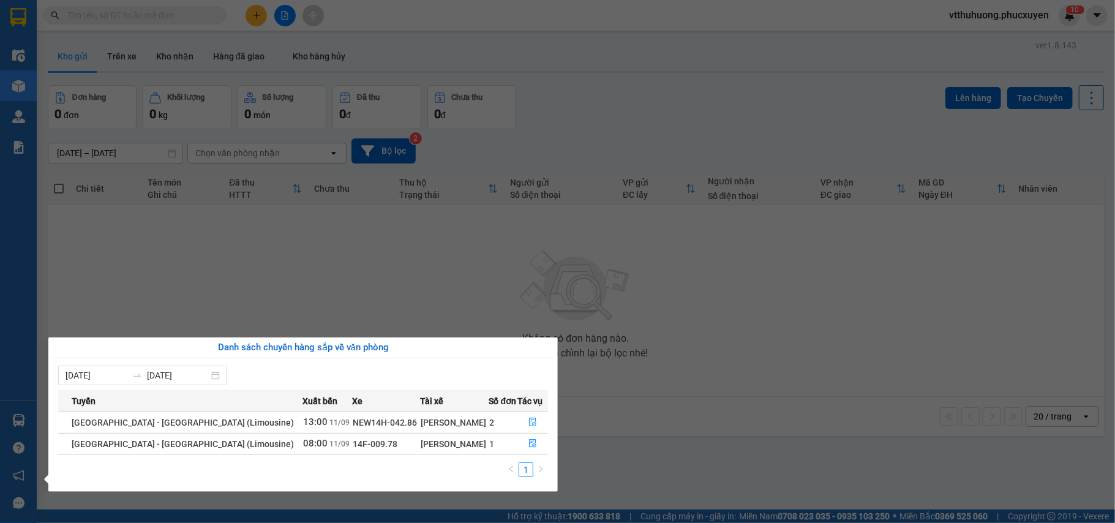
click at [583, 454] on section "Kết quả tìm kiếm ( 0 ) Bộ lọc No Data vtthuhuong.phucxuyen 1 0 Điều hành xe Kho…" at bounding box center [557, 261] width 1115 height 523
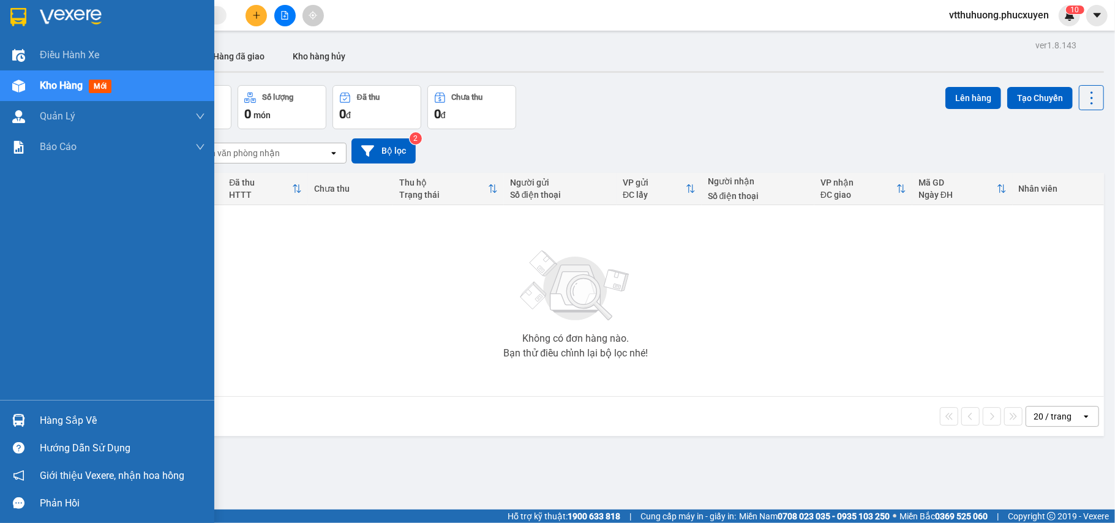
click at [106, 414] on div "Hàng sắp về" at bounding box center [122, 420] width 165 height 18
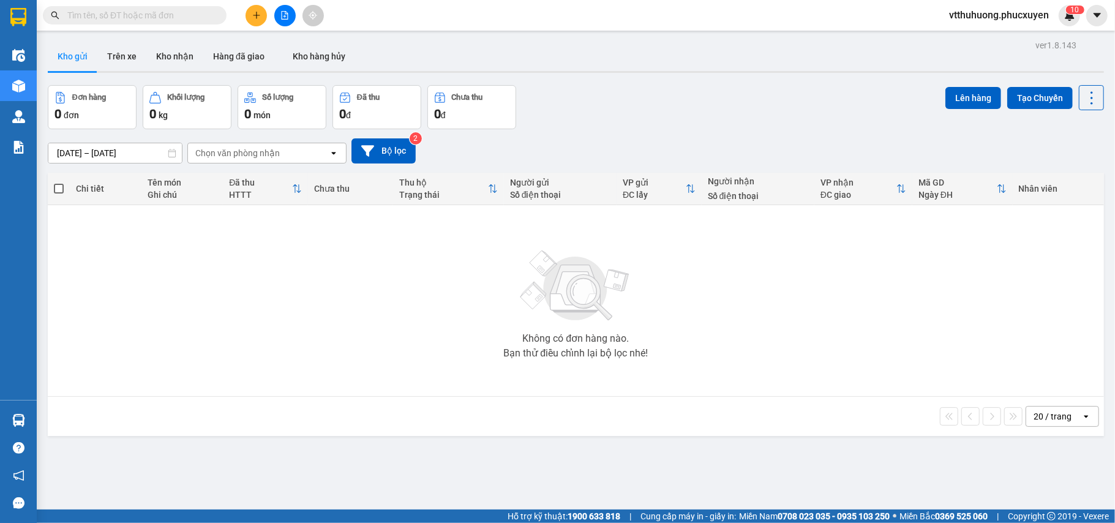
click at [615, 480] on section "Kết quả tìm kiếm ( 0 ) Bộ lọc No Data vtthuhuong.phucxuyen 1 0 Điều hành xe Kho…" at bounding box center [557, 261] width 1115 height 523
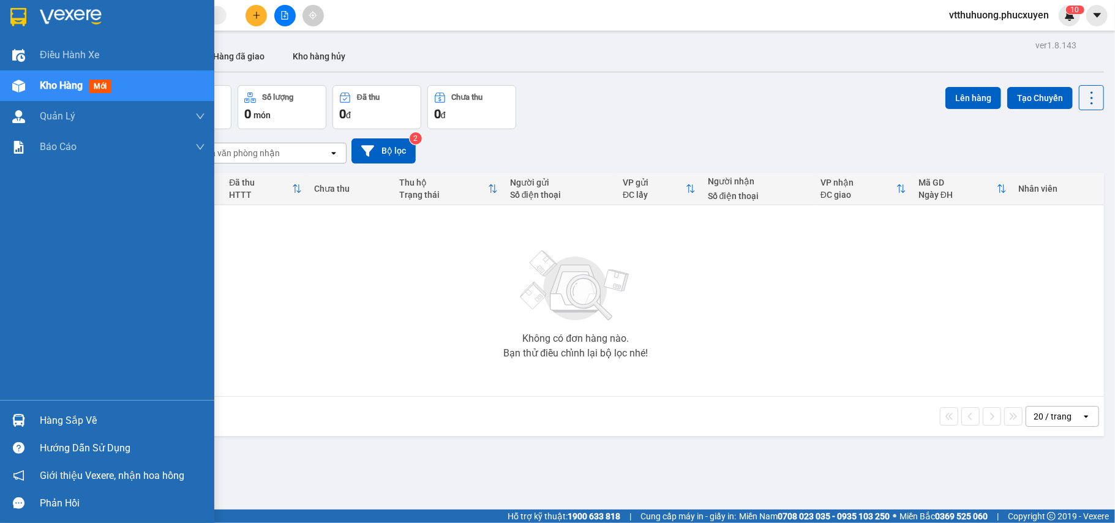
drag, startPoint x: 57, startPoint y: 417, endPoint x: 313, endPoint y: 417, distance: 256.5
click at [62, 417] on div "Hàng sắp về" at bounding box center [122, 420] width 165 height 18
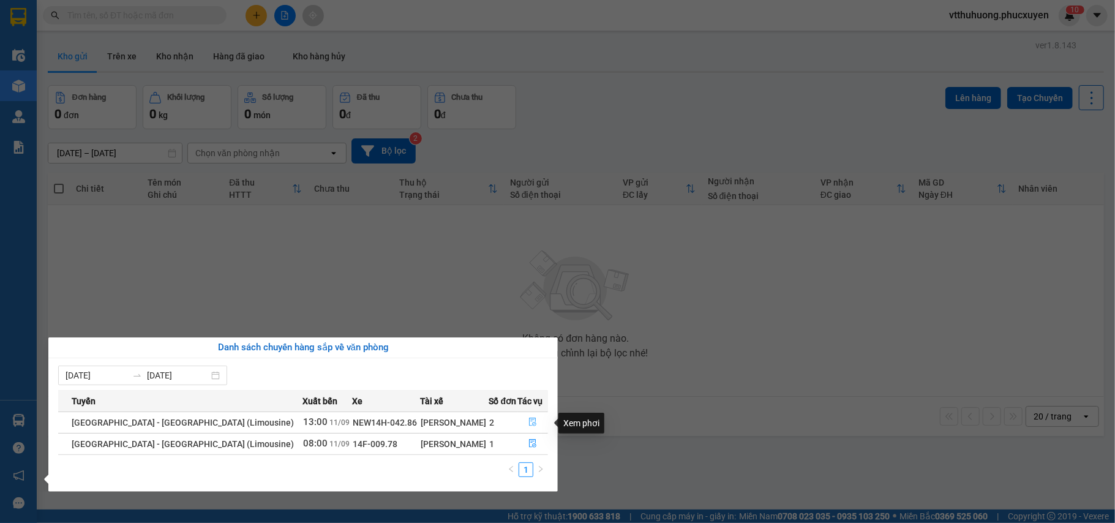
click at [528, 419] on icon "file-done" at bounding box center [532, 421] width 9 height 9
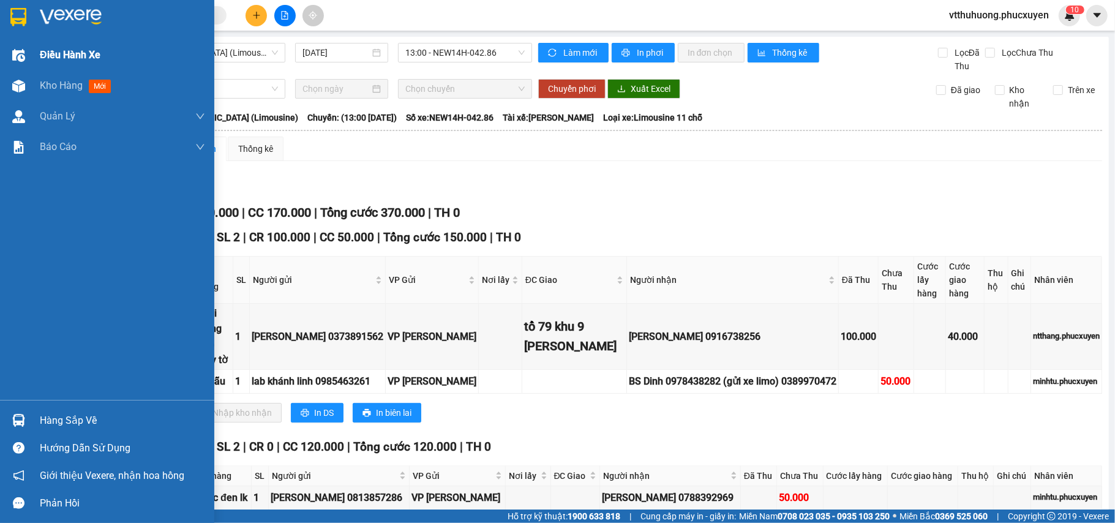
click at [58, 81] on span "Kho hàng" at bounding box center [61, 86] width 43 height 12
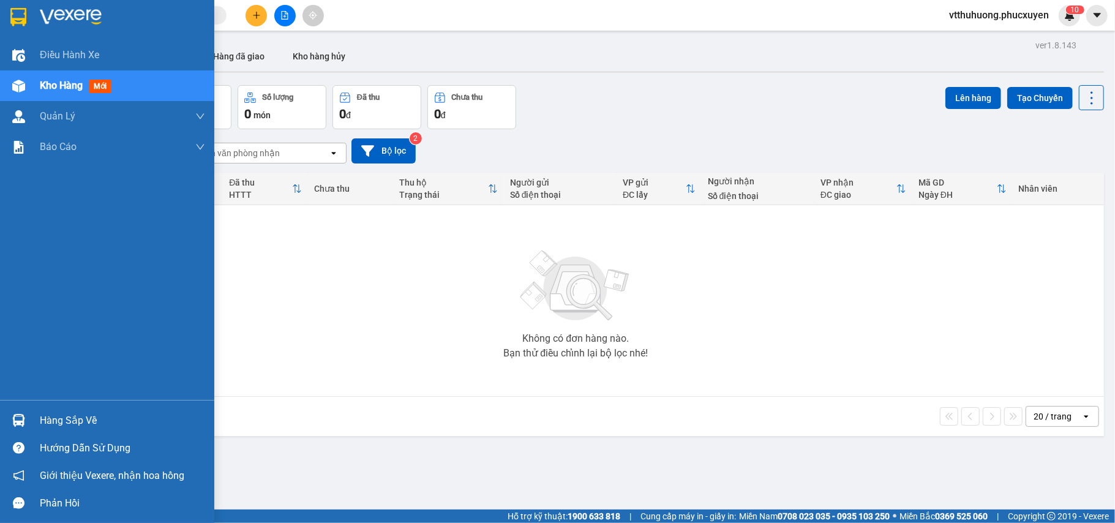
click at [51, 406] on div "Hàng sắp về Hướng dẫn sử dụng Giới thiệu Vexere, nhận hoa hồng Phản hồi" at bounding box center [107, 458] width 214 height 117
click at [62, 415] on div "Hàng sắp về" at bounding box center [122, 420] width 165 height 18
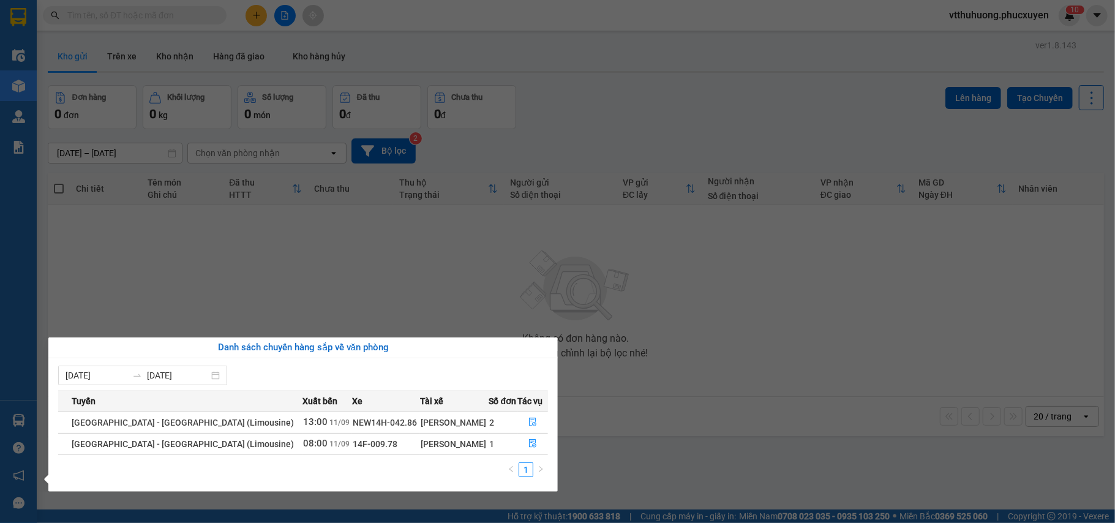
drag, startPoint x: 613, startPoint y: 143, endPoint x: 413, endPoint y: 122, distance: 201.8
click at [591, 138] on section "Kết quả tìm kiếm ( 0 ) Bộ lọc No Data vtthuhuong.phucxuyen 1 0 Điều hành xe Kho…" at bounding box center [557, 261] width 1115 height 523
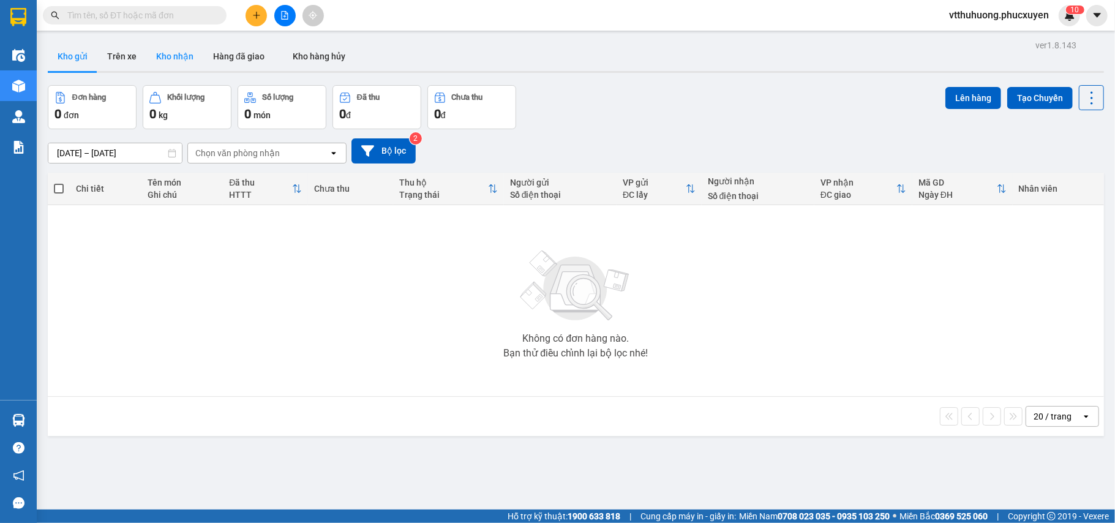
click at [174, 54] on button "Kho nhận" at bounding box center [174, 56] width 57 height 29
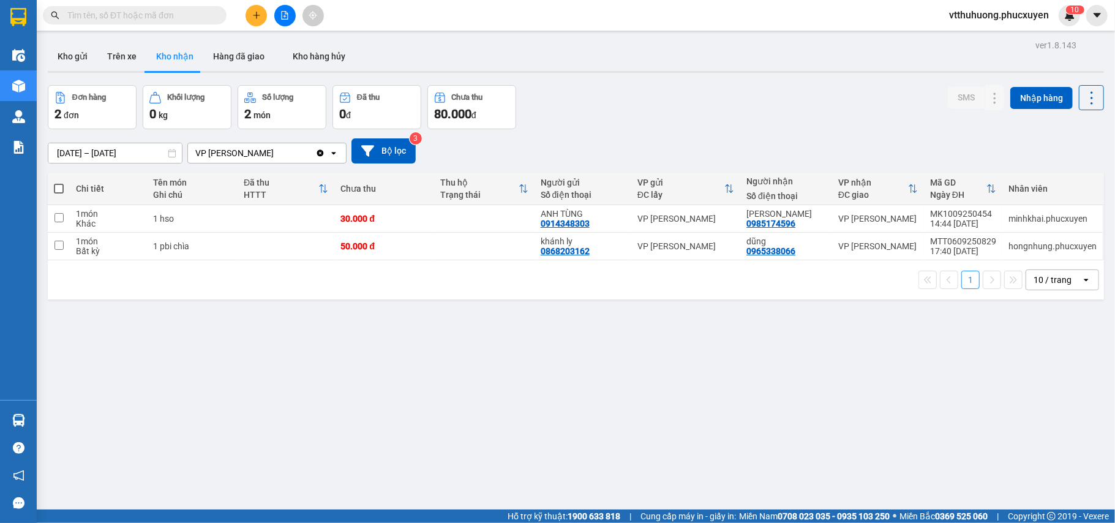
click at [980, 18] on span "vtthuhuong.phucxuyen" at bounding box center [998, 14] width 119 height 15
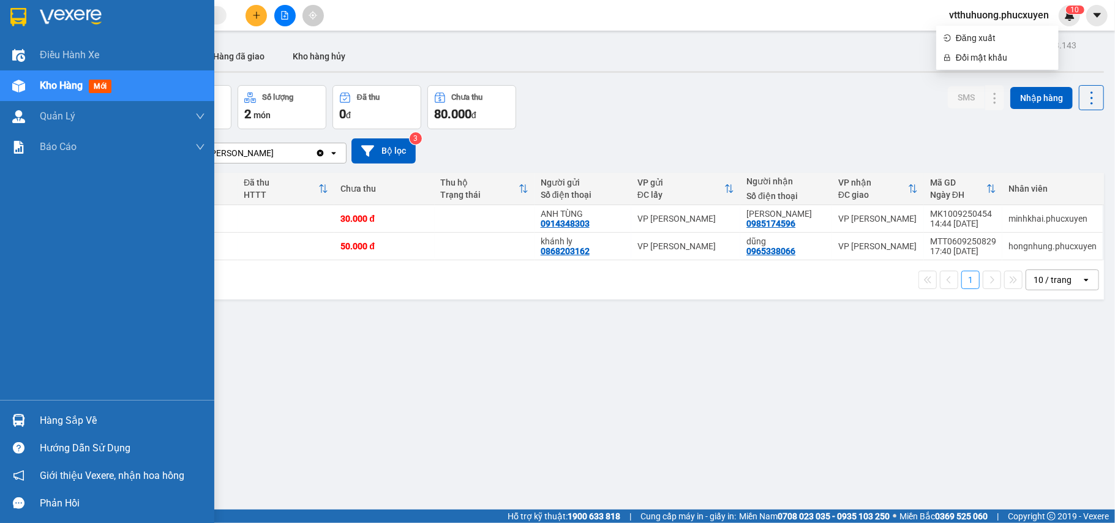
drag, startPoint x: 80, startPoint y: 419, endPoint x: 265, endPoint y: 393, distance: 187.2
click at [87, 416] on div "Hàng sắp về" at bounding box center [122, 420] width 165 height 18
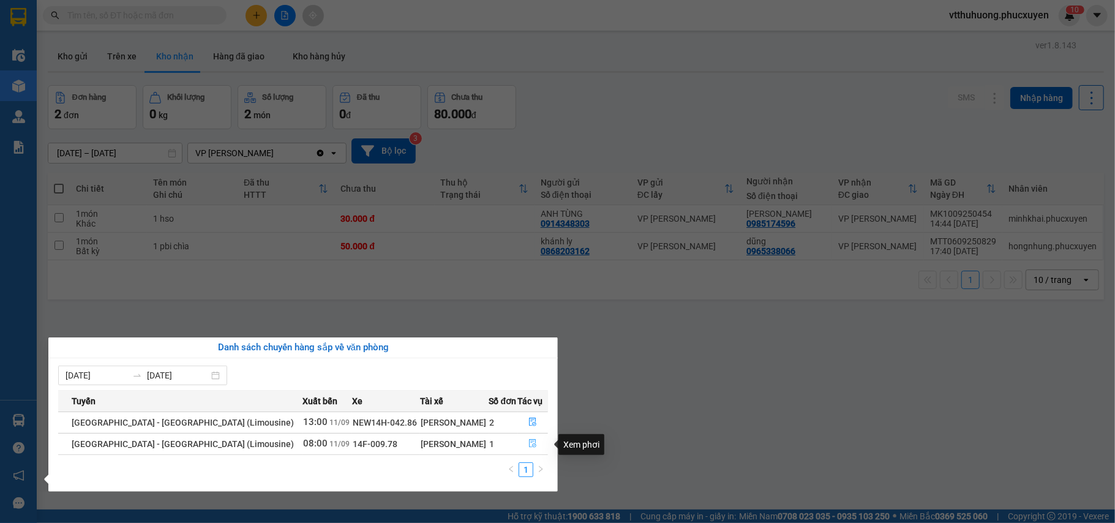
click at [528, 444] on icon "file-done" at bounding box center [532, 443] width 9 height 9
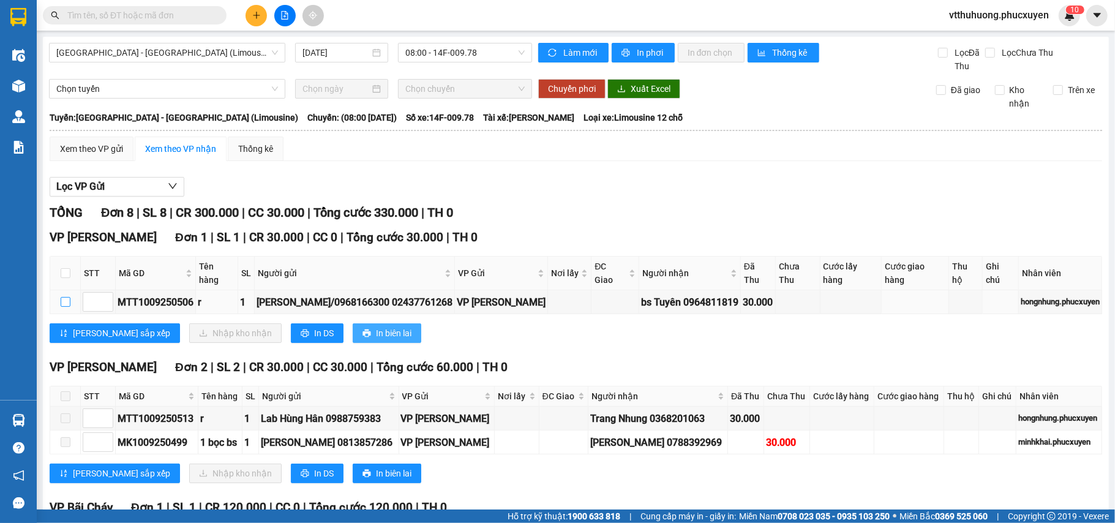
drag, startPoint x: 65, startPoint y: 300, endPoint x: 301, endPoint y: 328, distance: 237.9
click at [70, 302] on td at bounding box center [65, 302] width 31 height 24
click at [62, 302] on input "checkbox" at bounding box center [66, 302] width 10 height 10
checkbox input "true"
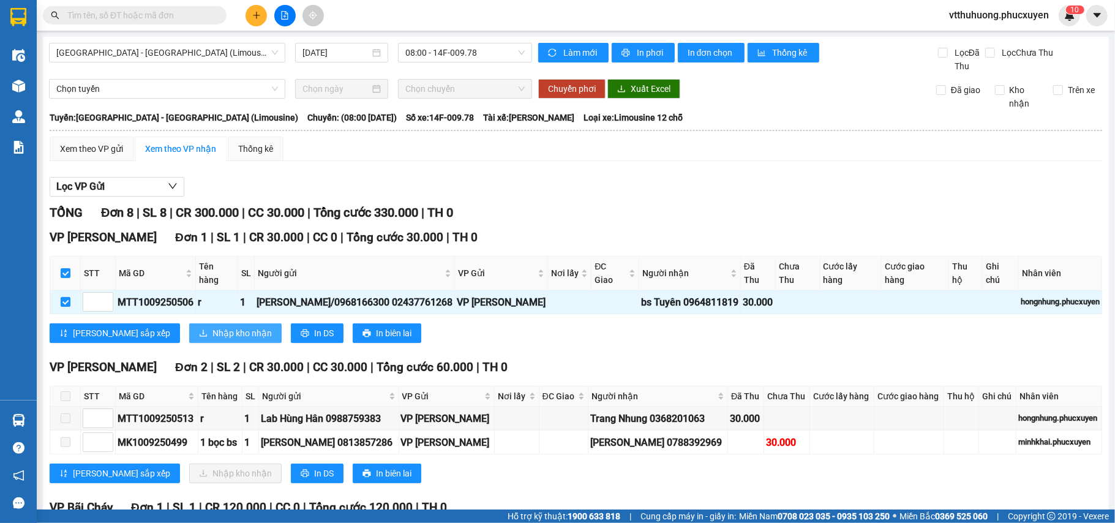
click at [212, 334] on span "Nhập kho nhận" at bounding box center [241, 332] width 59 height 13
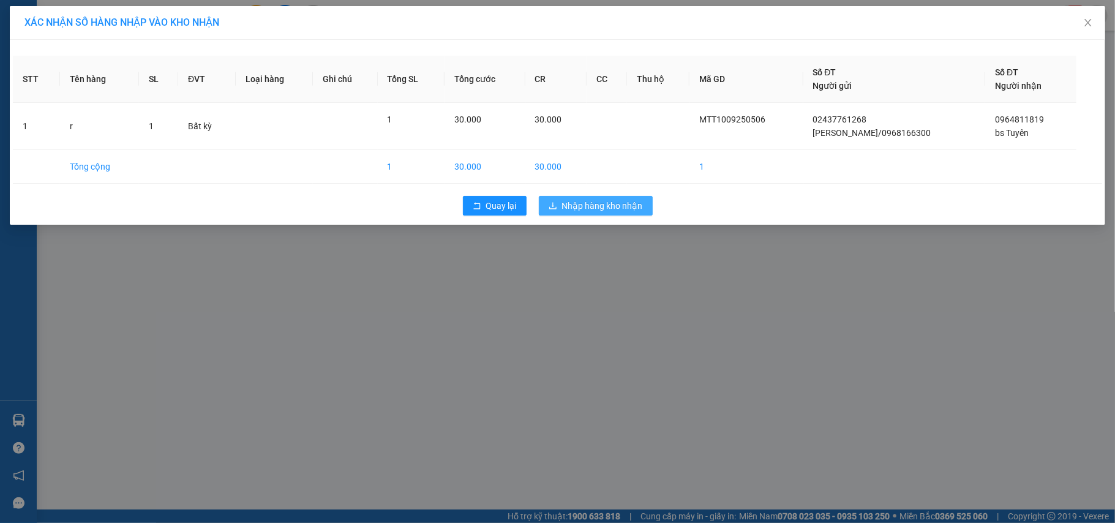
click at [619, 200] on span "Nhập hàng kho nhận" at bounding box center [602, 205] width 81 height 13
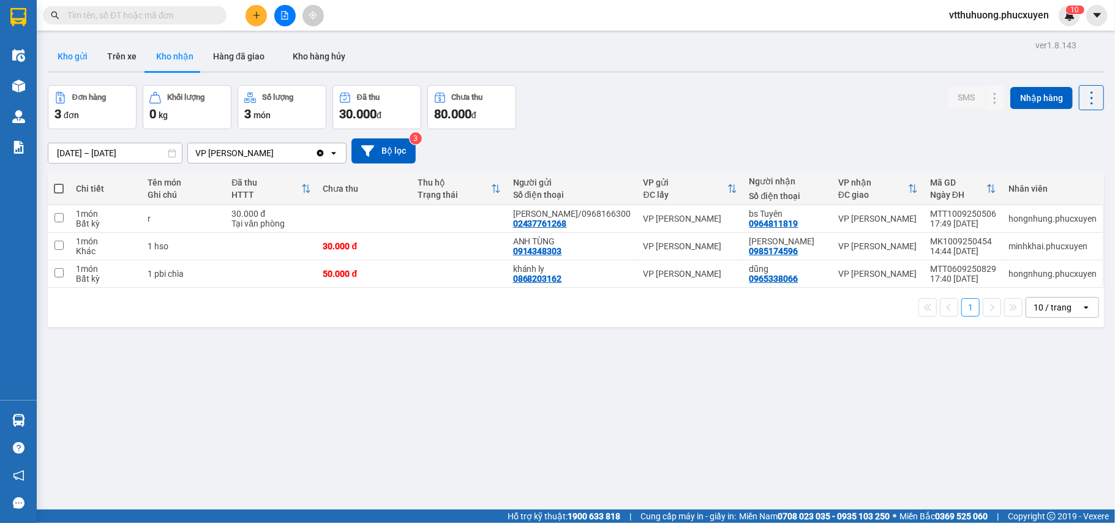
click at [75, 49] on button "Kho gửi" at bounding box center [73, 56] width 50 height 29
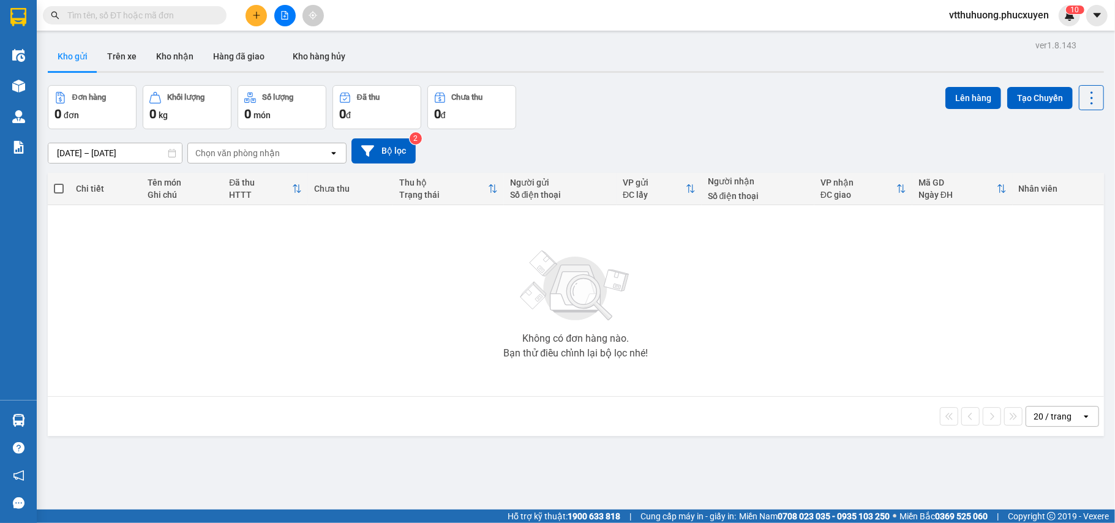
click at [424, 322] on div "Không có đơn hàng nào. Bạn thử điều chỉnh lại bộ lọc nhé!" at bounding box center [576, 301] width 1044 height 184
click at [978, 10] on span "vtthuhuong.phucxuyen" at bounding box center [998, 14] width 119 height 15
click at [978, 40] on span "Đăng xuất" at bounding box center [1002, 37] width 95 height 13
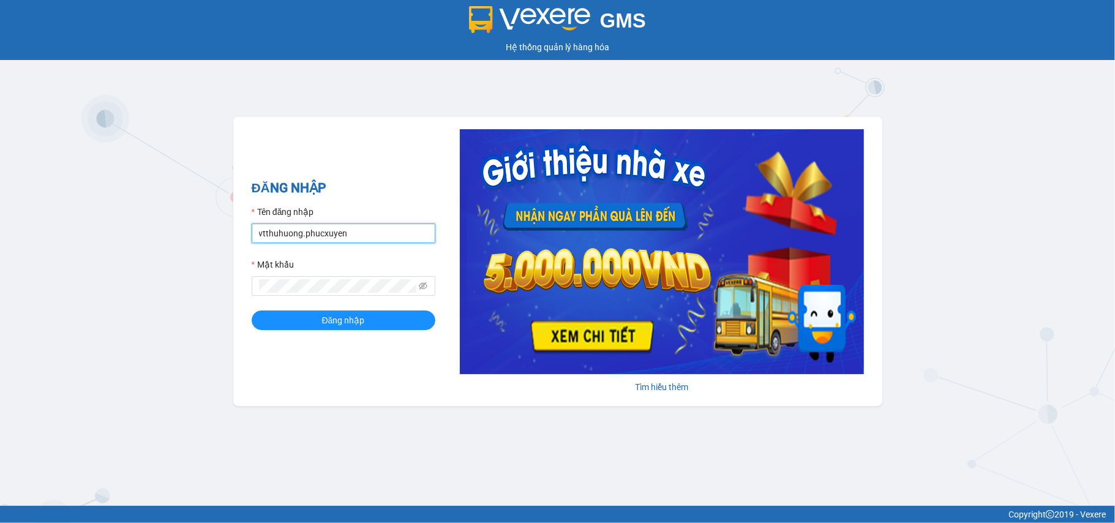
click at [361, 230] on input "vtthuhuong.phucxuyen" at bounding box center [344, 233] width 184 height 20
type input "vplt.phucxuyen"
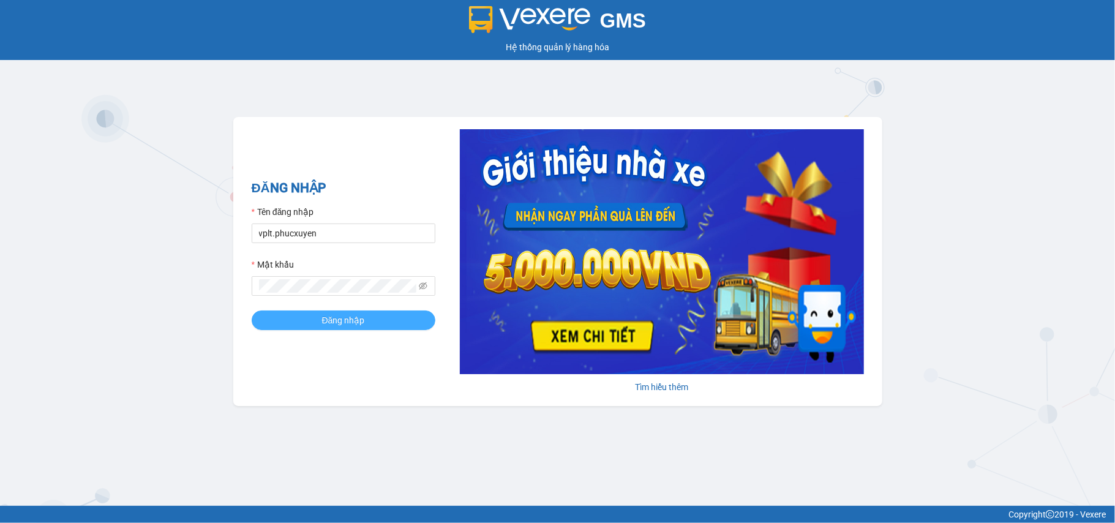
click at [343, 321] on span "Đăng nhập" at bounding box center [343, 319] width 43 height 13
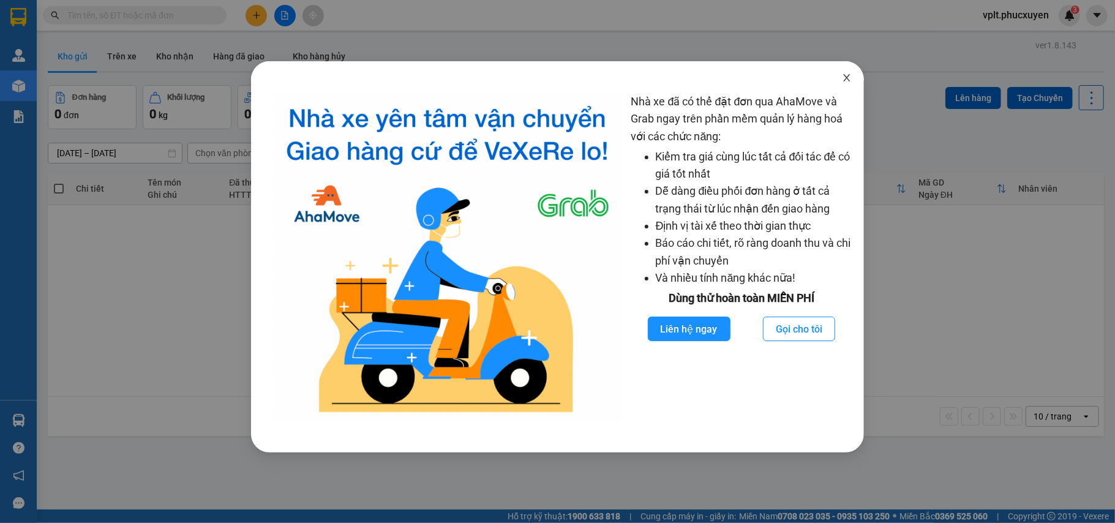
click at [845, 72] on span "Close" at bounding box center [846, 78] width 34 height 34
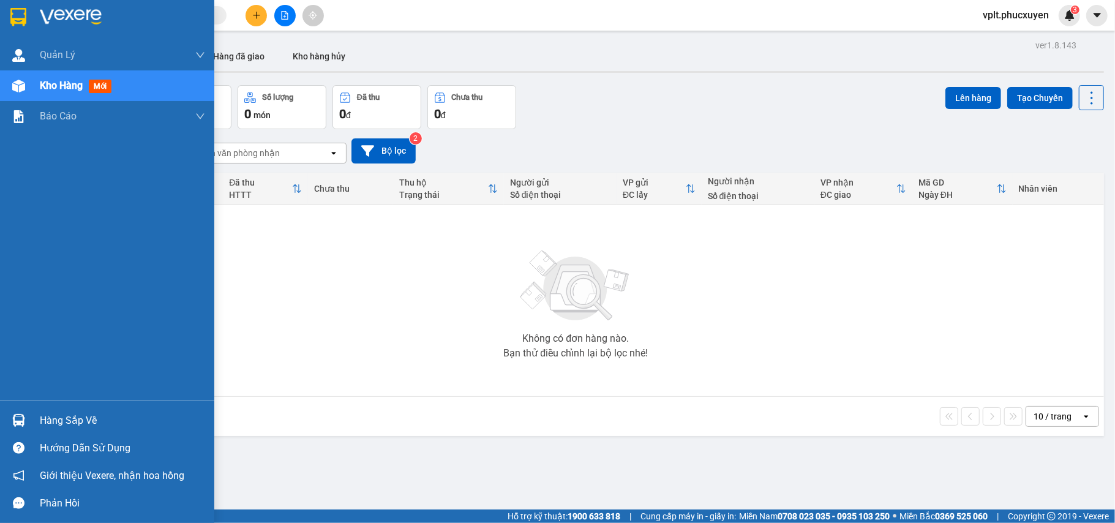
drag, startPoint x: 55, startPoint y: 427, endPoint x: 637, endPoint y: 350, distance: 586.5
click at [60, 424] on div "Hàng sắp về" at bounding box center [122, 420] width 165 height 18
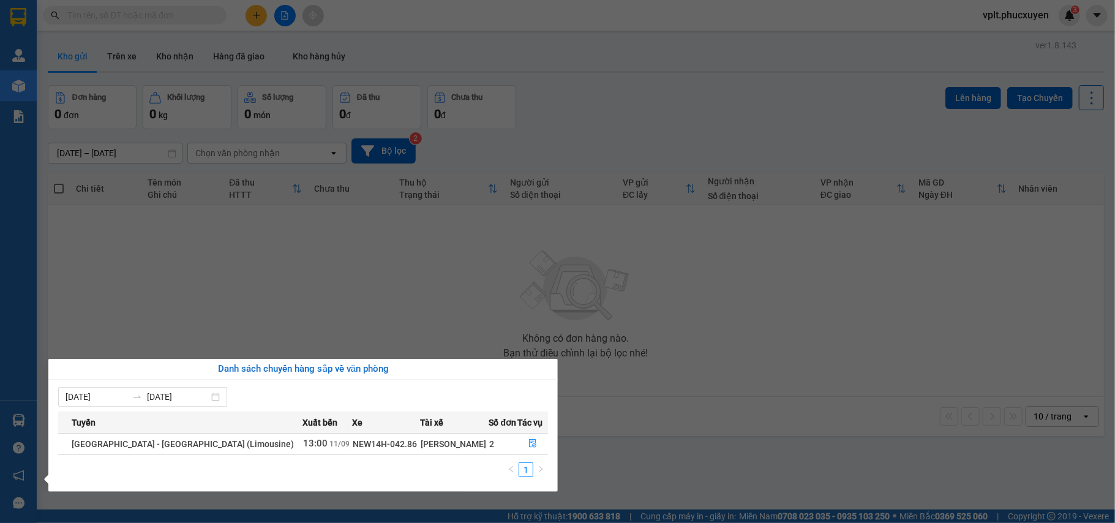
click at [752, 400] on section "Kết quả tìm kiếm ( 0 ) Bộ lọc No Data vplt.phucxuyen 3 Quản Lý Quản lý giao nhậ…" at bounding box center [557, 261] width 1115 height 523
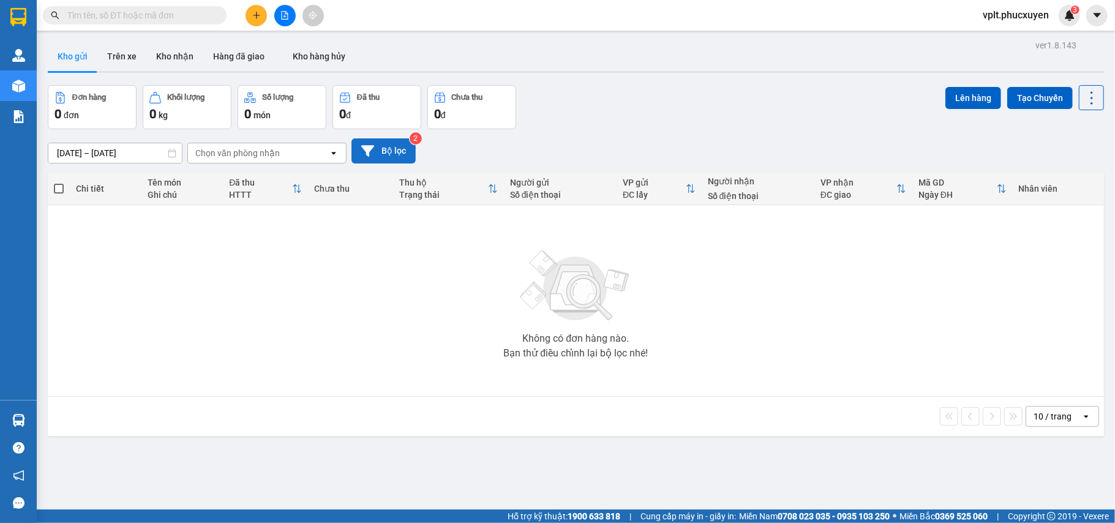
click at [400, 143] on button "Bộ lọc" at bounding box center [383, 150] width 64 height 25
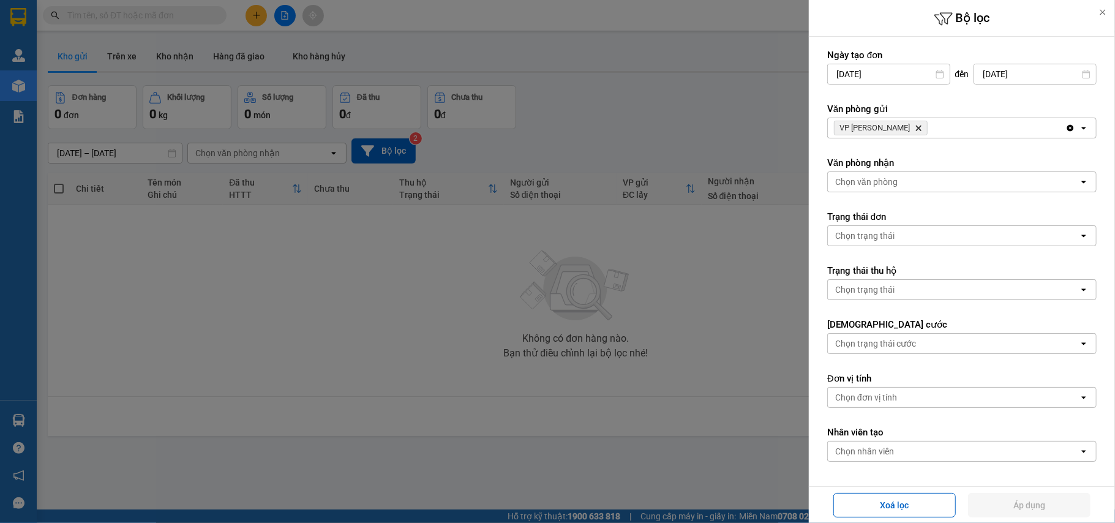
click at [890, 77] on input "09/09/2025" at bounding box center [889, 74] width 122 height 20
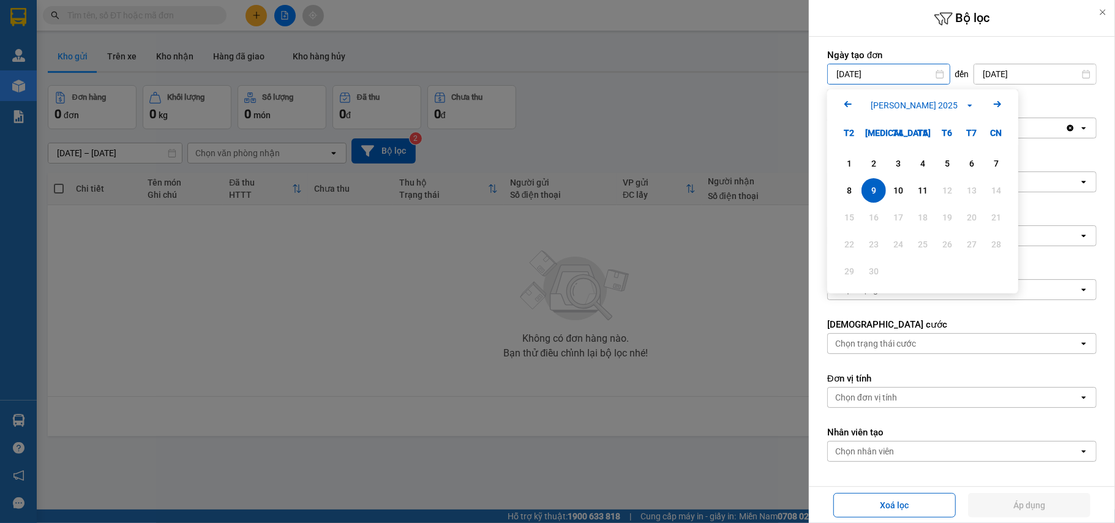
click at [848, 103] on icon "Arrow Left" at bounding box center [847, 104] width 15 height 15
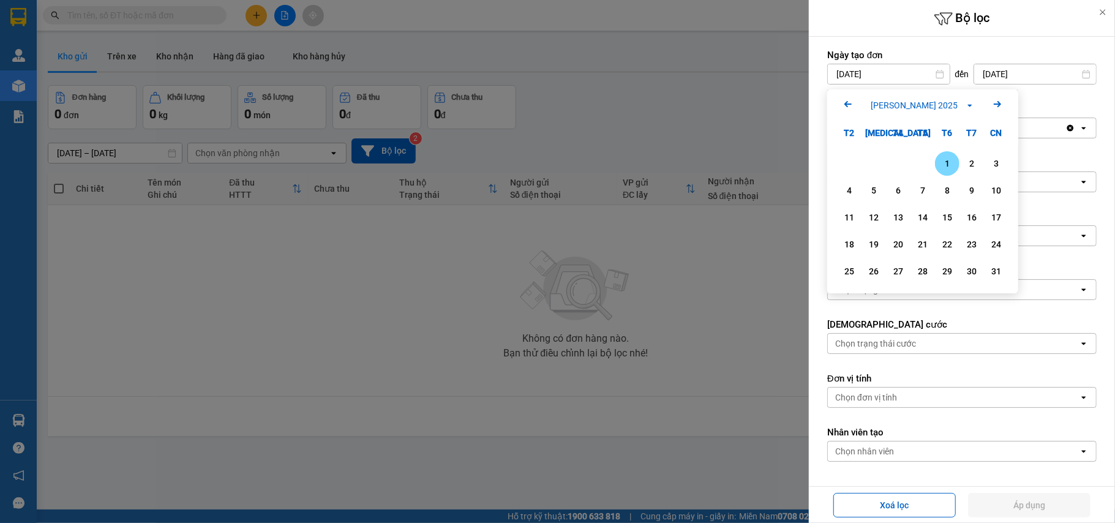
click at [943, 167] on div "1" at bounding box center [946, 163] width 17 height 15
type input "01/08/2025"
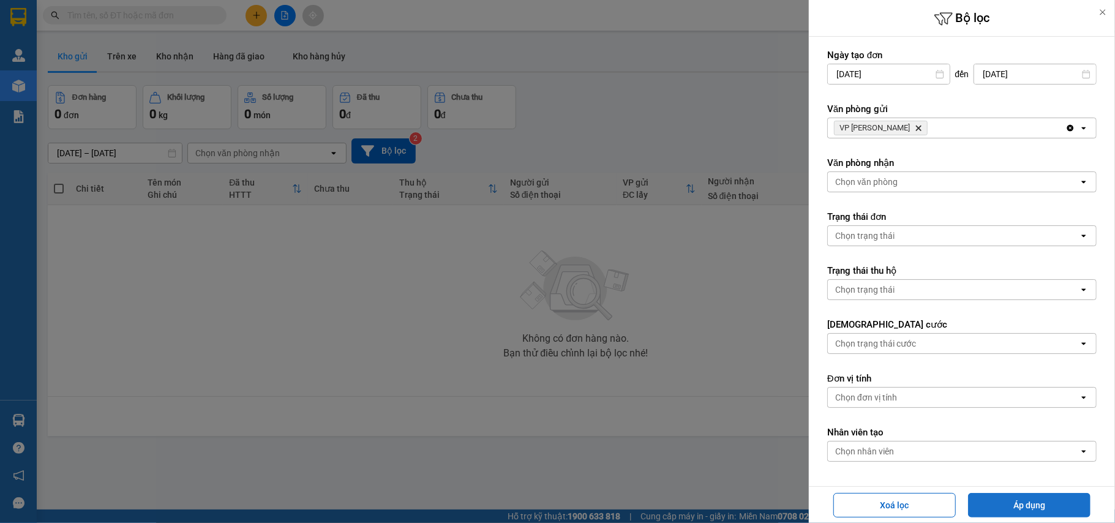
click at [1054, 508] on button "Áp dụng" at bounding box center [1029, 505] width 122 height 24
type input "01/08/2025 – 11/09/2025"
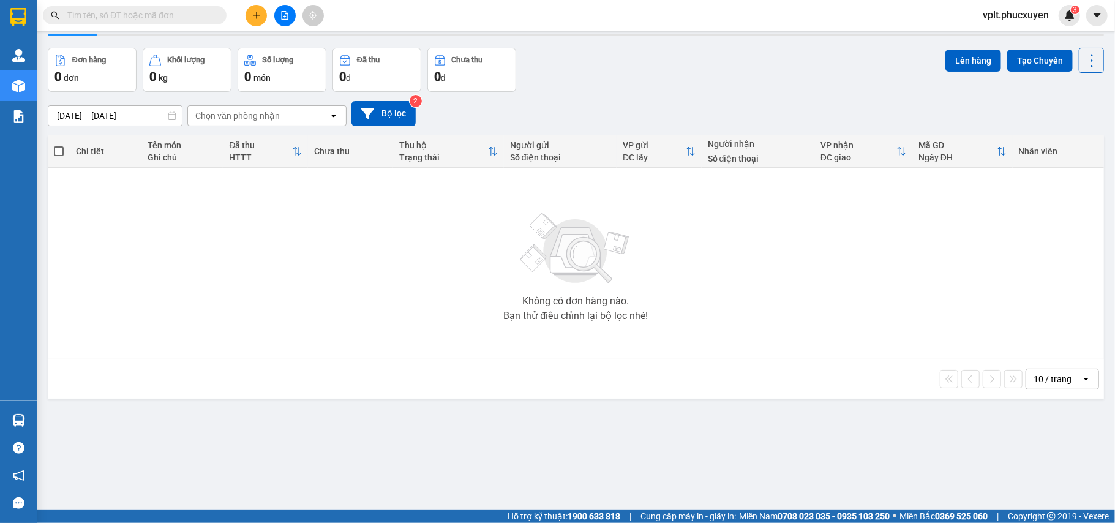
scroll to position [56, 0]
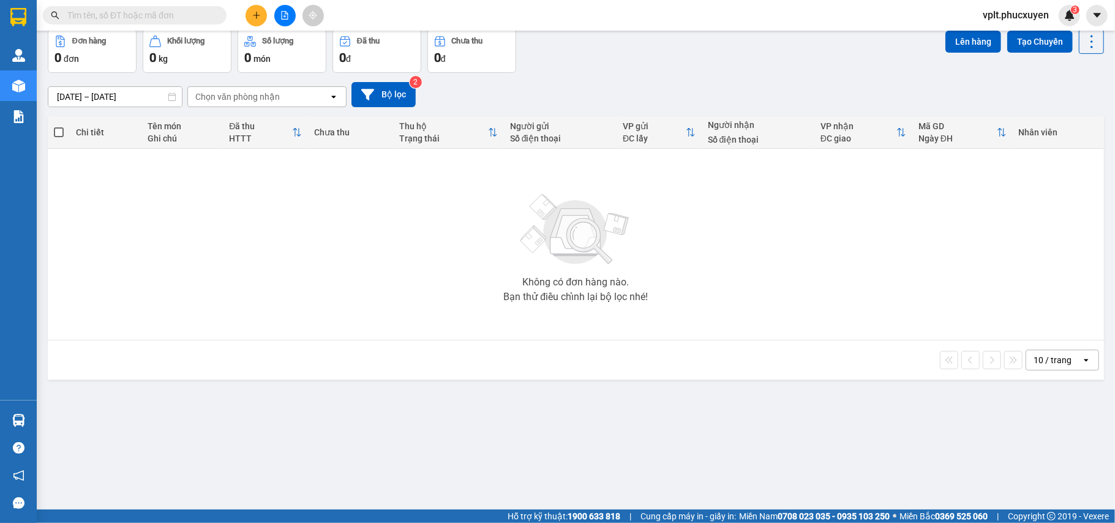
click at [1081, 355] on div "open" at bounding box center [1089, 360] width 17 height 20
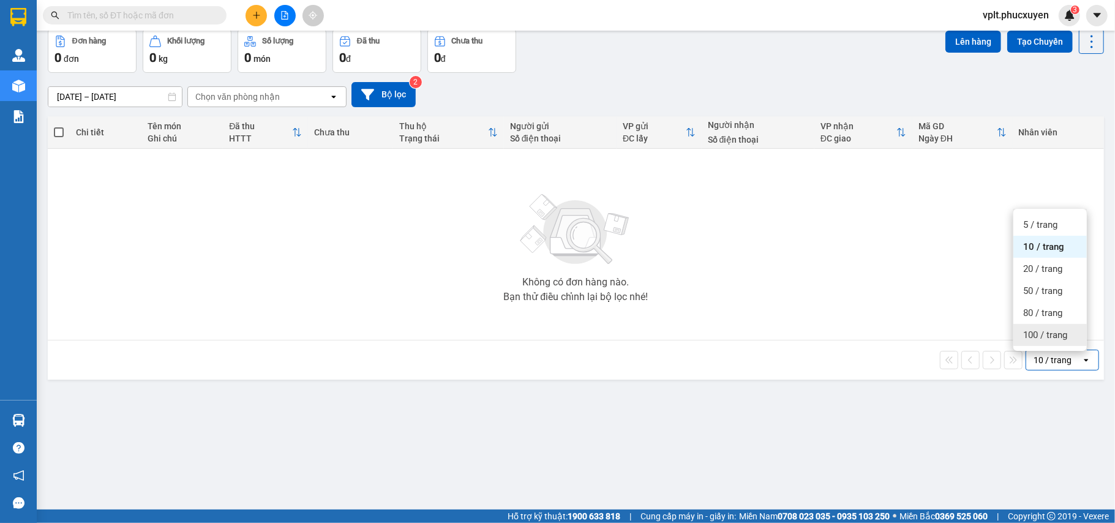
click at [1065, 336] on span "100 / trang" at bounding box center [1045, 335] width 44 height 12
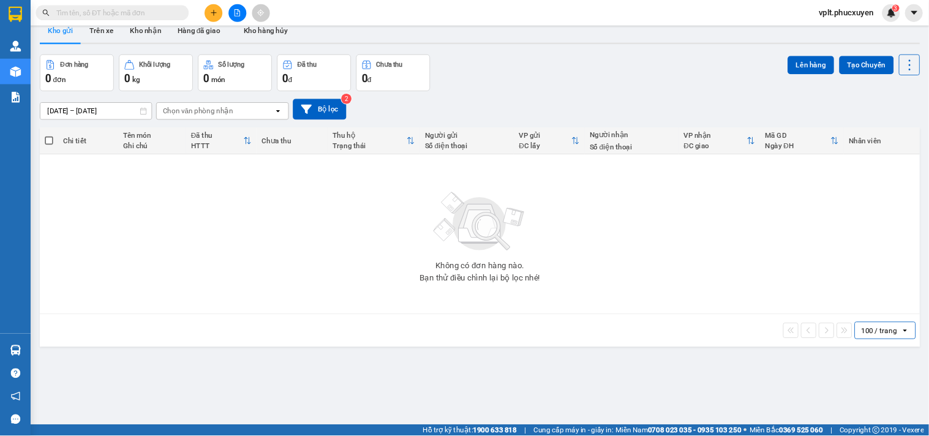
scroll to position [0, 0]
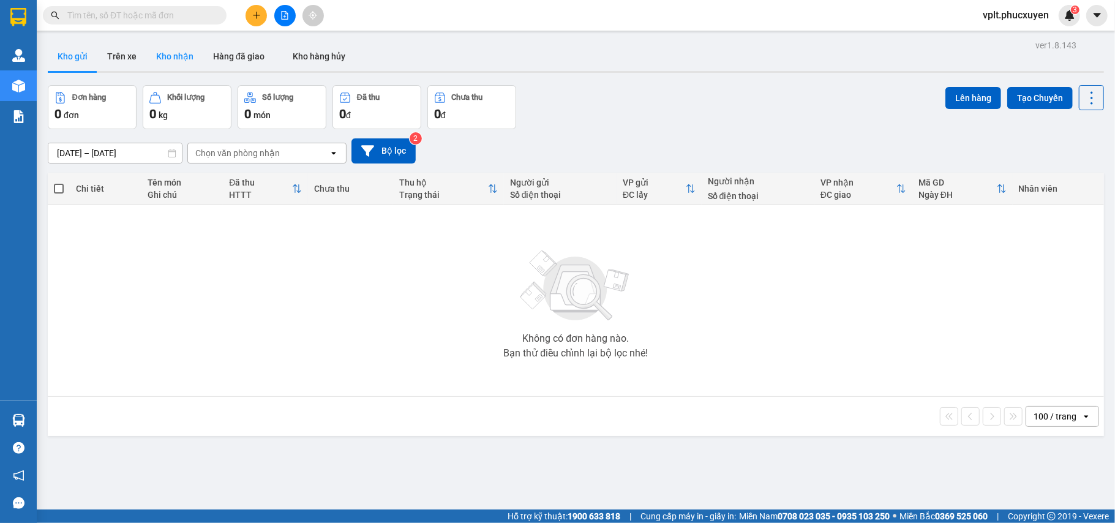
click at [194, 54] on button "Kho nhận" at bounding box center [174, 56] width 57 height 29
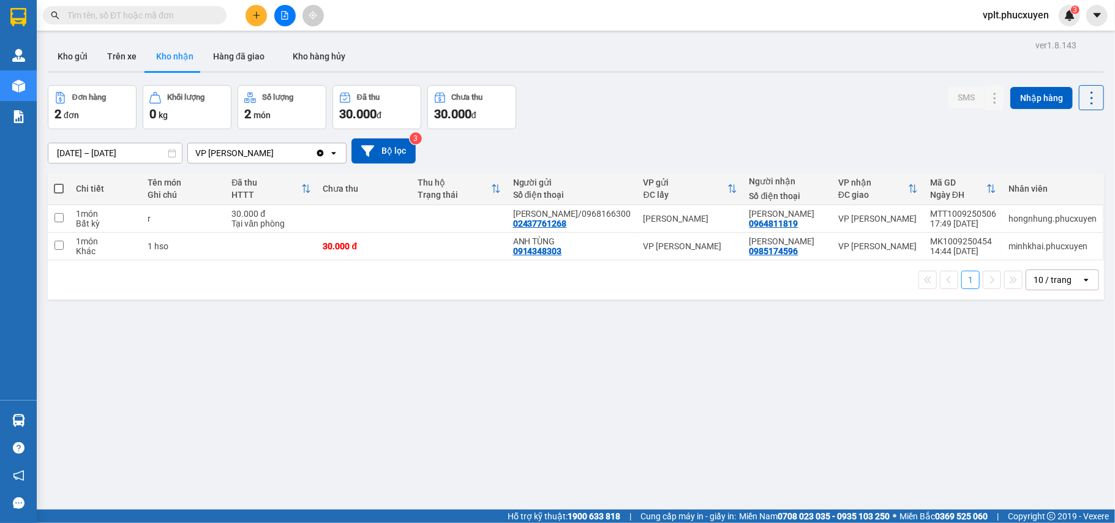
click at [1063, 290] on div "10 / trang" at bounding box center [1053, 280] width 55 height 20
click at [1056, 433] on span "100 / trang" at bounding box center [1045, 428] width 44 height 12
click at [395, 152] on button "Bộ lọc" at bounding box center [383, 150] width 64 height 25
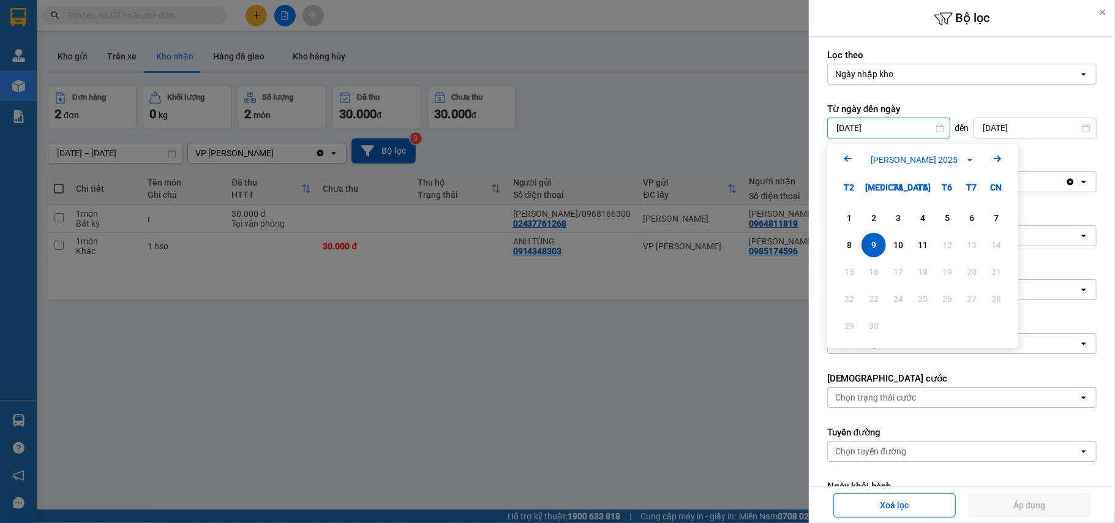
click at [851, 162] on icon "Arrow Left" at bounding box center [847, 158] width 15 height 15
click at [951, 214] on div "1" at bounding box center [946, 218] width 17 height 15
type input "01/08/2025"
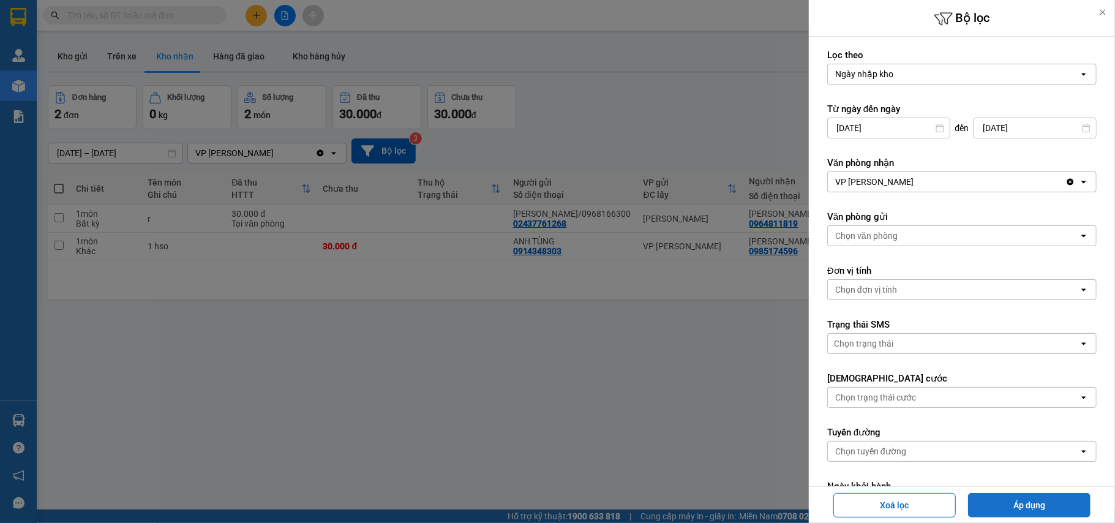
click at [1050, 503] on button "Áp dụng" at bounding box center [1029, 505] width 122 height 24
type input "01/08/2025 – 11/09/2025"
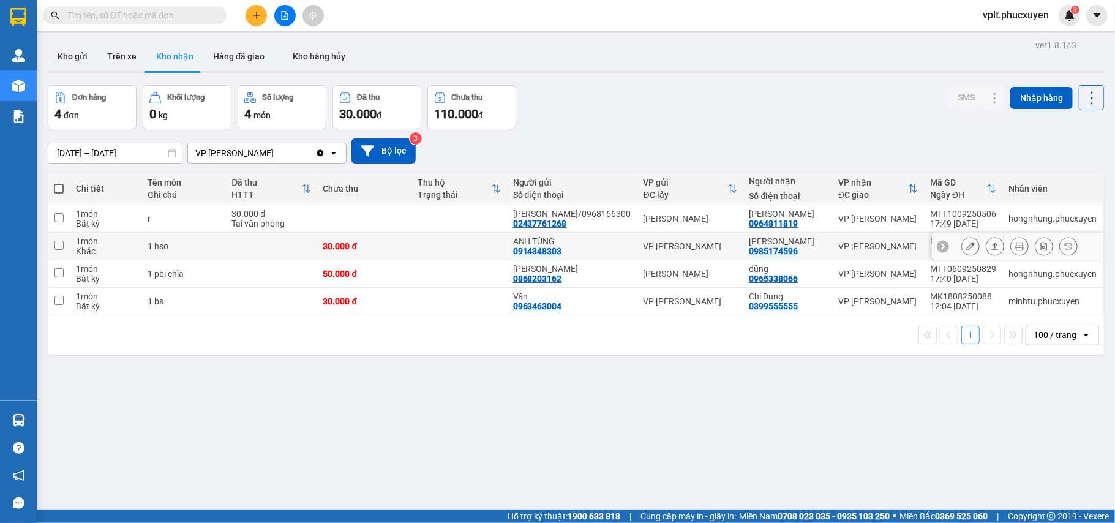
click at [986, 257] on button at bounding box center [994, 246] width 17 height 21
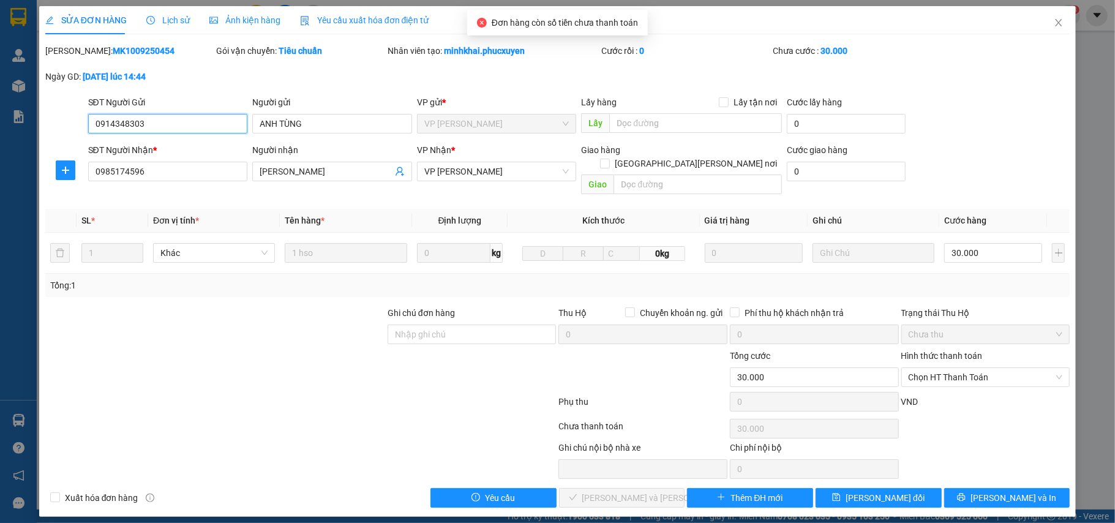
type input "0914348303"
type input "ANH TÙNG"
type input "0985174596"
type input "Anh Mạnh"
type input "30.000"
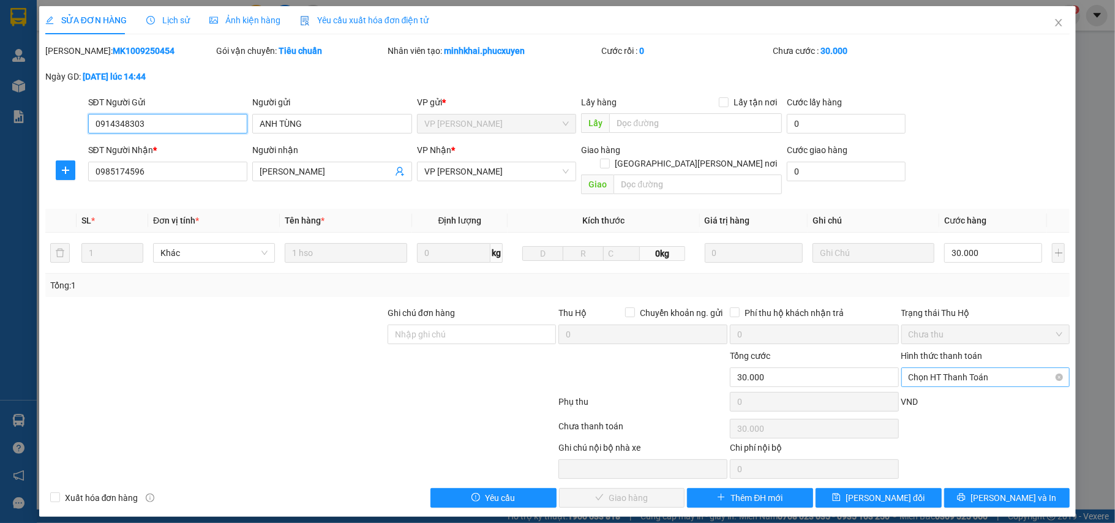
click at [997, 368] on span "Chọn HT Thanh Toán" at bounding box center [985, 377] width 154 height 18
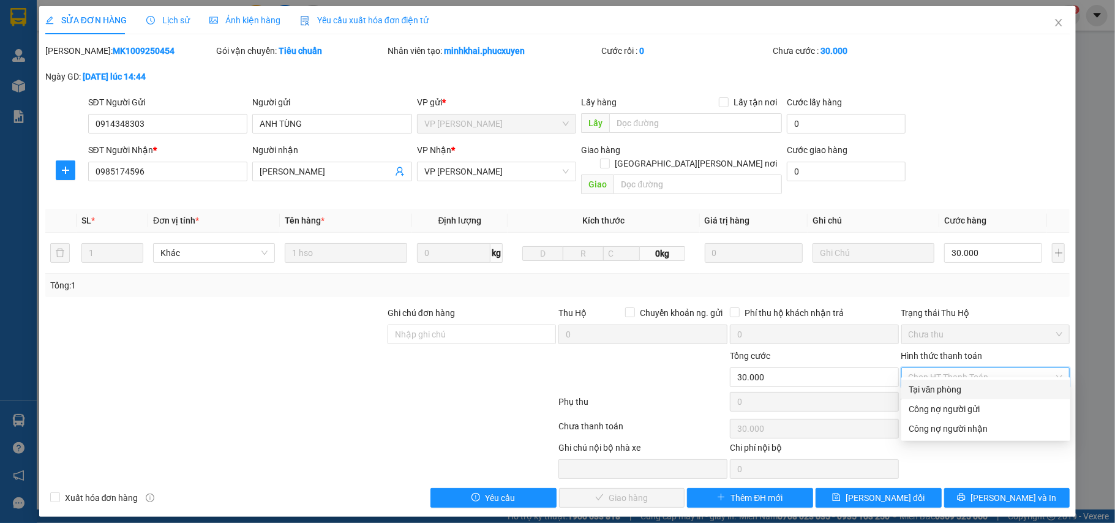
click at [987, 385] on div "Tại văn phòng" at bounding box center [985, 389] width 154 height 13
type input "0"
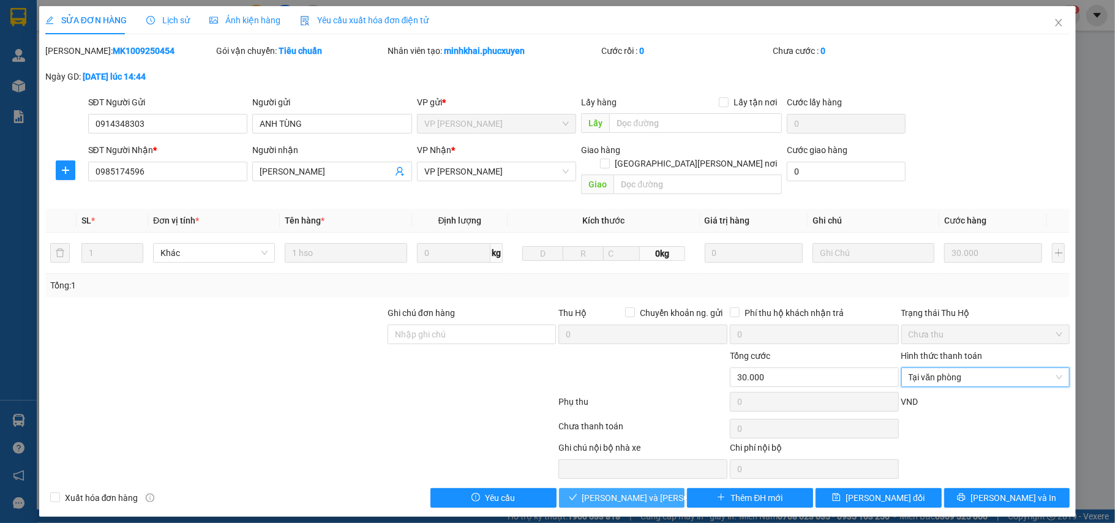
click at [633, 491] on span "Lưu và Giao hàng" at bounding box center [664, 497] width 165 height 13
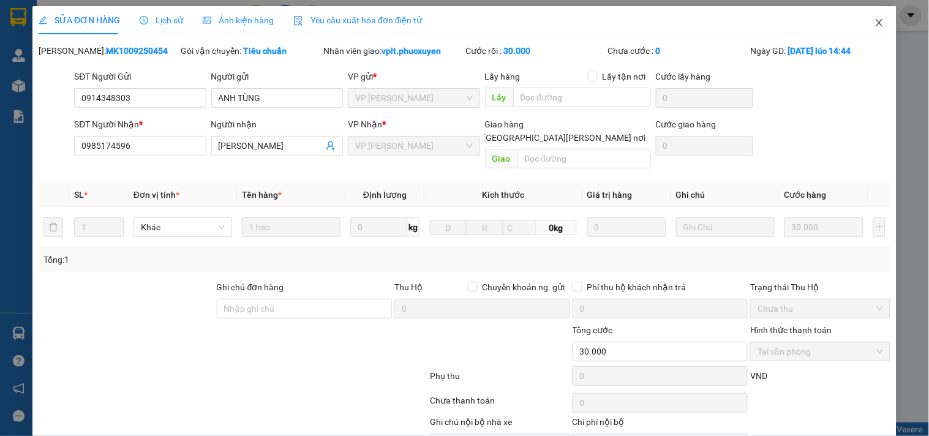
click at [863, 22] on span "Close" at bounding box center [879, 23] width 34 height 34
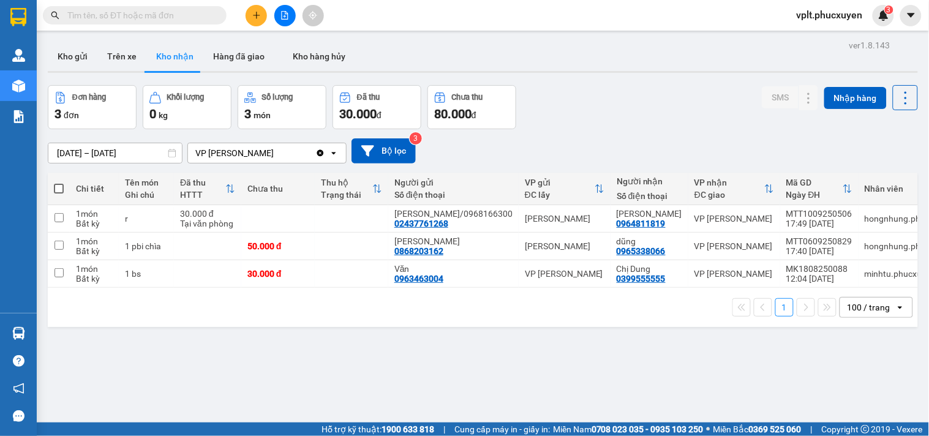
click at [581, 374] on div "ver 1.8.143 Kho gửi Trên xe Kho nhận Hàng đã giao Kho hàng hủy Đơn hàng 3 đơn K…" at bounding box center [483, 255] width 880 height 436
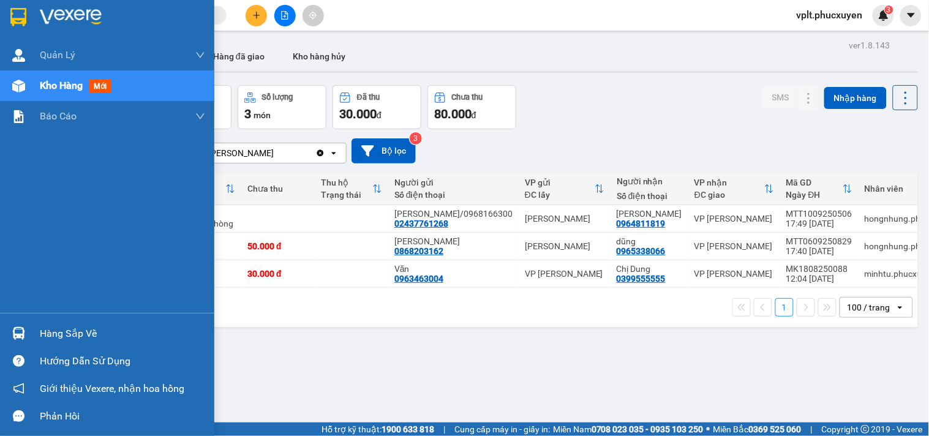
click at [17, 332] on img at bounding box center [18, 333] width 13 height 13
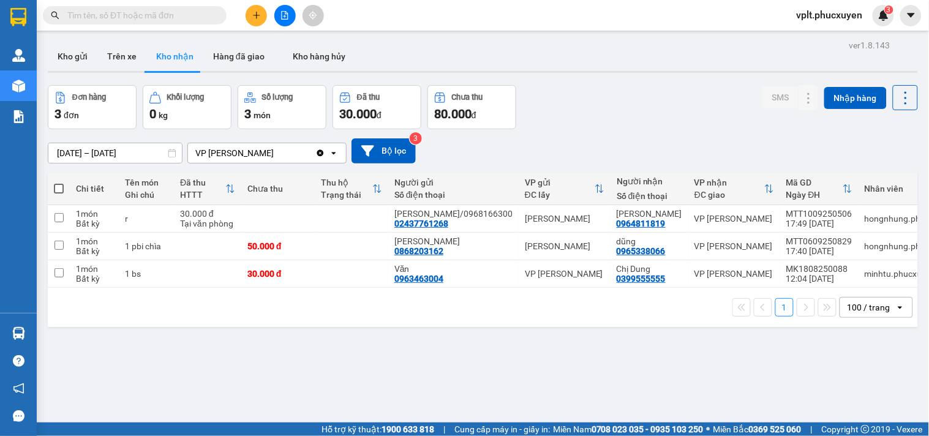
click at [643, 340] on section "Kết quả tìm kiếm ( 0 ) Bộ lọc No Data vplt.phucxuyen 3 Quản Lý Quản lý giao nhậ…" at bounding box center [464, 218] width 929 height 436
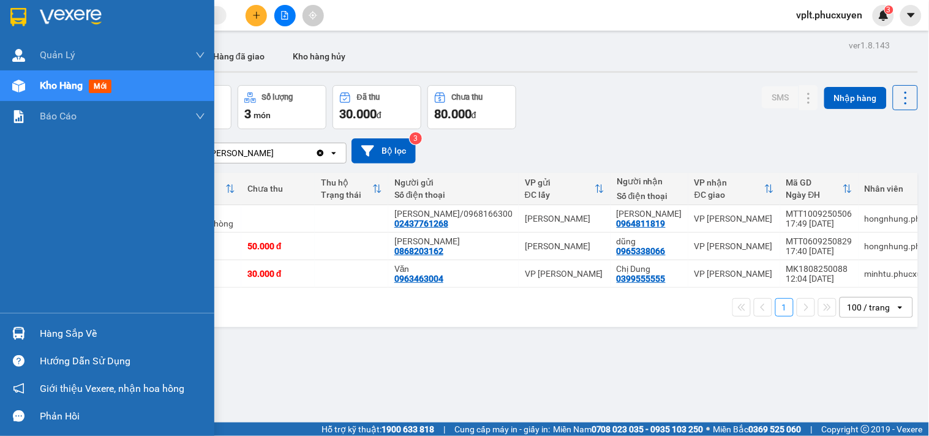
click at [1, 329] on div "Hàng sắp về" at bounding box center [107, 334] width 214 height 28
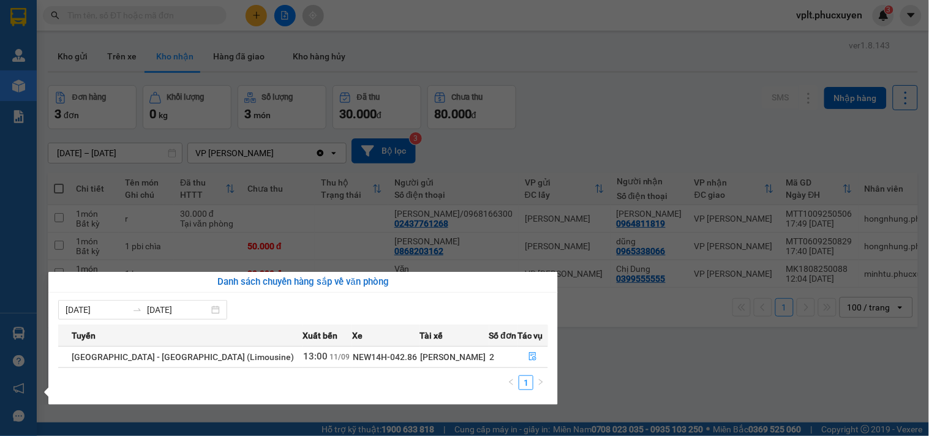
click at [261, 4] on section "Kết quả tìm kiếm ( 0 ) Bộ lọc No Data vplt.phucxuyen 3 Quản Lý Quản lý giao nhậ…" at bounding box center [464, 218] width 929 height 436
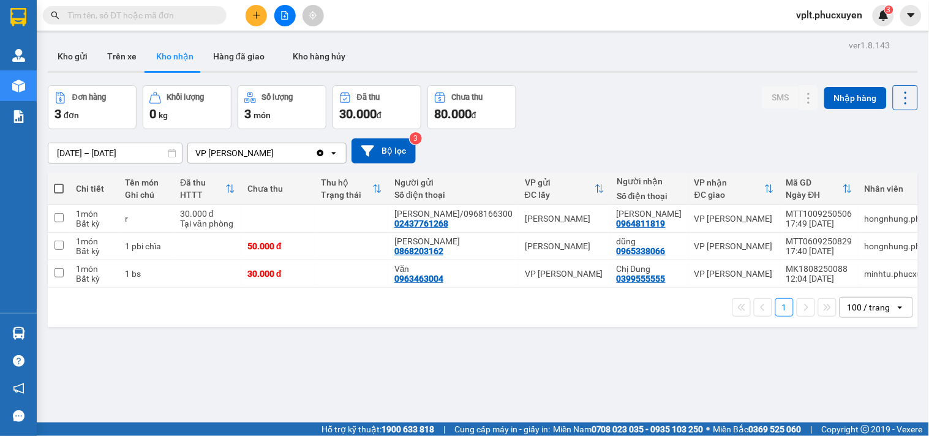
click at [261, 7] on button at bounding box center [255, 15] width 21 height 21
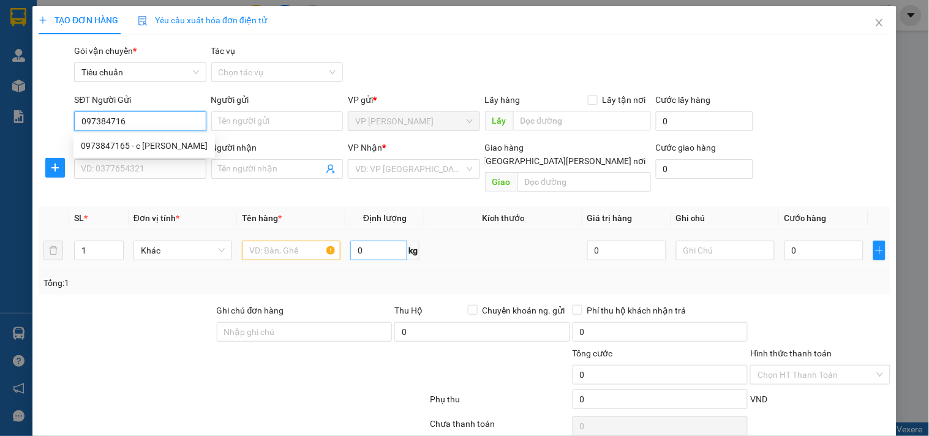
type input "0973847165"
click at [155, 147] on div "0973847165 - c Dung" at bounding box center [144, 145] width 127 height 13
type input "c Dung"
type input "0973847165"
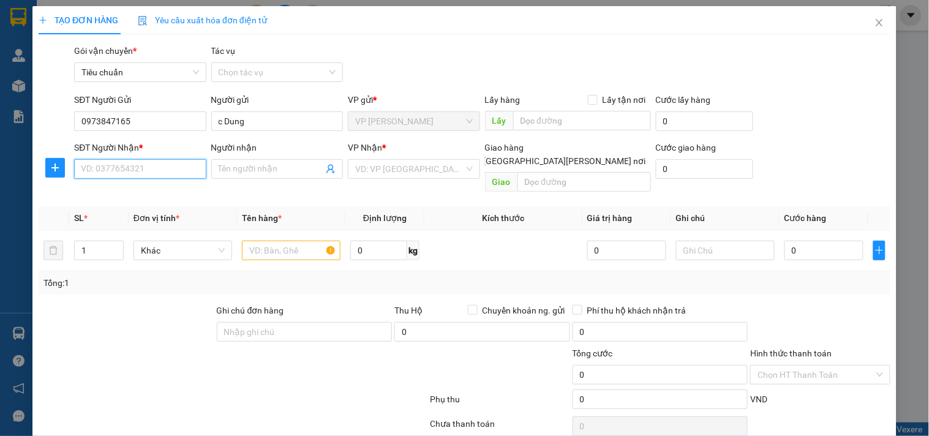
click at [155, 167] on input "SĐT Người Nhận *" at bounding box center [140, 169] width 132 height 20
type input "0363893240"
click at [166, 192] on div "0363893240 - ngọc anh" at bounding box center [141, 193] width 121 height 13
type input "ngọc anh"
click at [418, 170] on span "VP Hạ Long" at bounding box center [413, 169] width 117 height 18
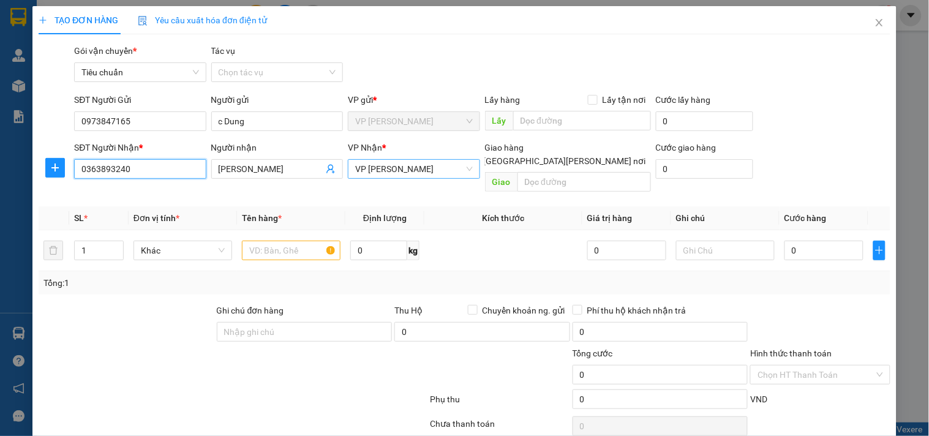
type input "0363893240"
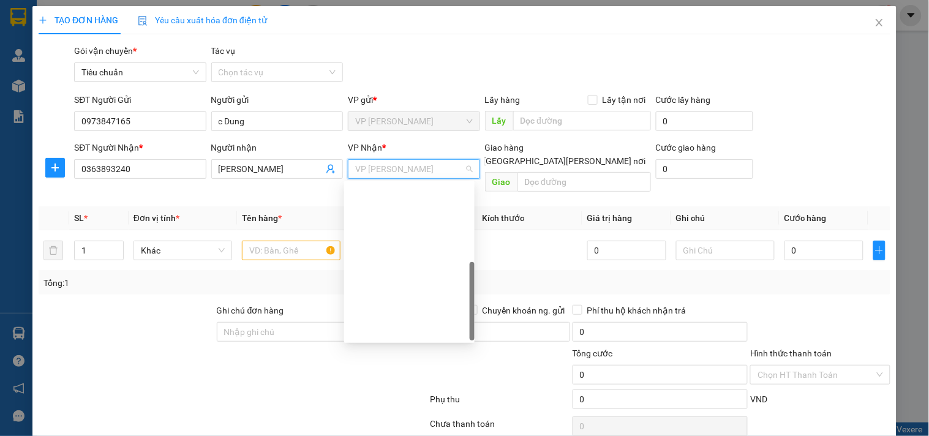
scroll to position [196, 0]
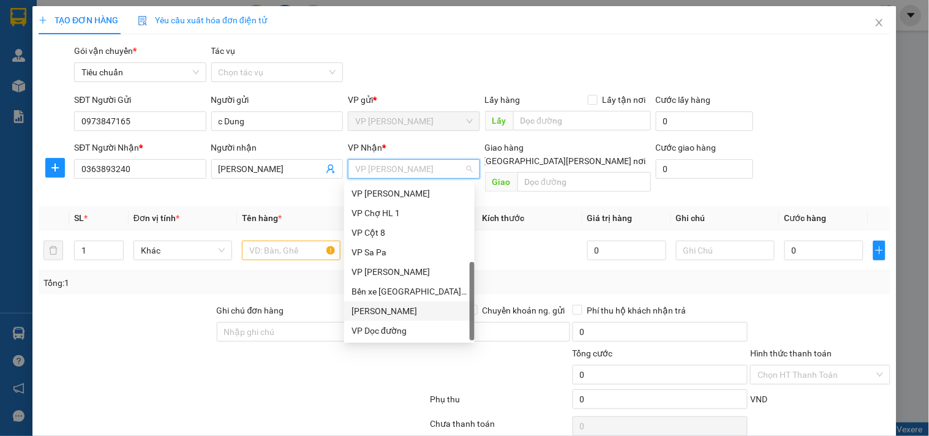
click at [443, 310] on div "VP [PERSON_NAME]" at bounding box center [409, 310] width 116 height 13
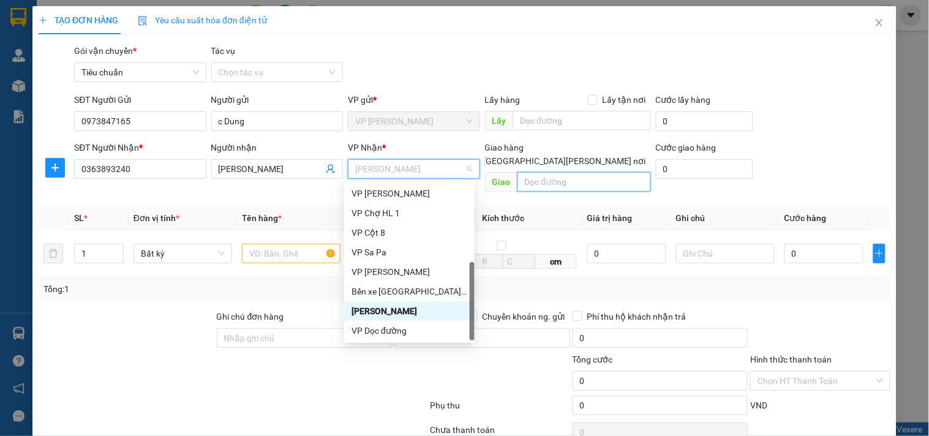
click at [558, 172] on input "text" at bounding box center [583, 182] width 133 height 20
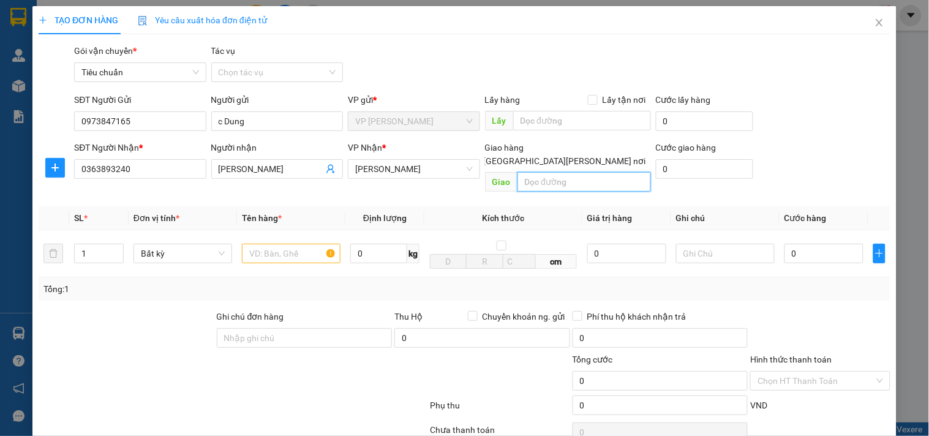
paste input "Số 8 Đ. Lê Đức Thọ, Mỹ Đình, Nam Từ Liêm, Hà Nội, Việt Nam"
type input "Số 8 Đ. Lê Đức Thọ, Mỹ Đình, Nam Từ Liêm, Hà Nội, Việt Nam"
click at [305, 244] on input "text" at bounding box center [291, 254] width 99 height 20
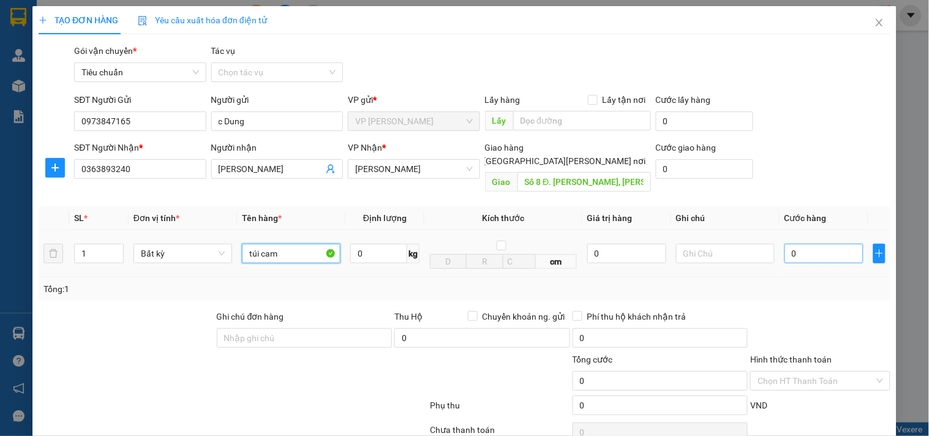
type input "túi cam"
click at [824, 245] on input "0" at bounding box center [823, 254] width 79 height 20
click at [609, 154] on span "[GEOGRAPHIC_DATA] tận nơi" at bounding box center [565, 160] width 172 height 13
click at [477, 156] on input "[GEOGRAPHIC_DATA] tận nơi" at bounding box center [473, 160] width 9 height 9
checkbox input "true"
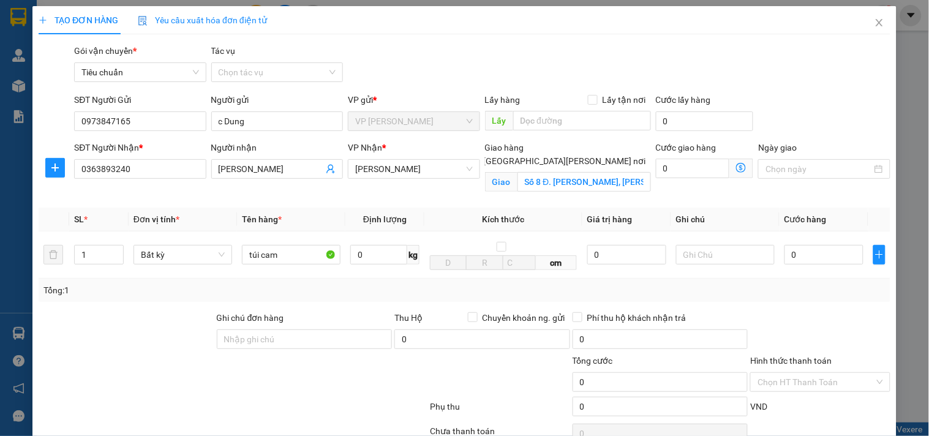
click at [741, 172] on span at bounding box center [741, 169] width 24 height 20
click at [736, 168] on icon "dollar-circle" at bounding box center [741, 168] width 10 height 10
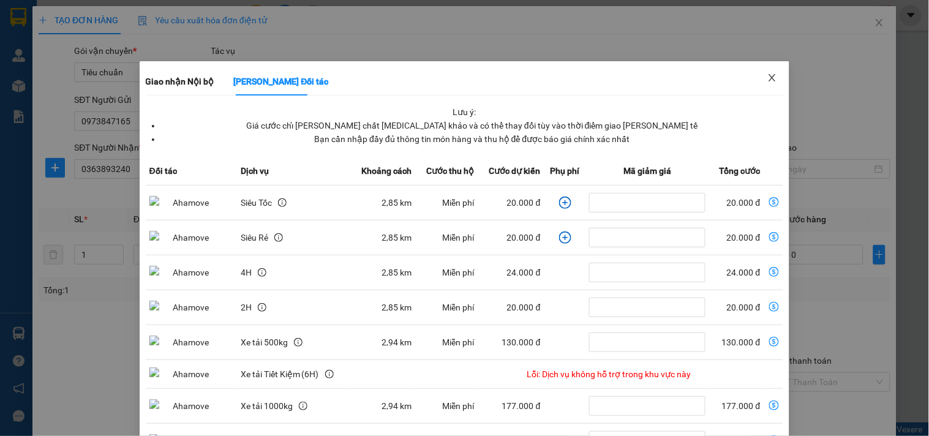
click at [769, 78] on span "Close" at bounding box center [772, 78] width 34 height 34
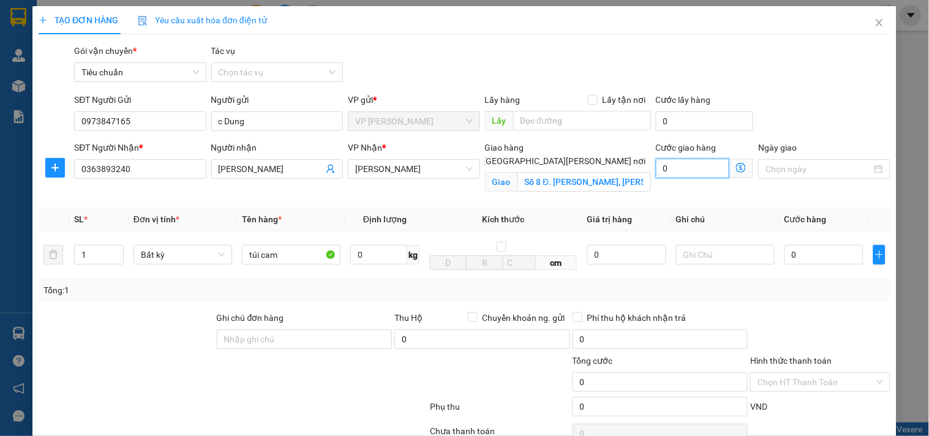
click at [687, 163] on input "0" at bounding box center [693, 169] width 74 height 20
type input "4"
type input "40"
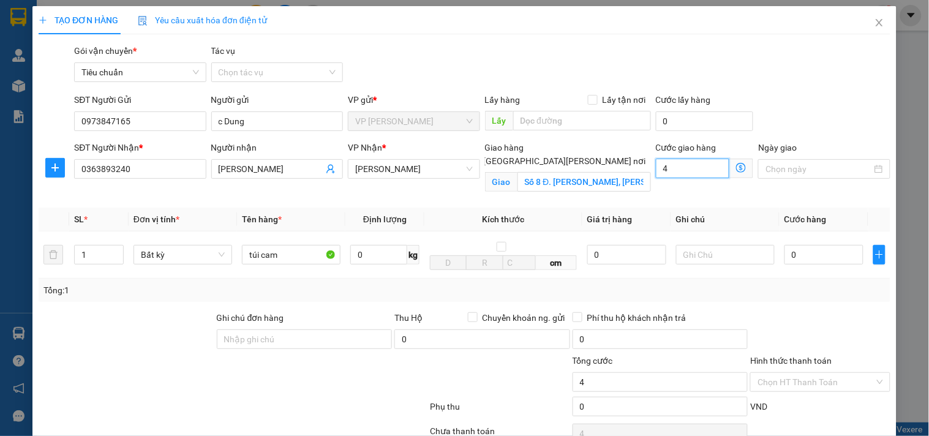
type input "40"
click at [840, 255] on input "0" at bounding box center [823, 255] width 79 height 20
type input "40.000"
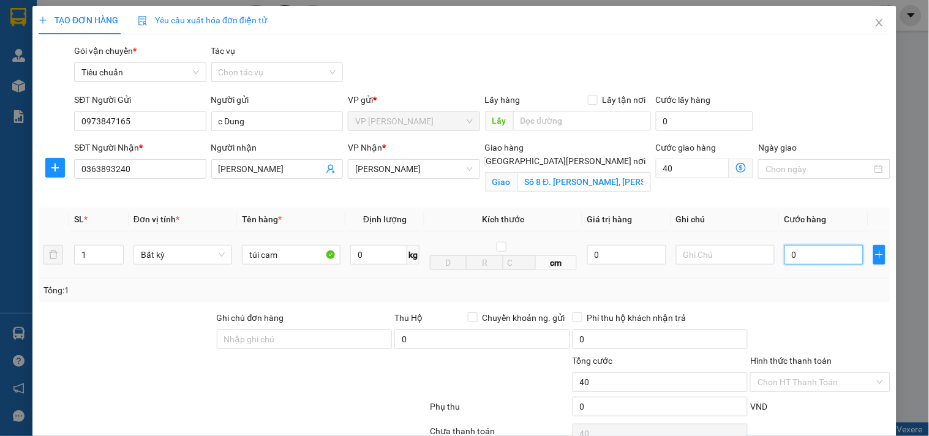
type input "40.000"
type input "5"
type input "40.005"
type input "50"
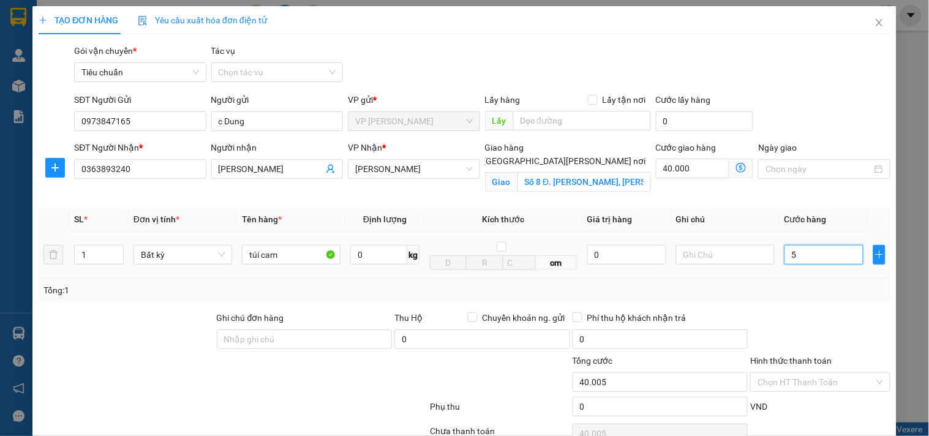
type input "40.050"
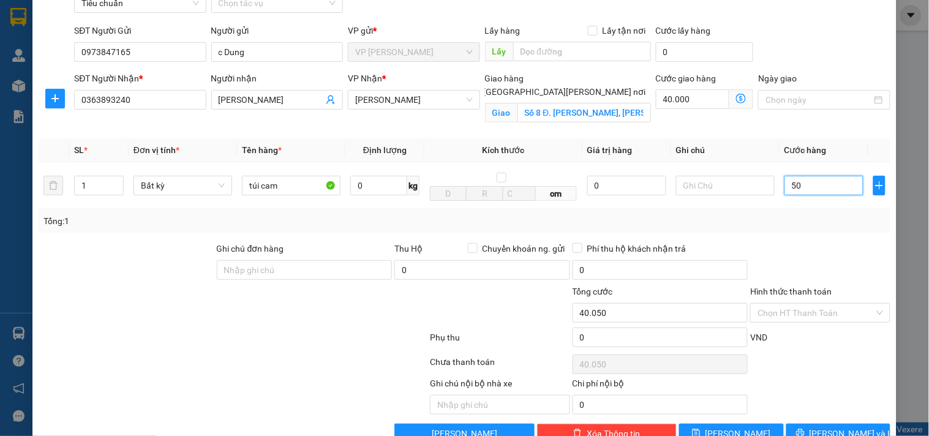
scroll to position [100, 0]
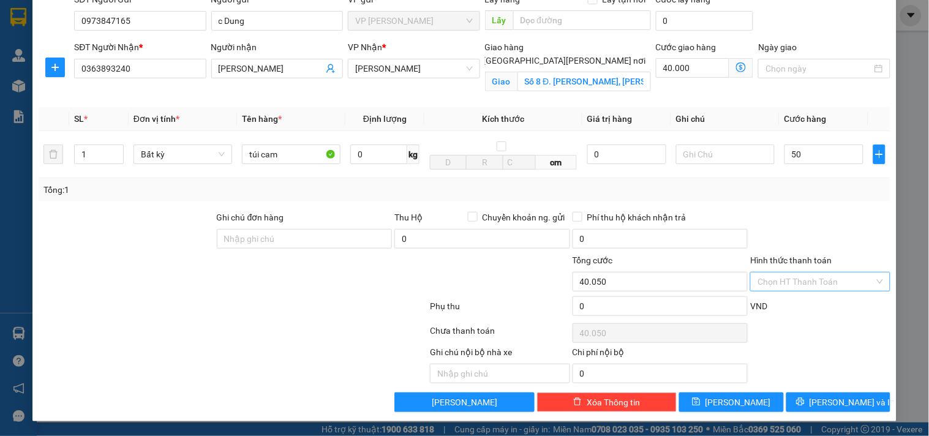
click at [835, 288] on input "Hình thức thanh toán" at bounding box center [815, 281] width 116 height 18
type input "50.000"
type input "90.000"
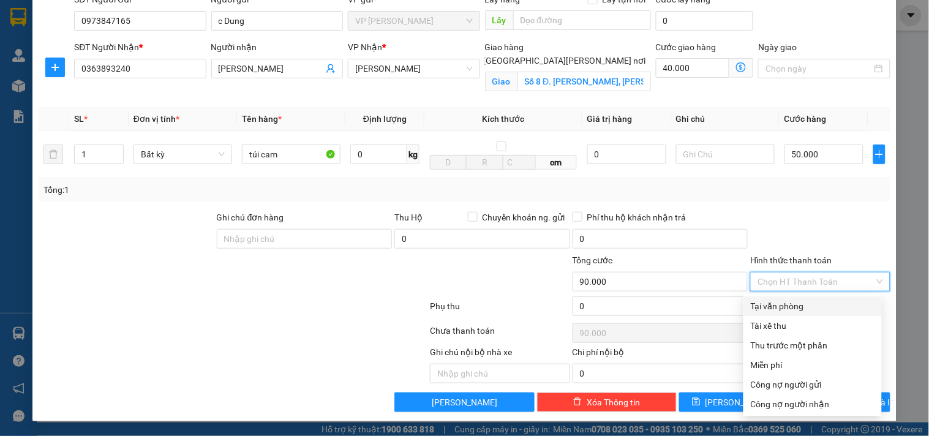
click at [817, 304] on div "Tại văn phòng" at bounding box center [812, 305] width 124 height 13
type input "0"
drag, startPoint x: 778, startPoint y: 207, endPoint x: 821, endPoint y: 255, distance: 64.1
click at [779, 207] on div "Transit Pickup Surcharge Ids Transit Deliver Surcharge Ids Transit Deliver Surc…" at bounding box center [464, 178] width 851 height 468
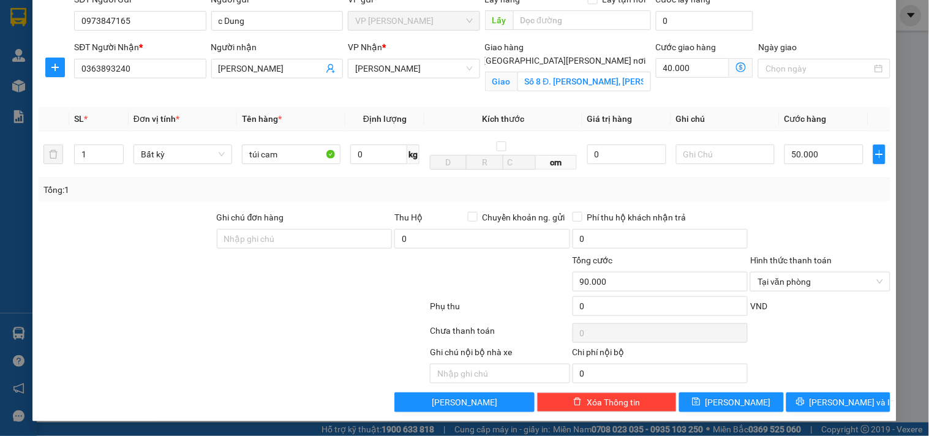
drag, startPoint x: 824, startPoint y: 266, endPoint x: 812, endPoint y: 297, distance: 34.1
click at [812, 297] on div "Phụ thu 0 VND" at bounding box center [464, 308] width 854 height 24
click at [817, 394] on button "[PERSON_NAME] và In" at bounding box center [838, 402] width 104 height 20
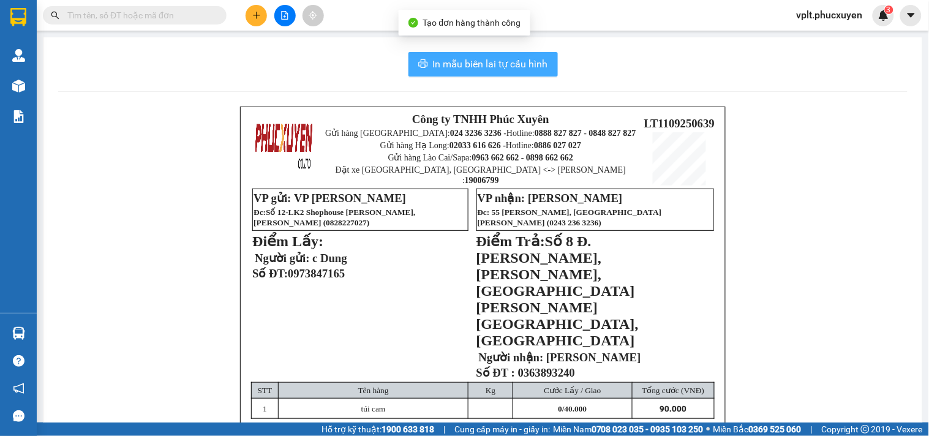
click at [514, 53] on button "In mẫu biên lai tự cấu hình" at bounding box center [482, 64] width 149 height 24
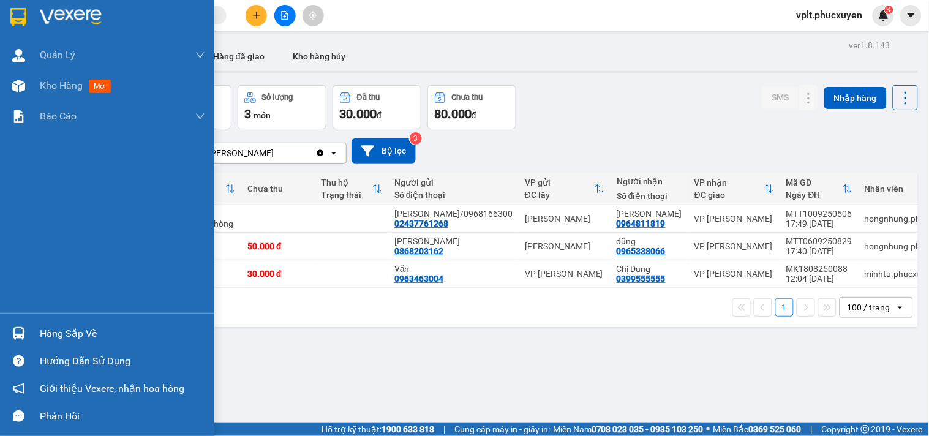
click at [18, 324] on div at bounding box center [18, 333] width 21 height 21
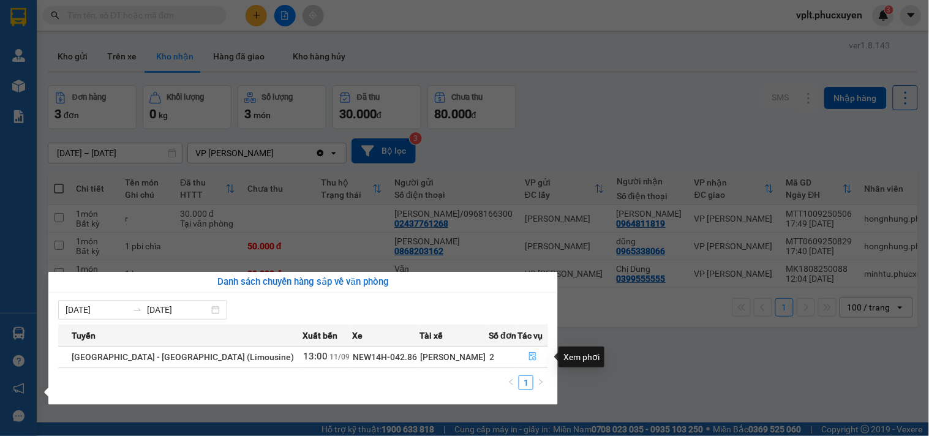
click at [533, 355] on icon "file-done" at bounding box center [532, 356] width 9 height 9
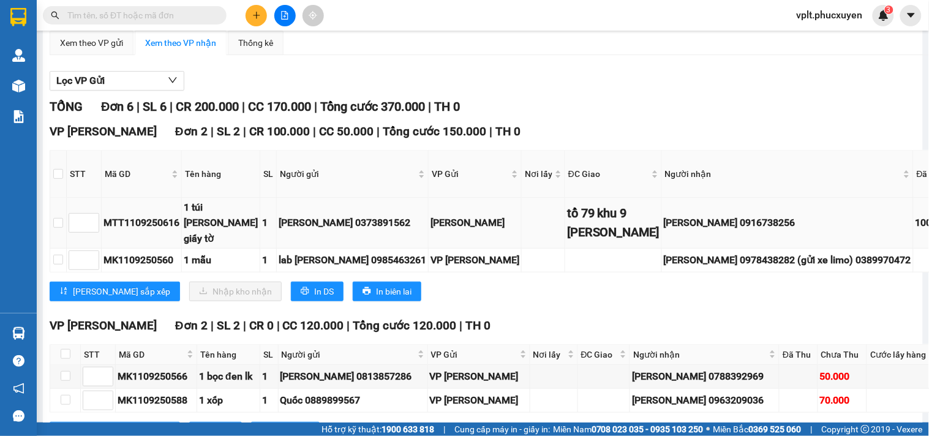
scroll to position [136, 0]
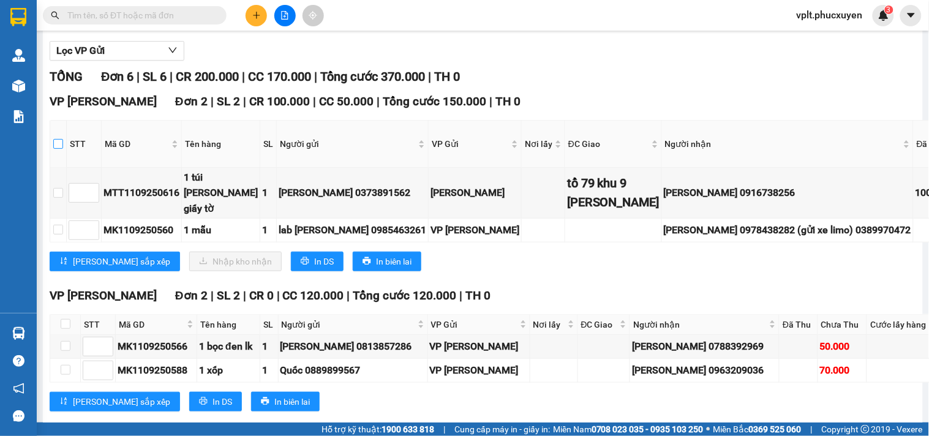
click at [62, 149] on input "checkbox" at bounding box center [58, 144] width 10 height 10
checkbox input "true"
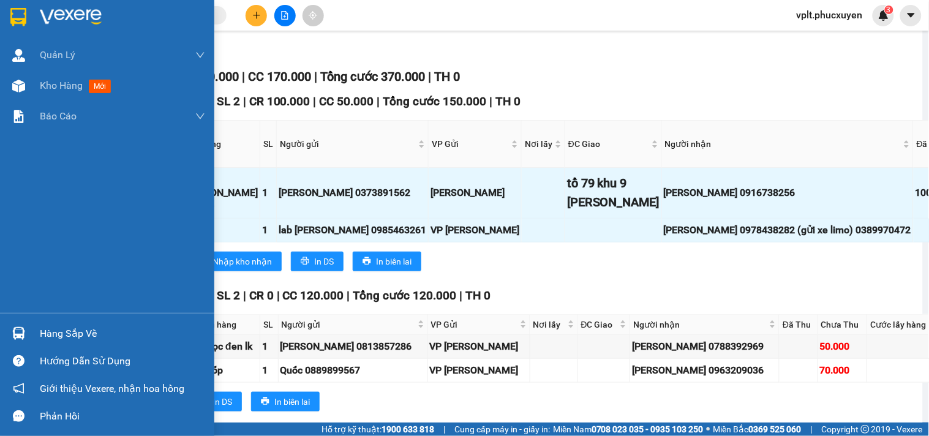
click at [20, 332] on img at bounding box center [18, 333] width 13 height 13
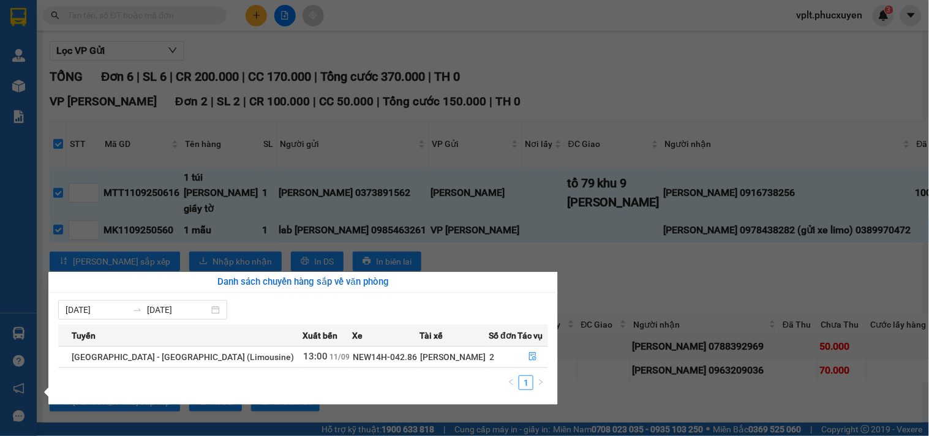
click at [315, 251] on section "Kết quả tìm kiếm ( 0 ) Bộ lọc No Data vplt.phucxuyen 3 Quản Lý Quản lý giao nhậ…" at bounding box center [464, 218] width 929 height 436
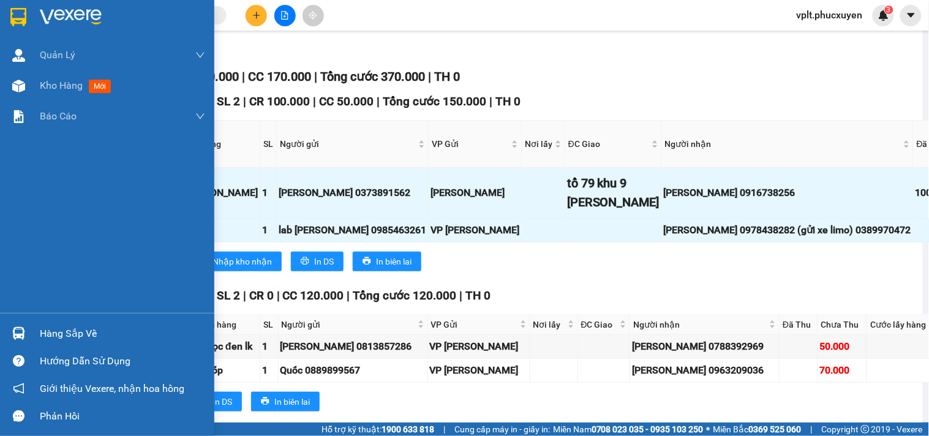
click at [9, 332] on div at bounding box center [18, 333] width 21 height 21
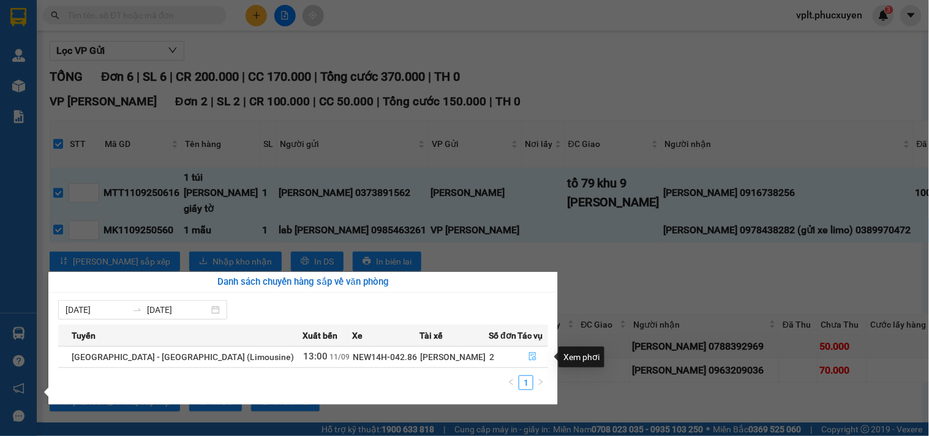
click at [519, 358] on button "button" at bounding box center [532, 357] width 29 height 20
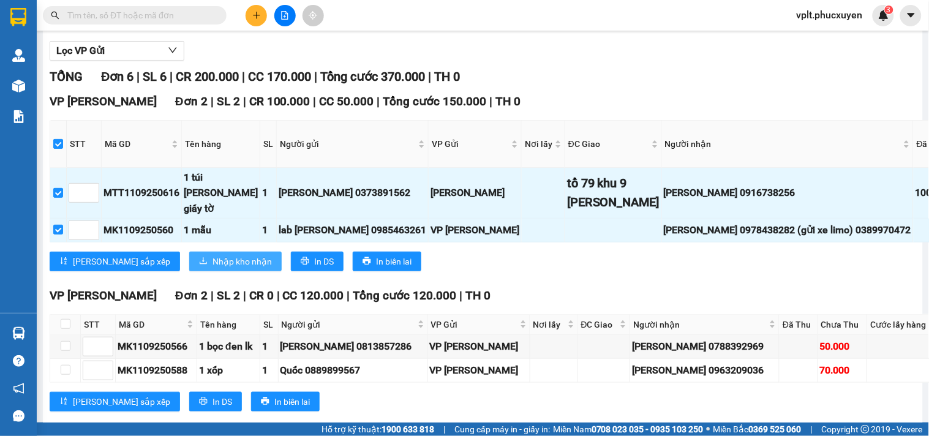
click at [212, 268] on span "Nhập kho nhận" at bounding box center [241, 261] width 59 height 13
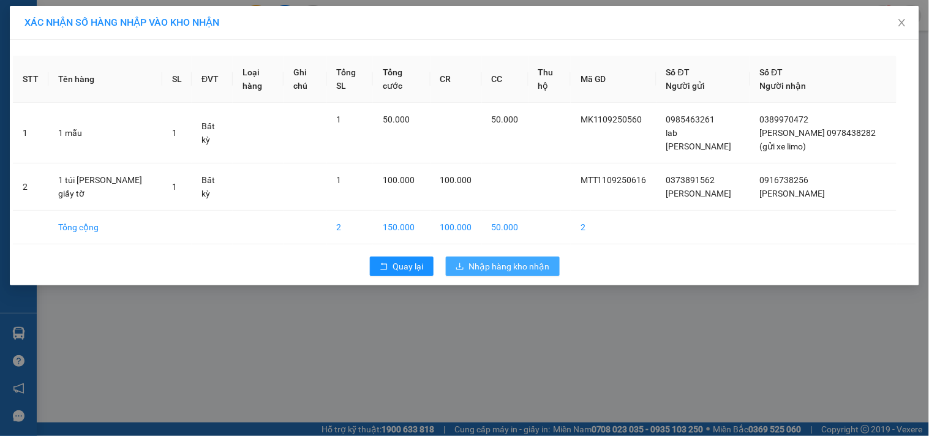
click at [491, 260] on span "Nhập hàng kho nhận" at bounding box center [509, 266] width 81 height 13
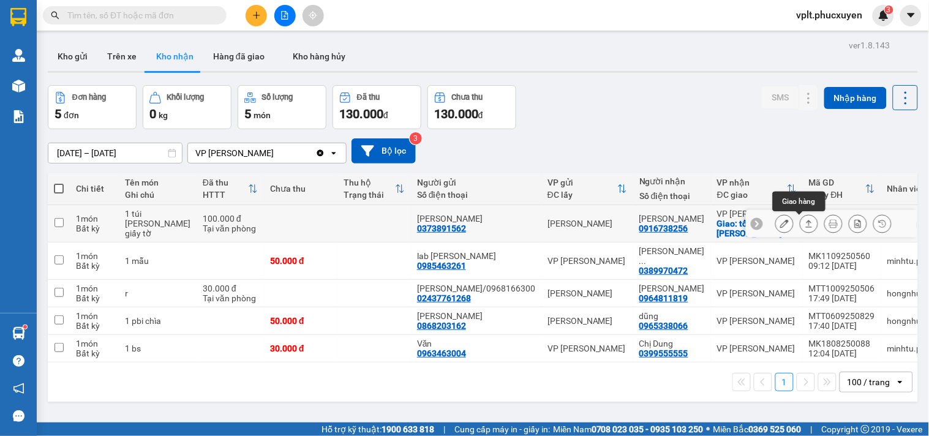
click at [800, 219] on button at bounding box center [808, 223] width 17 height 21
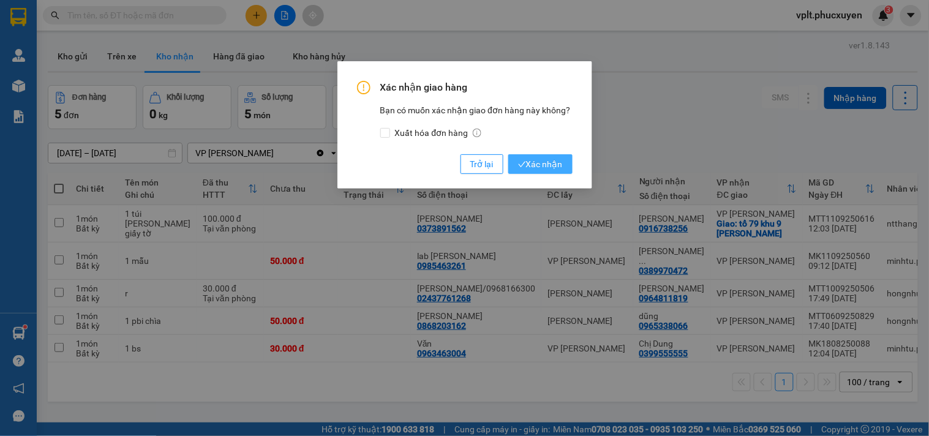
click at [555, 168] on span "Xác nhận" at bounding box center [540, 163] width 45 height 13
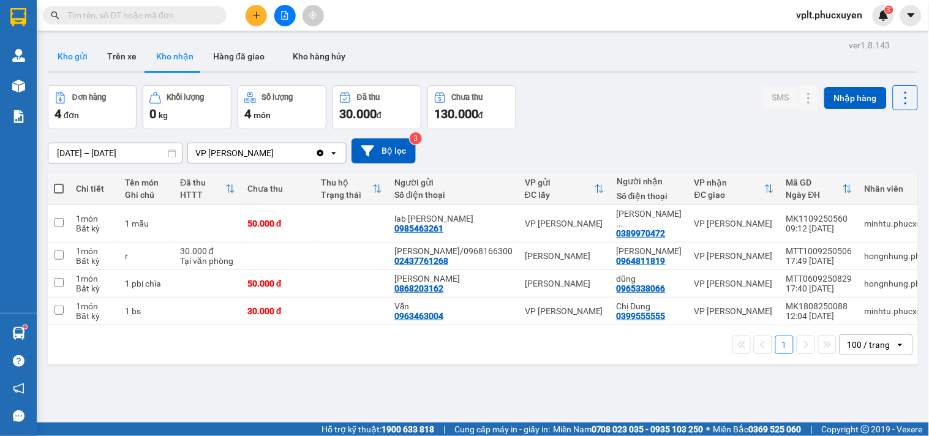
click at [75, 58] on button "Kho gửi" at bounding box center [73, 56] width 50 height 29
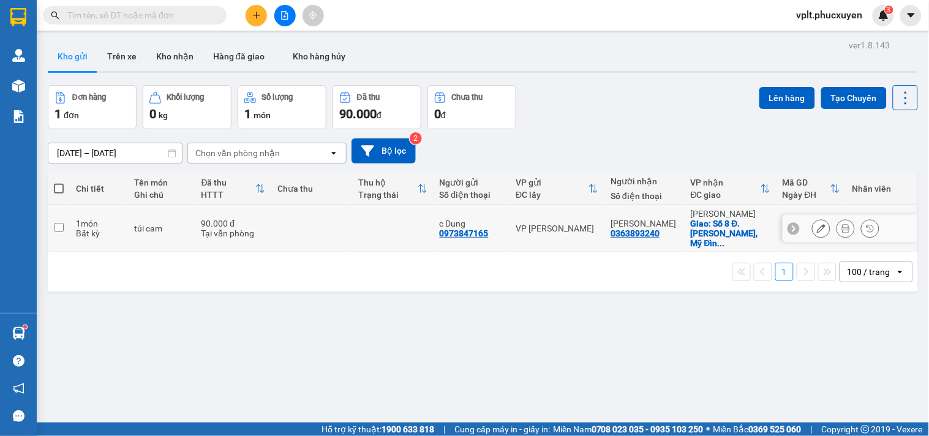
click at [350, 241] on td at bounding box center [311, 228] width 81 height 47
checkbox input "true"
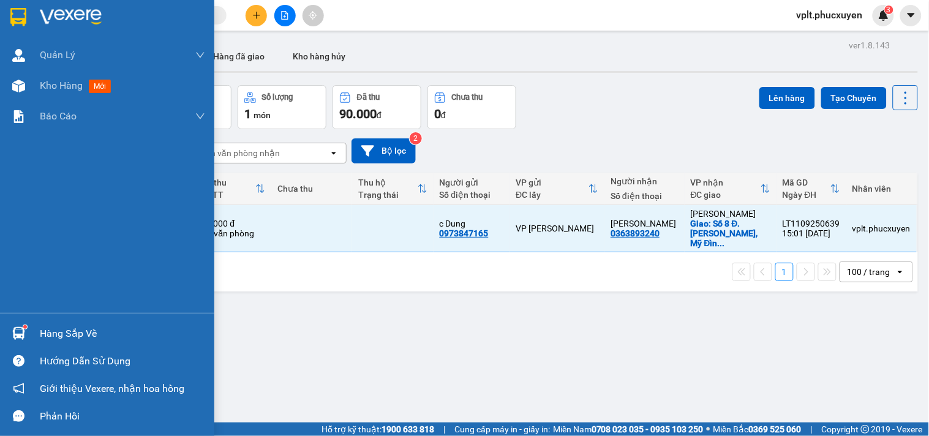
click at [27, 334] on div at bounding box center [18, 333] width 21 height 21
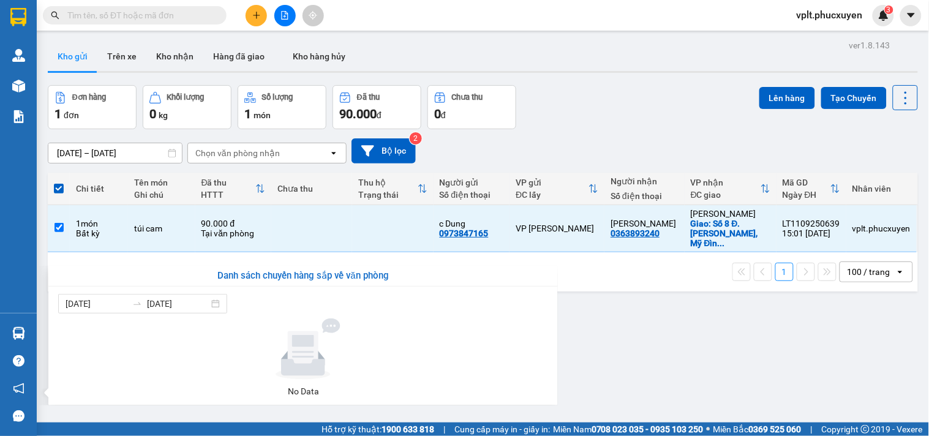
click at [559, 147] on section "Kết quả tìm kiếm ( 0 ) Bộ lọc No Data vplt.phucxuyen 3 Quản Lý Quản lý giao nhậ…" at bounding box center [464, 218] width 929 height 436
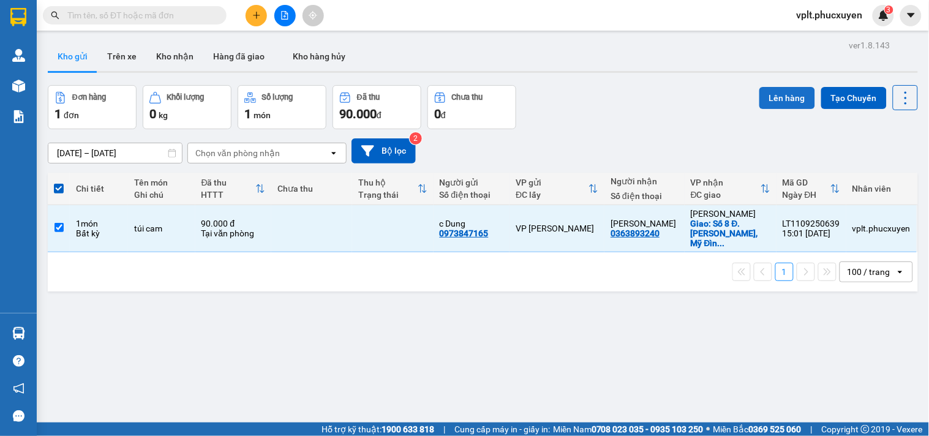
click at [766, 91] on button "Lên hàng" at bounding box center [787, 98] width 56 height 22
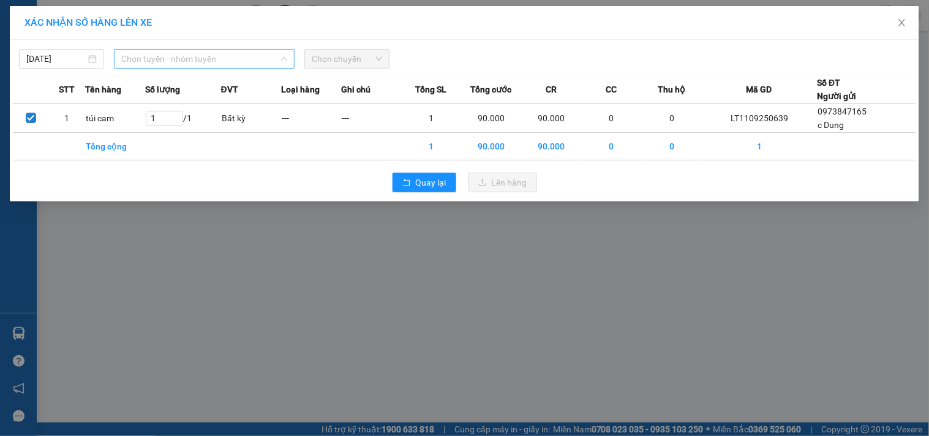
click at [237, 53] on span "Chọn tuyến - nhóm tuyến" at bounding box center [204, 59] width 166 height 18
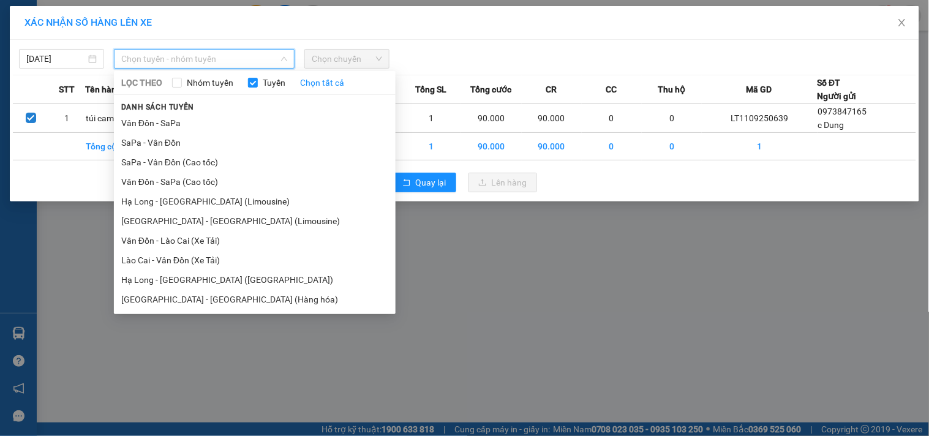
click at [278, 196] on li "Hạ Long - Hà Nội (Limousine)" at bounding box center [255, 202] width 282 height 20
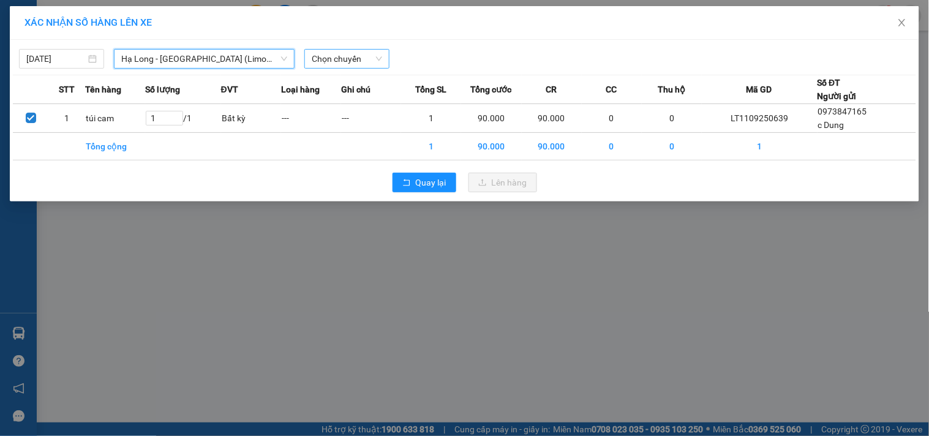
click at [320, 58] on span "Chọn chuyến" at bounding box center [347, 59] width 70 height 18
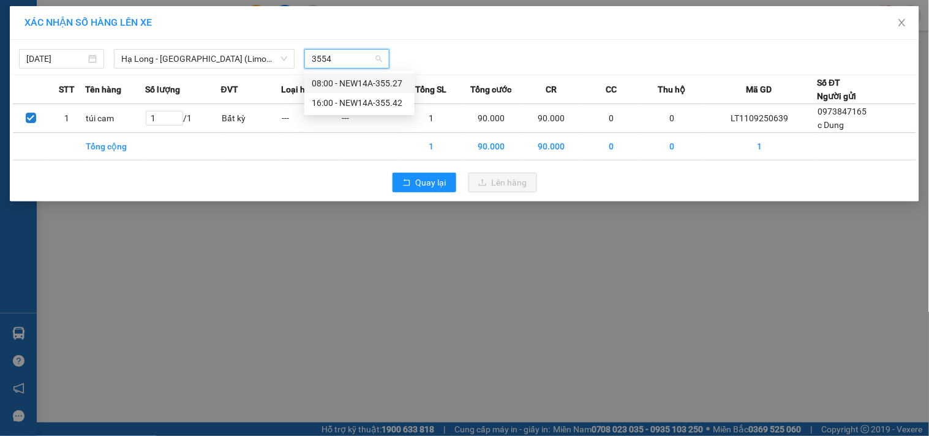
type input "35542"
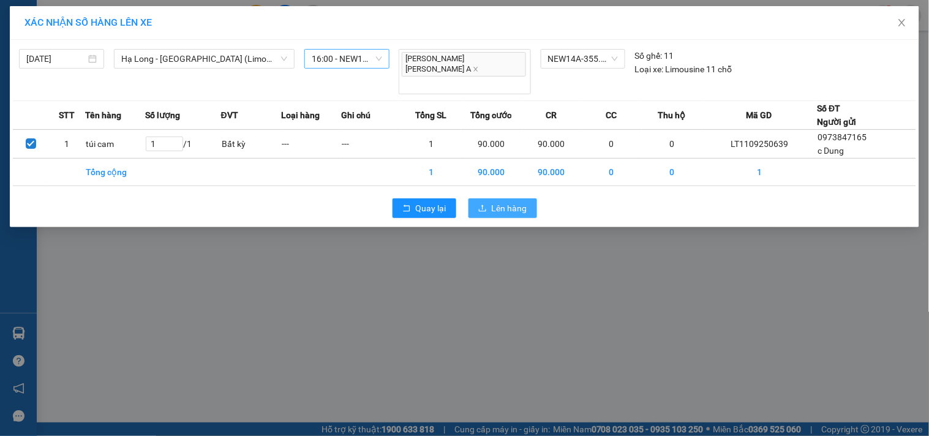
click at [485, 198] on button "Lên hàng" at bounding box center [502, 208] width 69 height 20
